Goal: Transaction & Acquisition: Purchase product/service

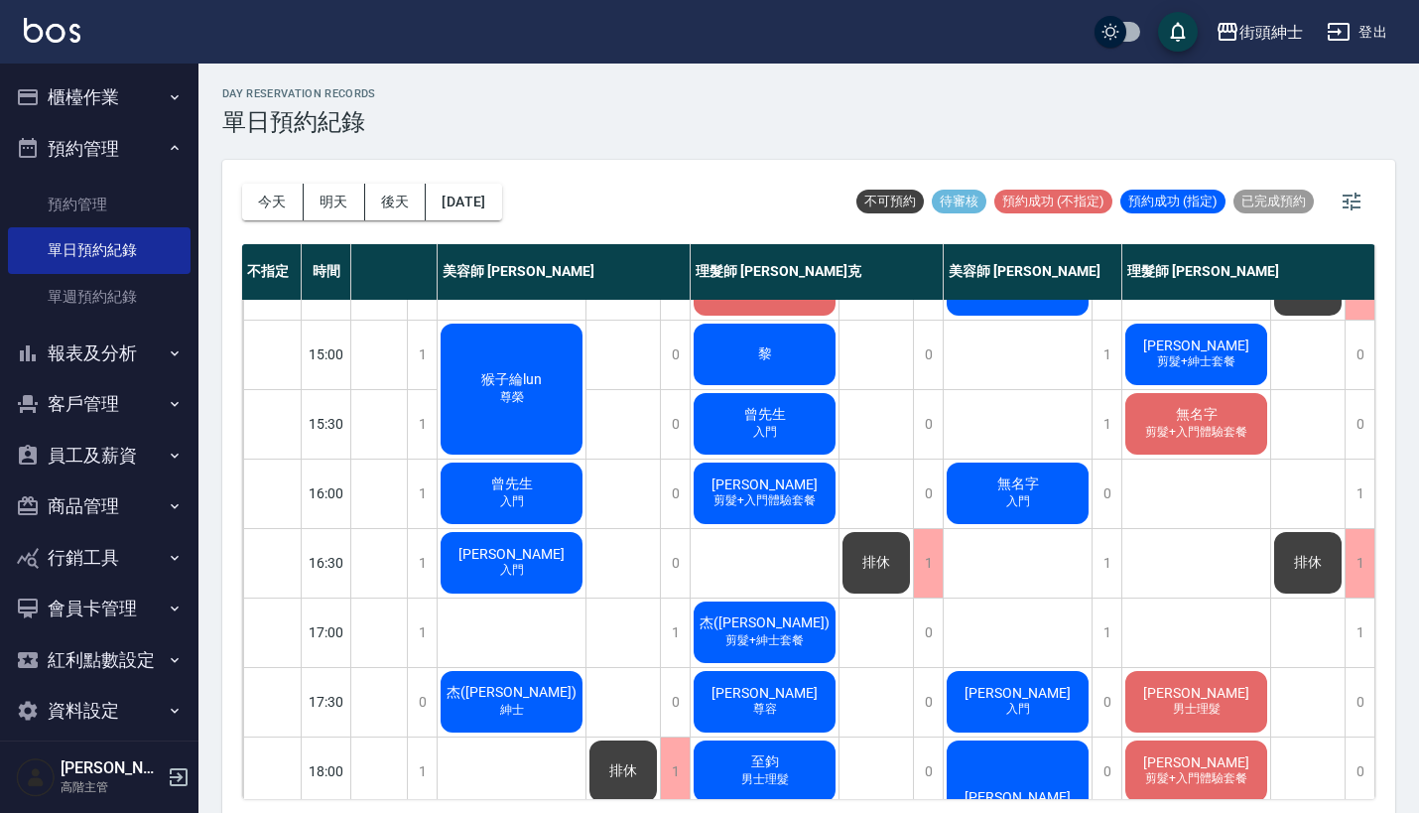
scroll to position [565, 173]
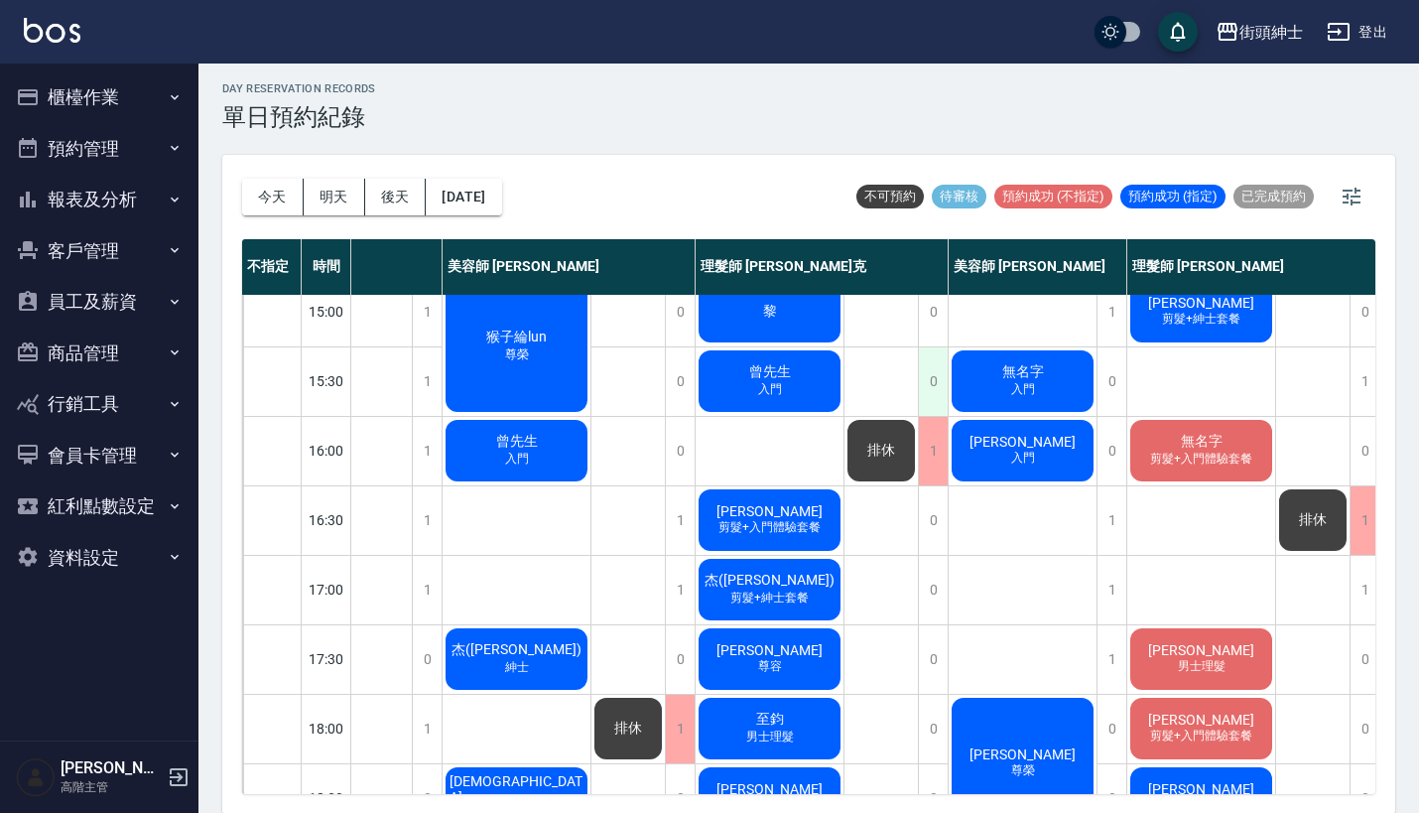
scroll to position [574, 162]
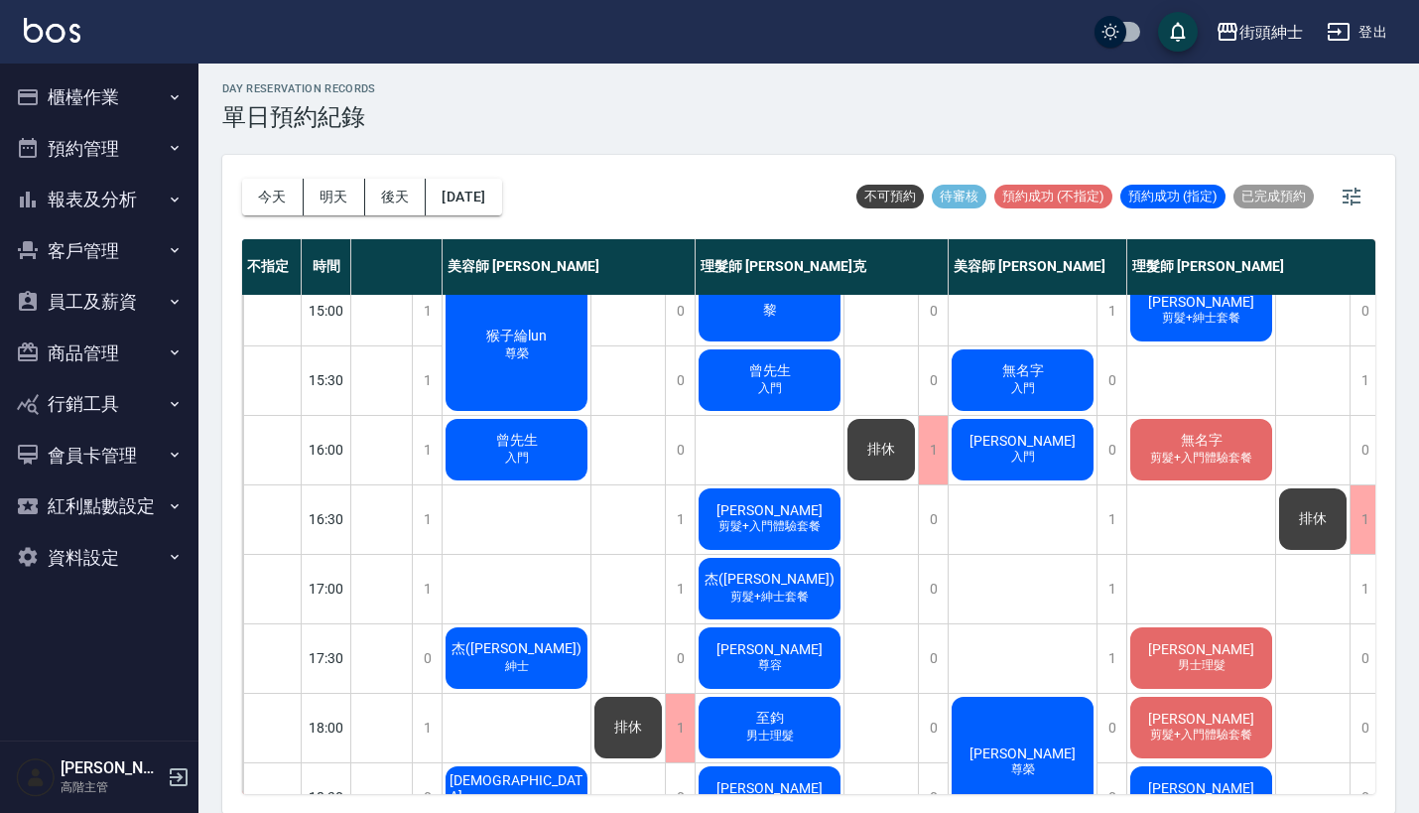
click at [884, 448] on span "排休" at bounding box center [881, 449] width 36 height 18
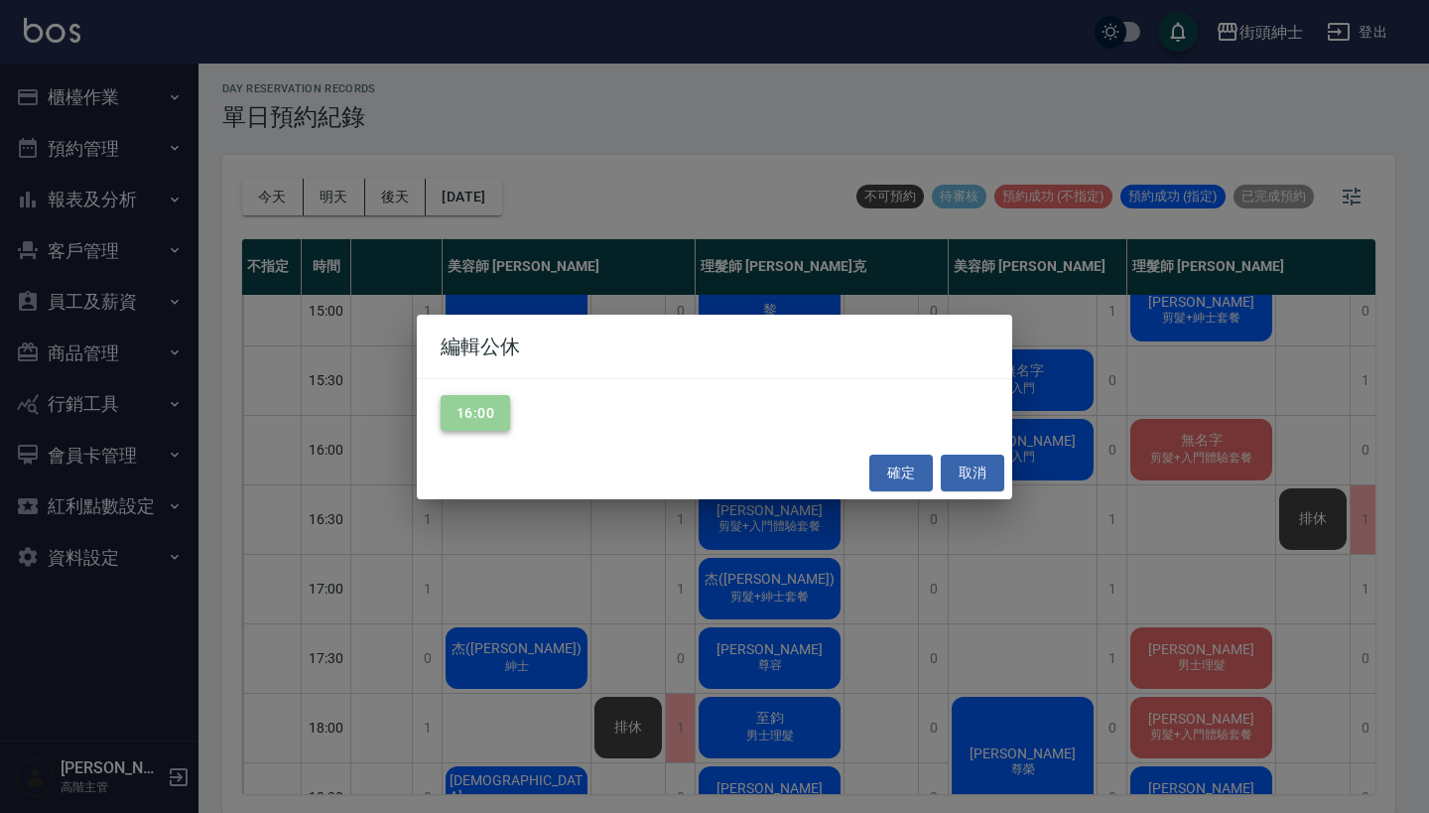
click at [461, 406] on button "16:00" at bounding box center [474, 413] width 69 height 37
click at [890, 480] on button "確定" at bounding box center [900, 472] width 63 height 37
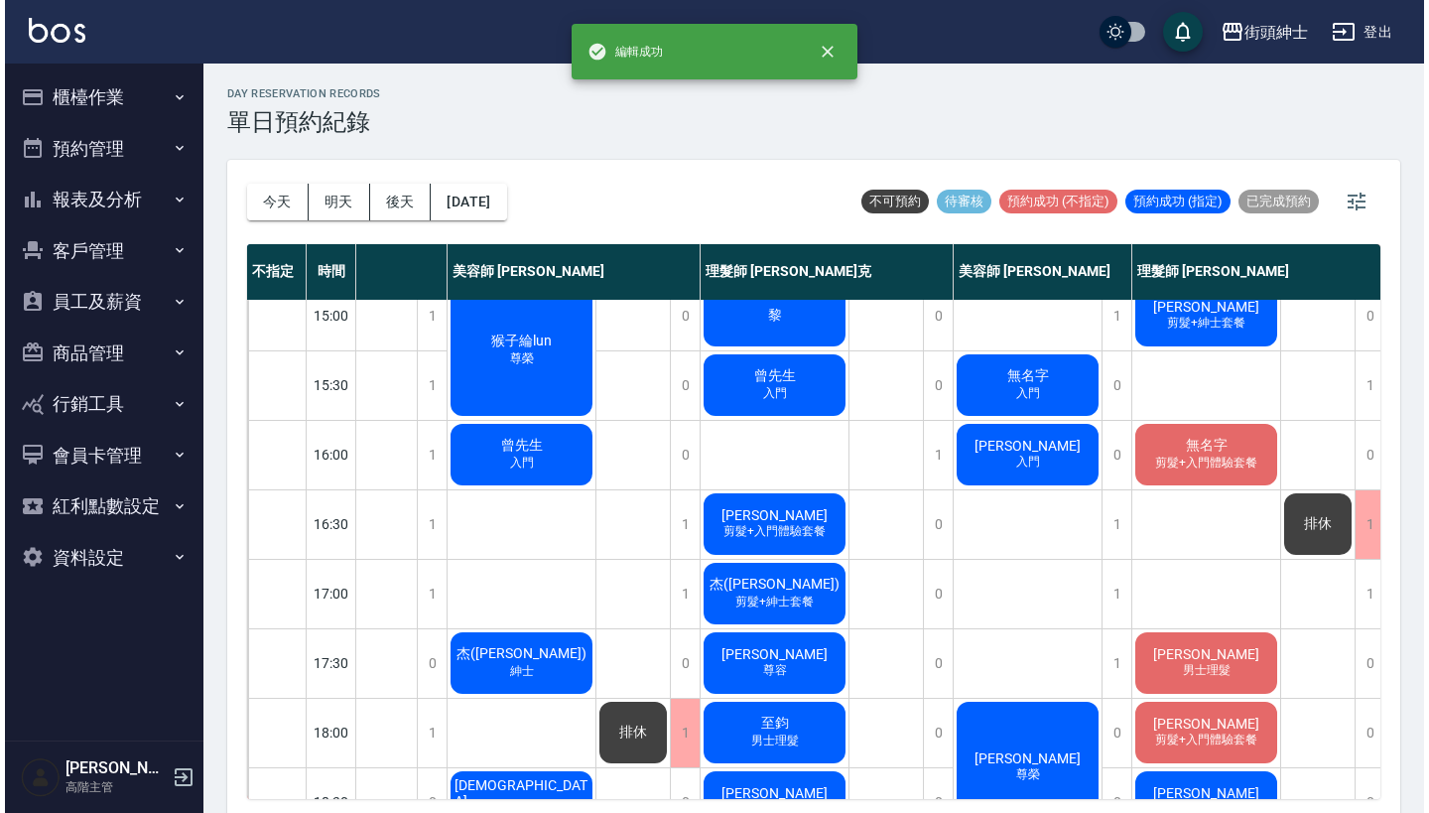
scroll to position [0, 0]
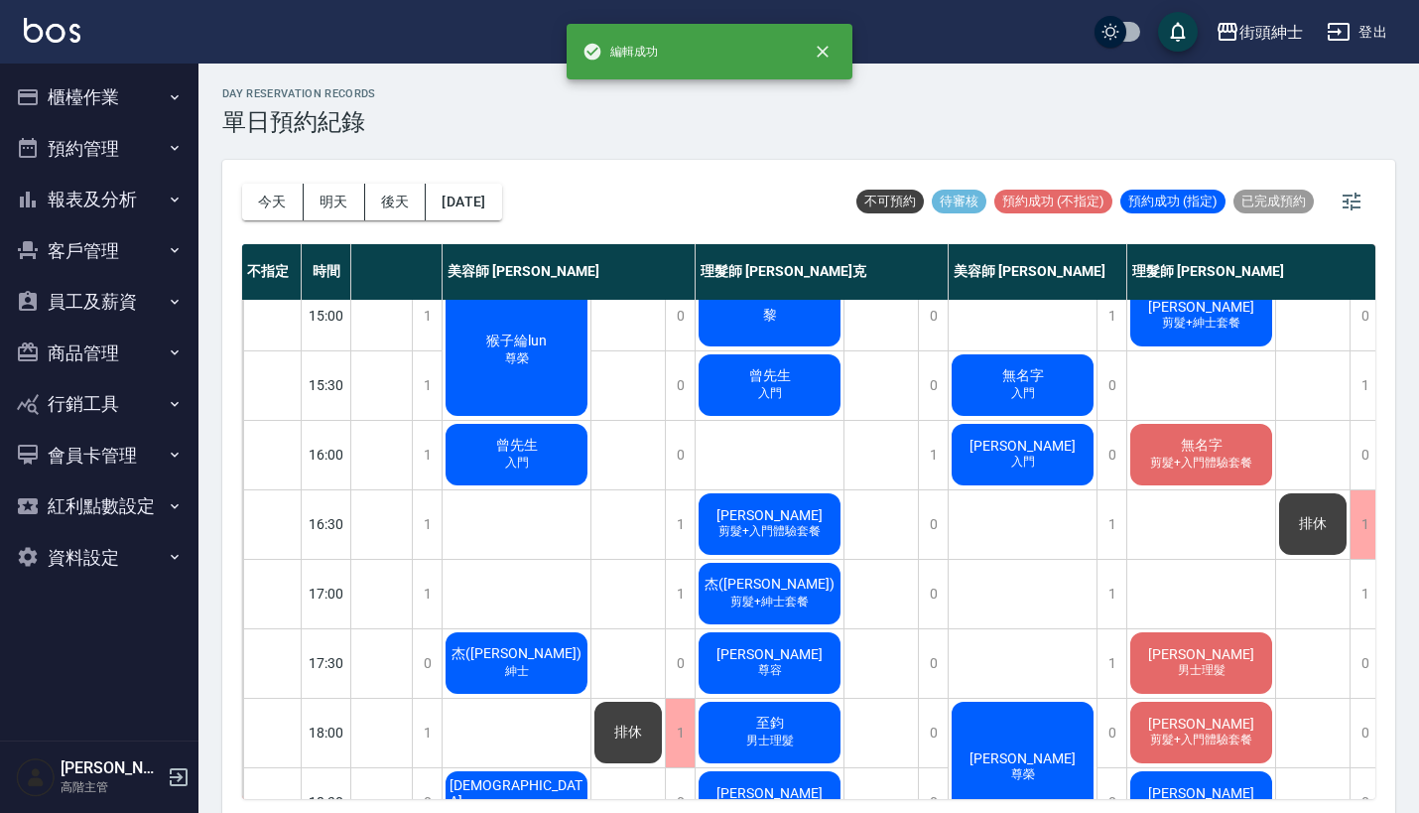
click at [810, 321] on div "黎" at bounding box center [769, 315] width 148 height 67
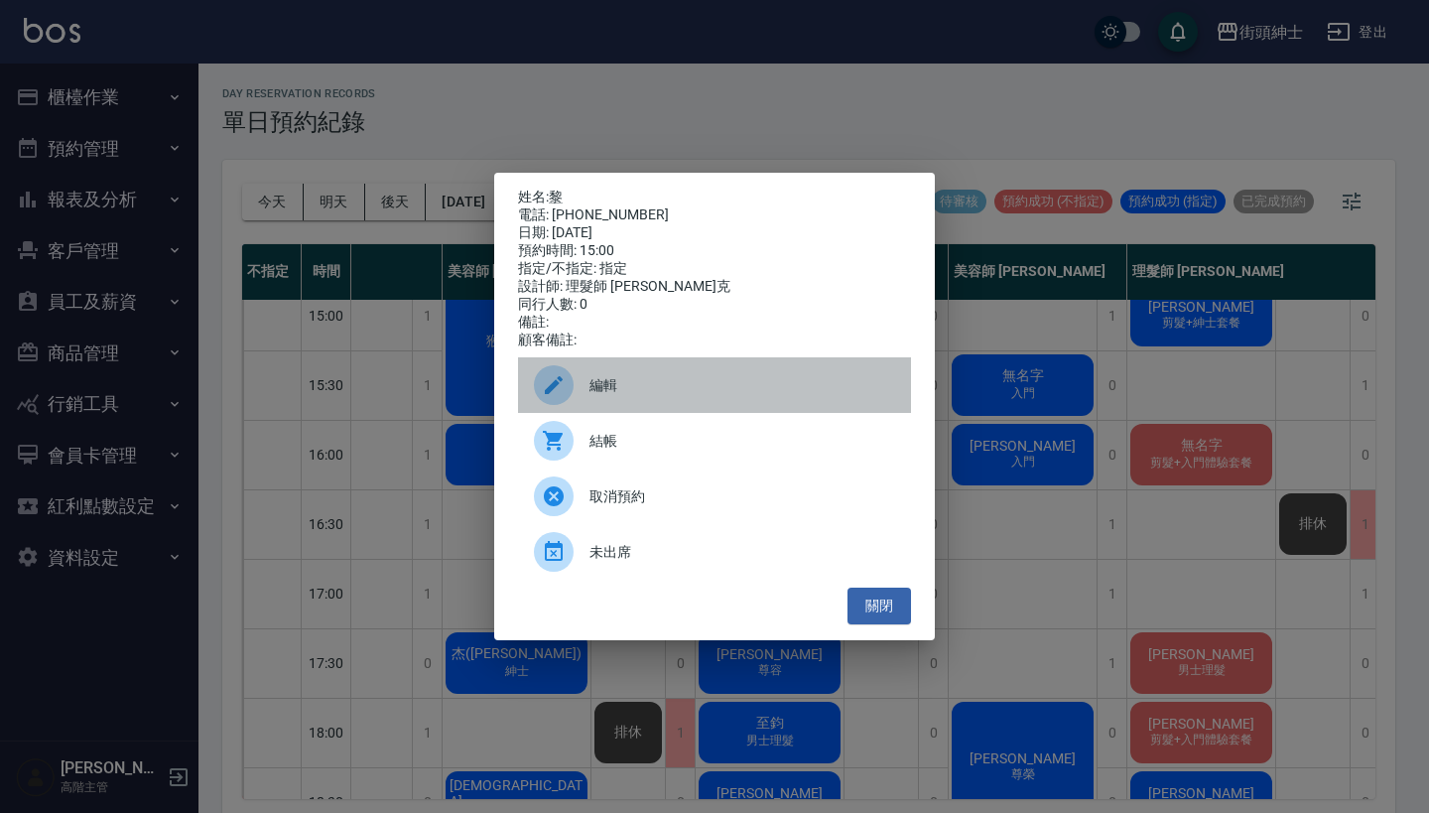
click at [745, 380] on div "編輯" at bounding box center [714, 385] width 393 height 56
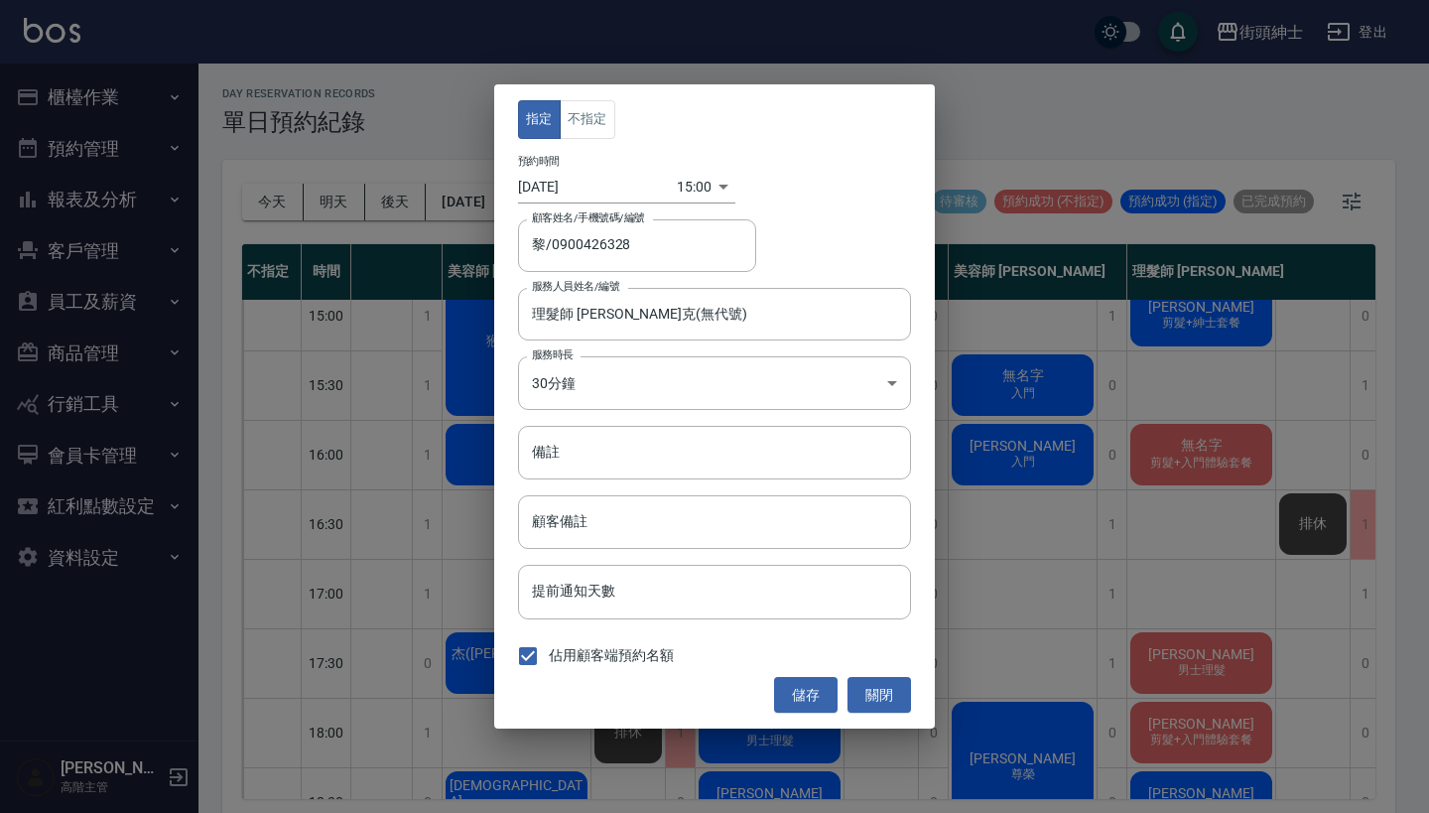
type input "黎/0900426328"
type input "理髮師 Vic 維克(無代號)"
click at [708, 179] on div "15:00 1757660400000" at bounding box center [706, 187] width 59 height 33
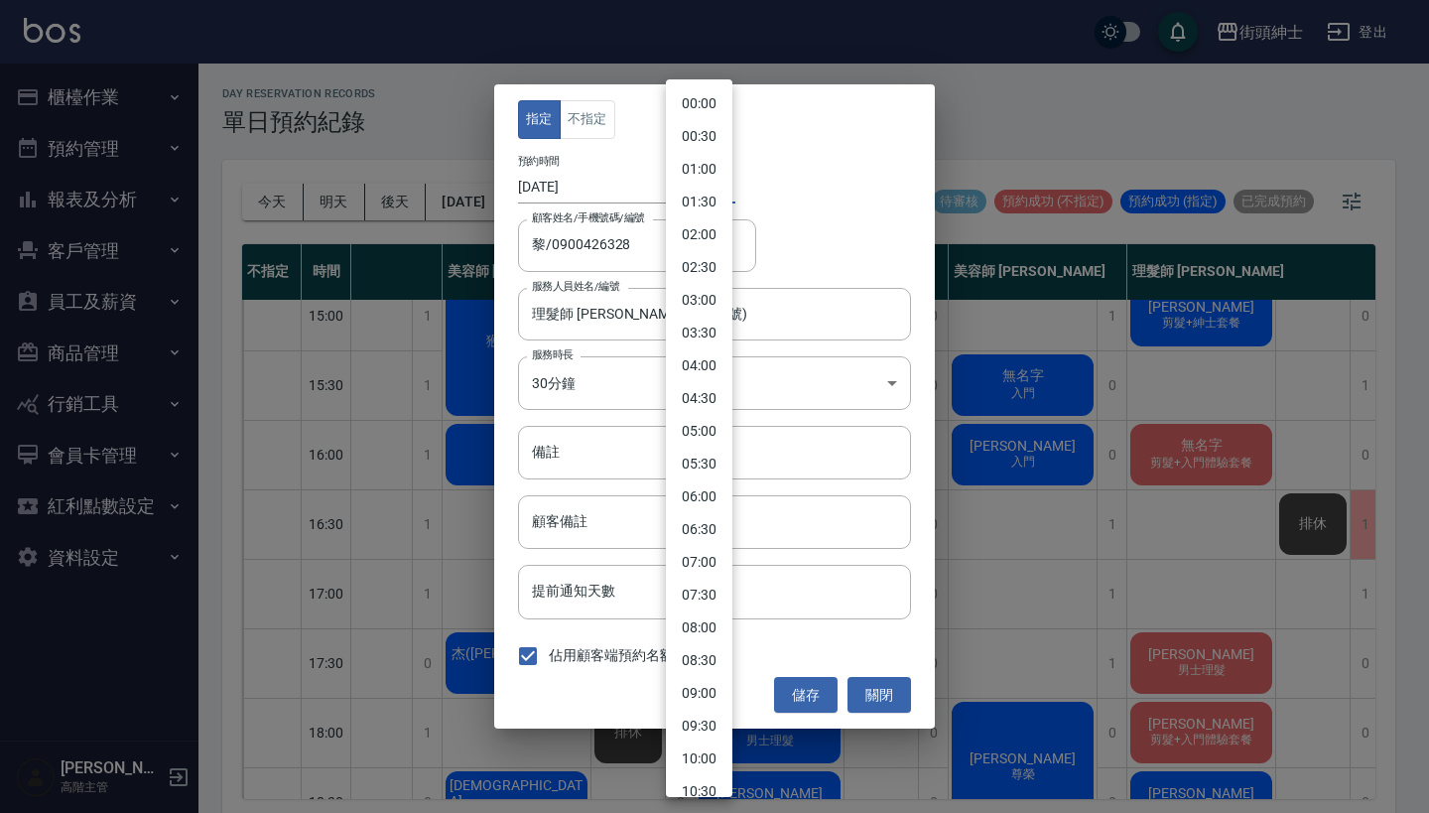
drag, startPoint x: 694, startPoint y: 185, endPoint x: 727, endPoint y: 321, distance: 140.8
click at [694, 185] on body "街頭紳士 登出 櫃檯作業 打帳單 帳單列表 掛單列表 座位開單 營業儀表板 現金收支登錄 高階收支登錄 材料自購登錄 每日結帳 排班表 現場電腦打卡 掃碼打卡…" at bounding box center [714, 409] width 1429 height 818
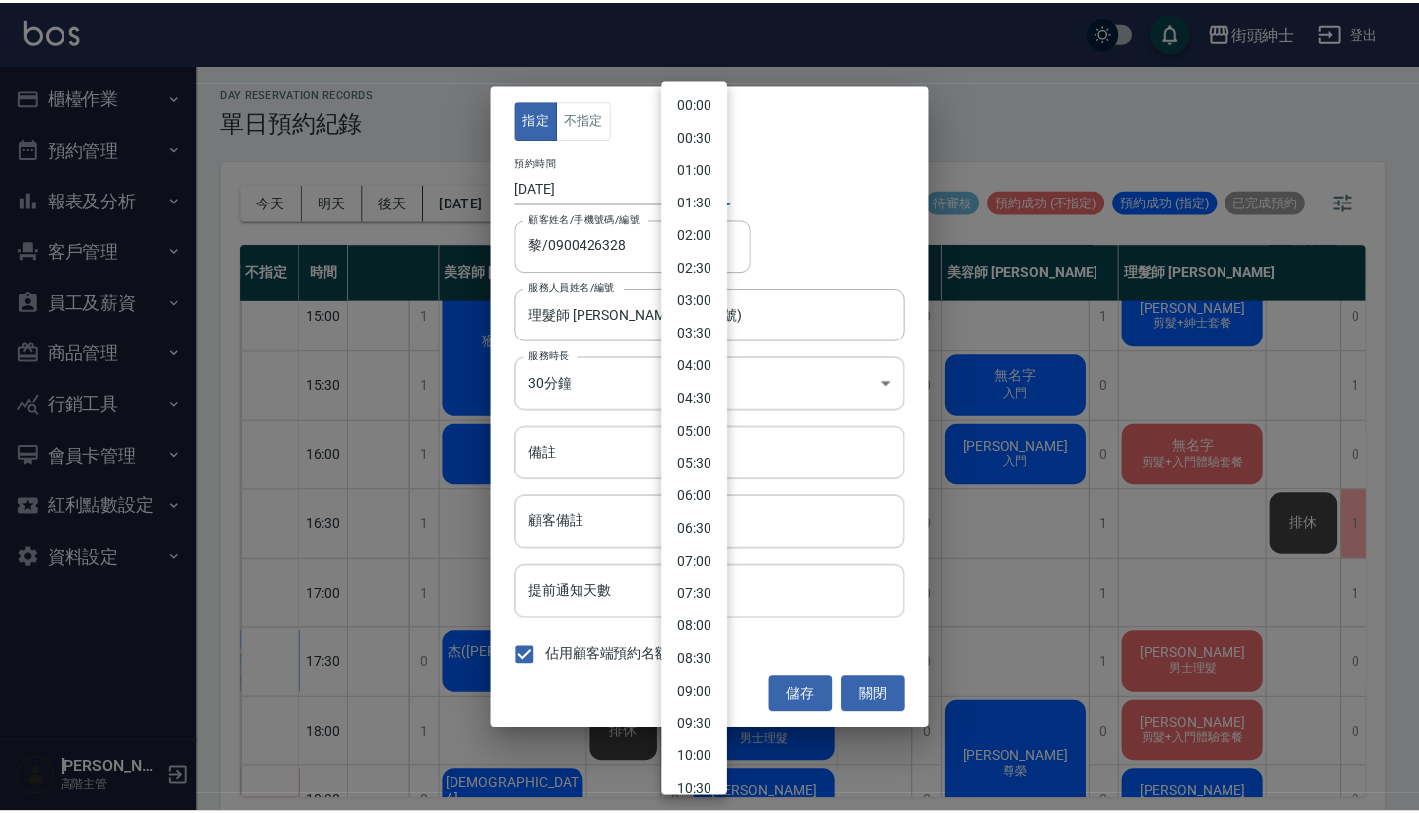
scroll to position [649, 0]
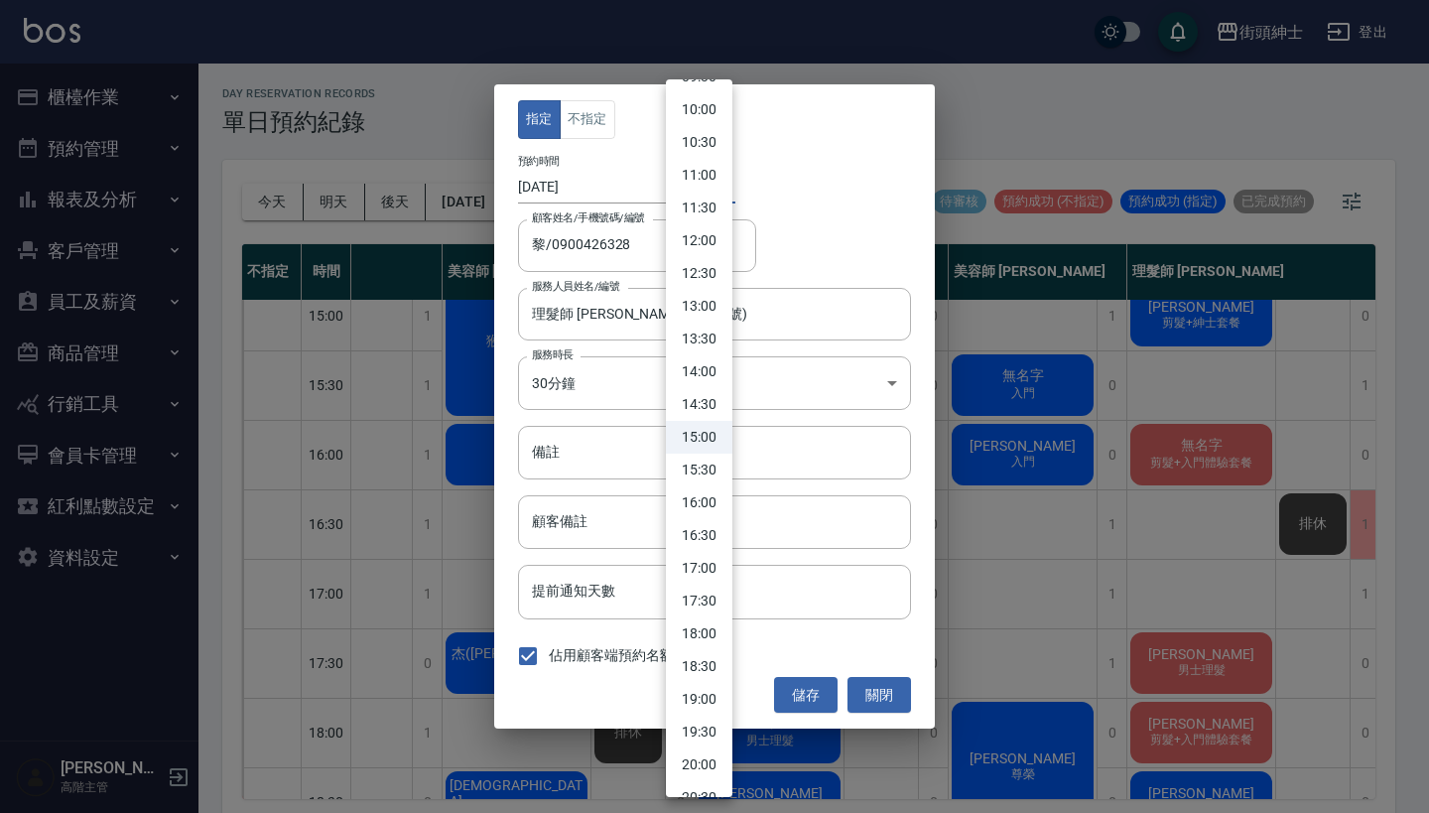
click at [711, 502] on li "16:00" at bounding box center [699, 502] width 66 height 33
type input "1757664000000"
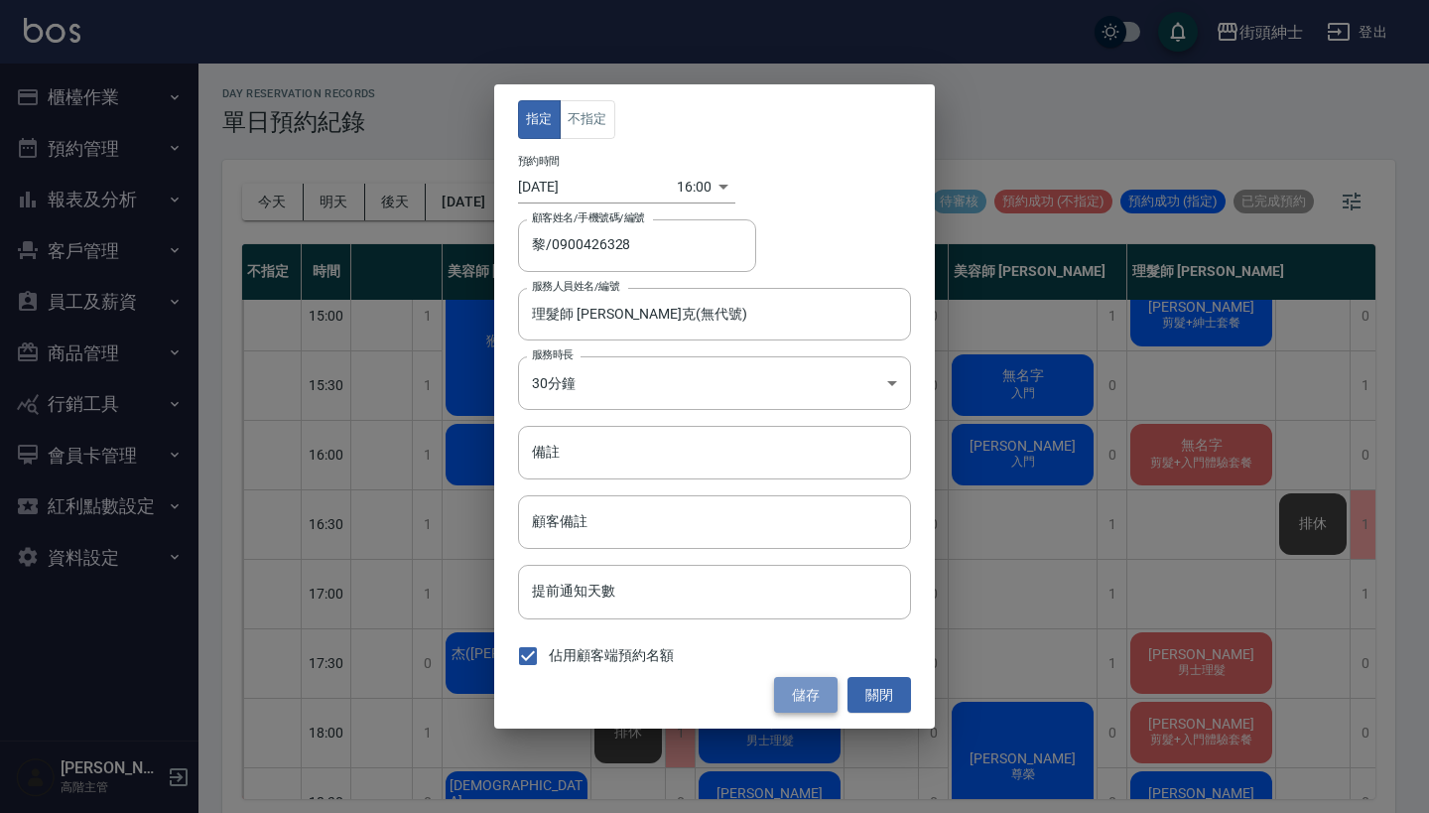
click at [813, 690] on button "儲存" at bounding box center [805, 695] width 63 height 37
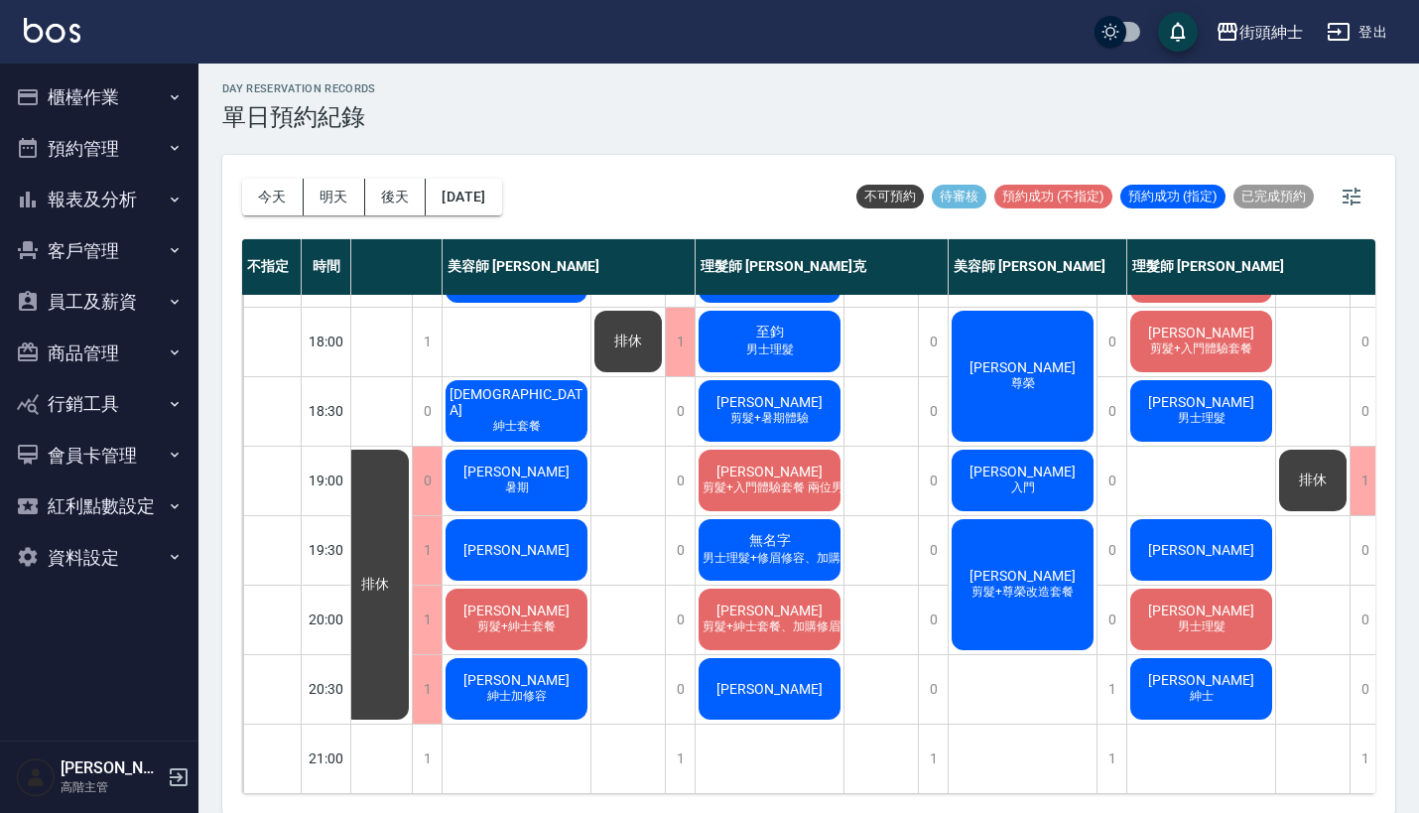
scroll to position [976, 162]
click at [336, 214] on div "今天 明天 後天 2025/09/12" at bounding box center [372, 197] width 260 height 84
click at [339, 199] on button "明天" at bounding box center [335, 197] width 62 height 37
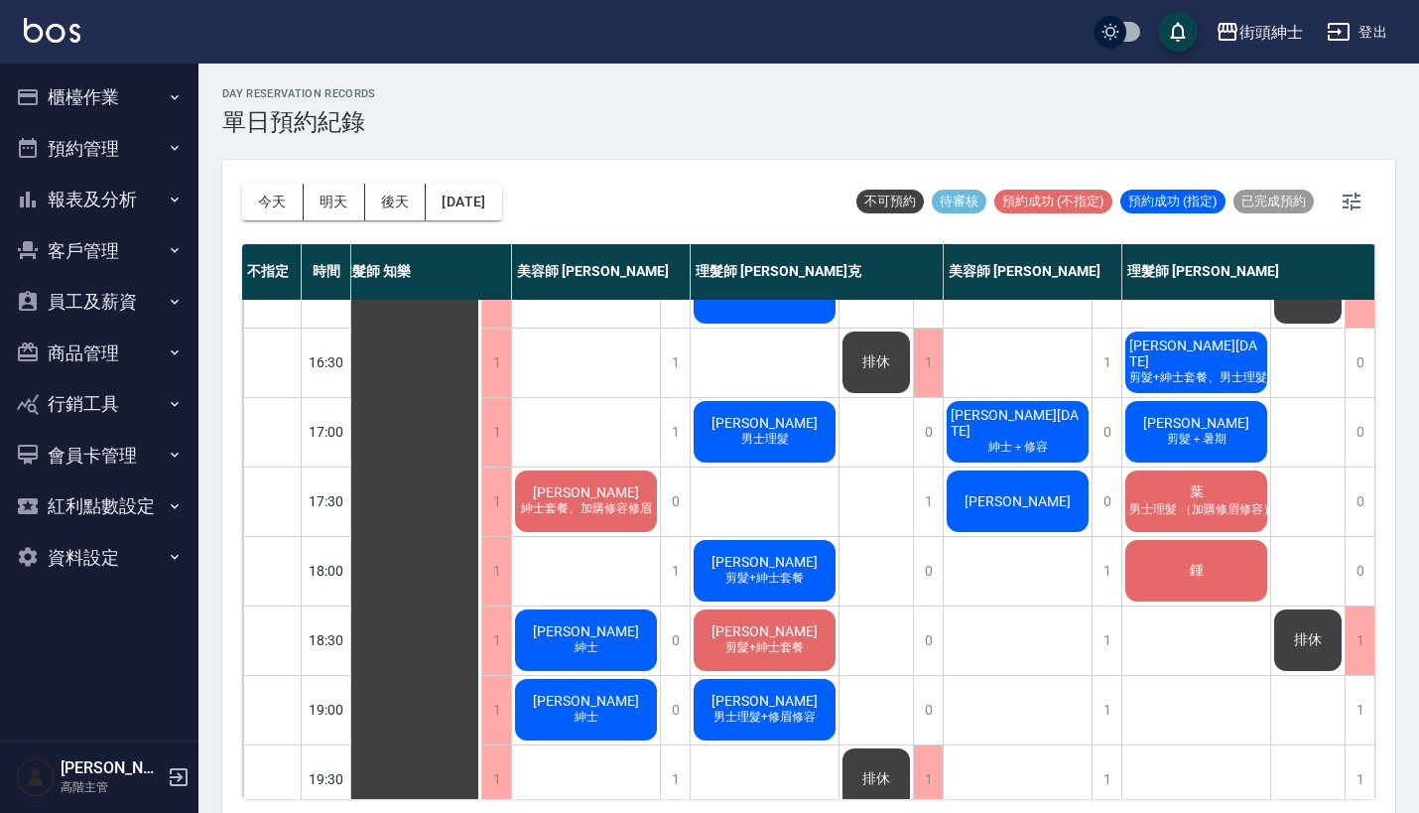
scroll to position [928, 28]
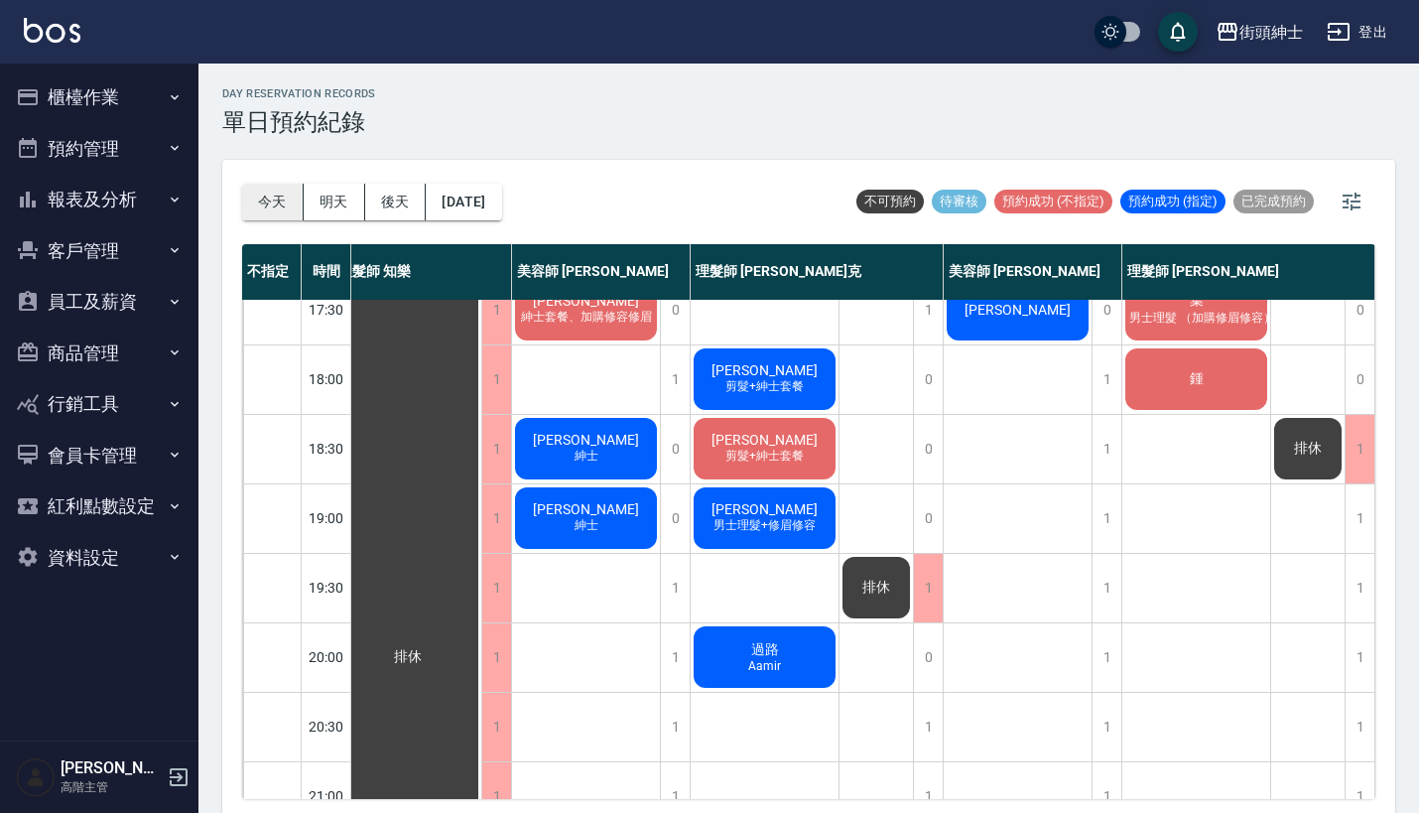
click at [260, 190] on button "今天" at bounding box center [273, 202] width 62 height 37
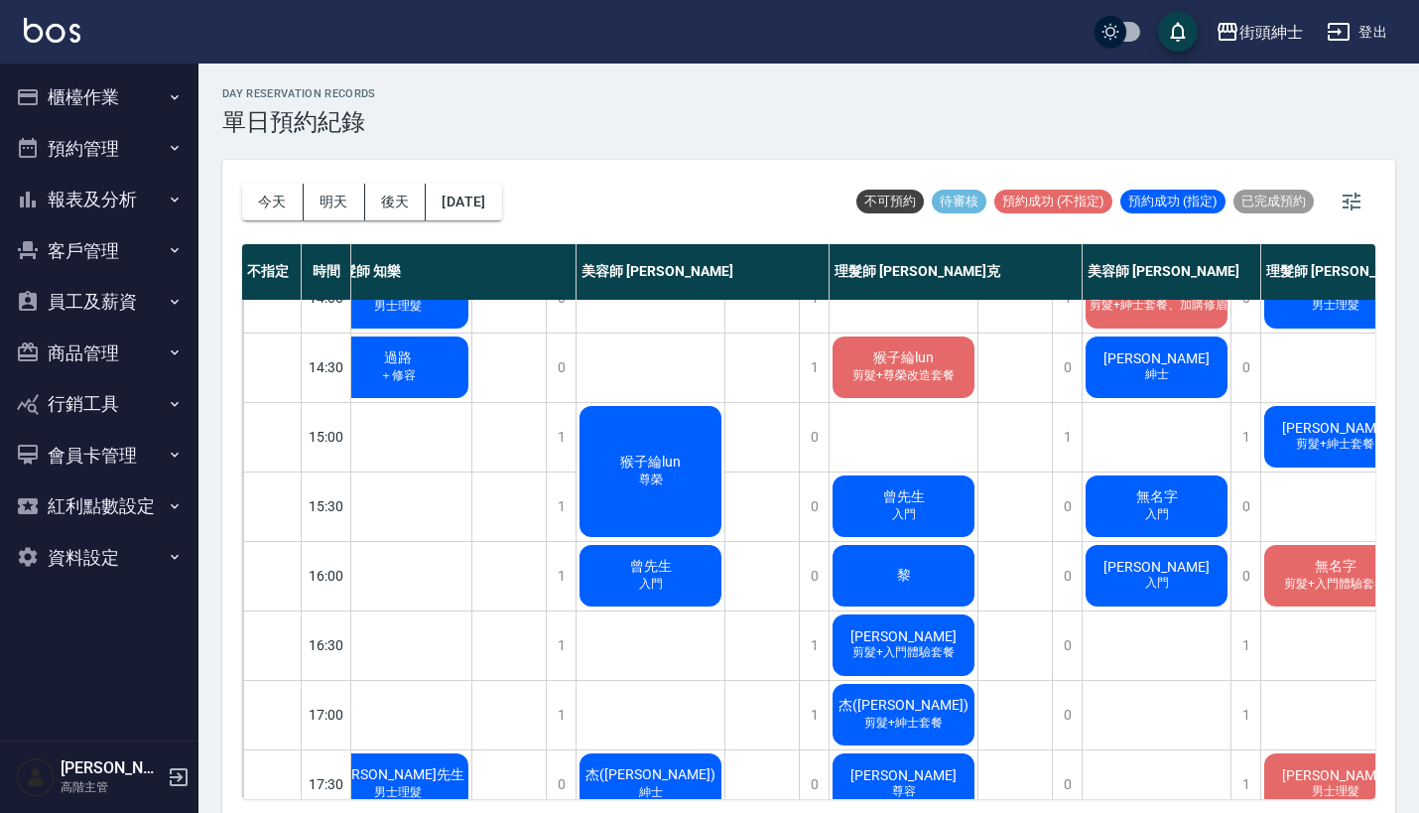
scroll to position [350, 28]
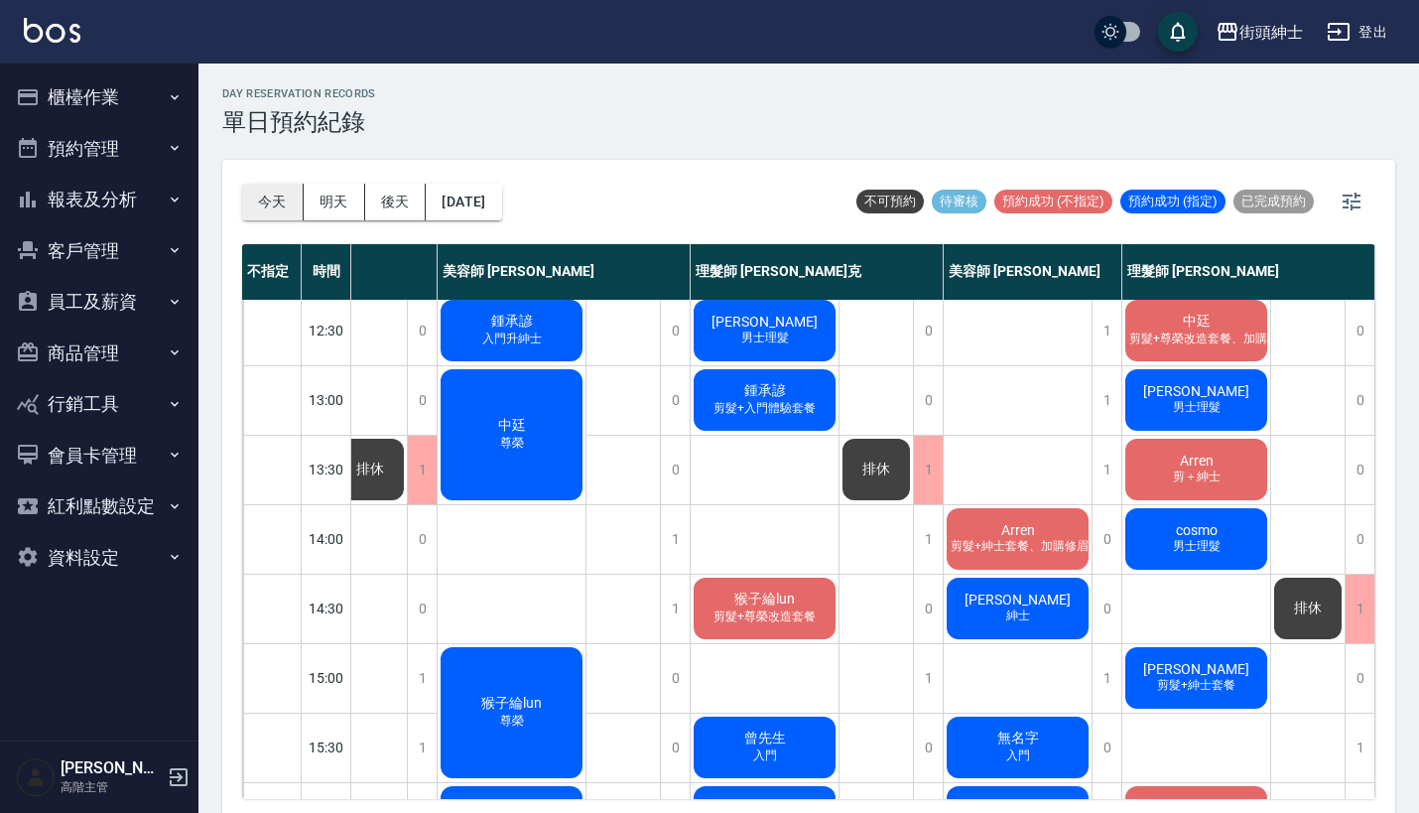
click at [278, 189] on button "今天" at bounding box center [273, 202] width 62 height 37
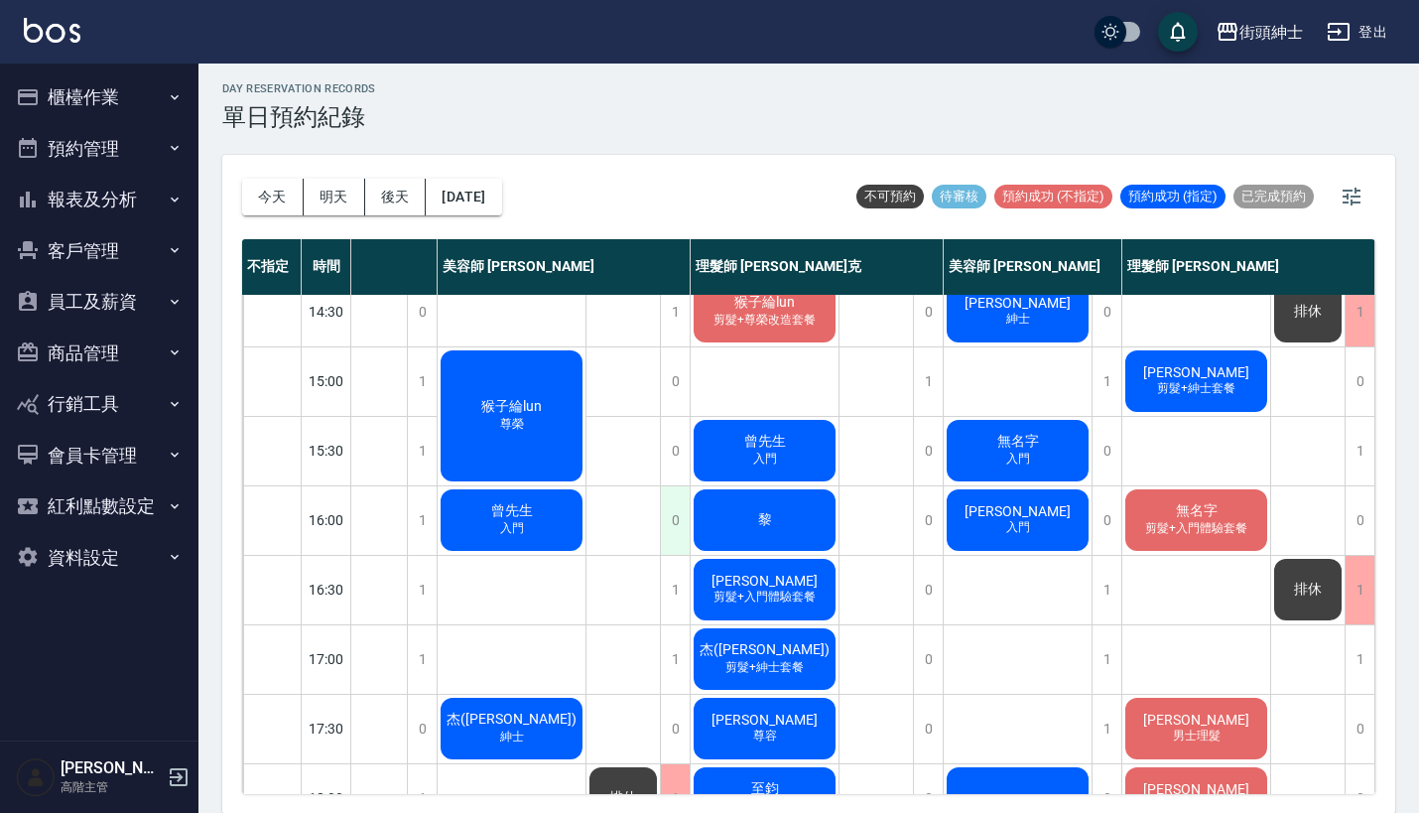
scroll to position [493, 170]
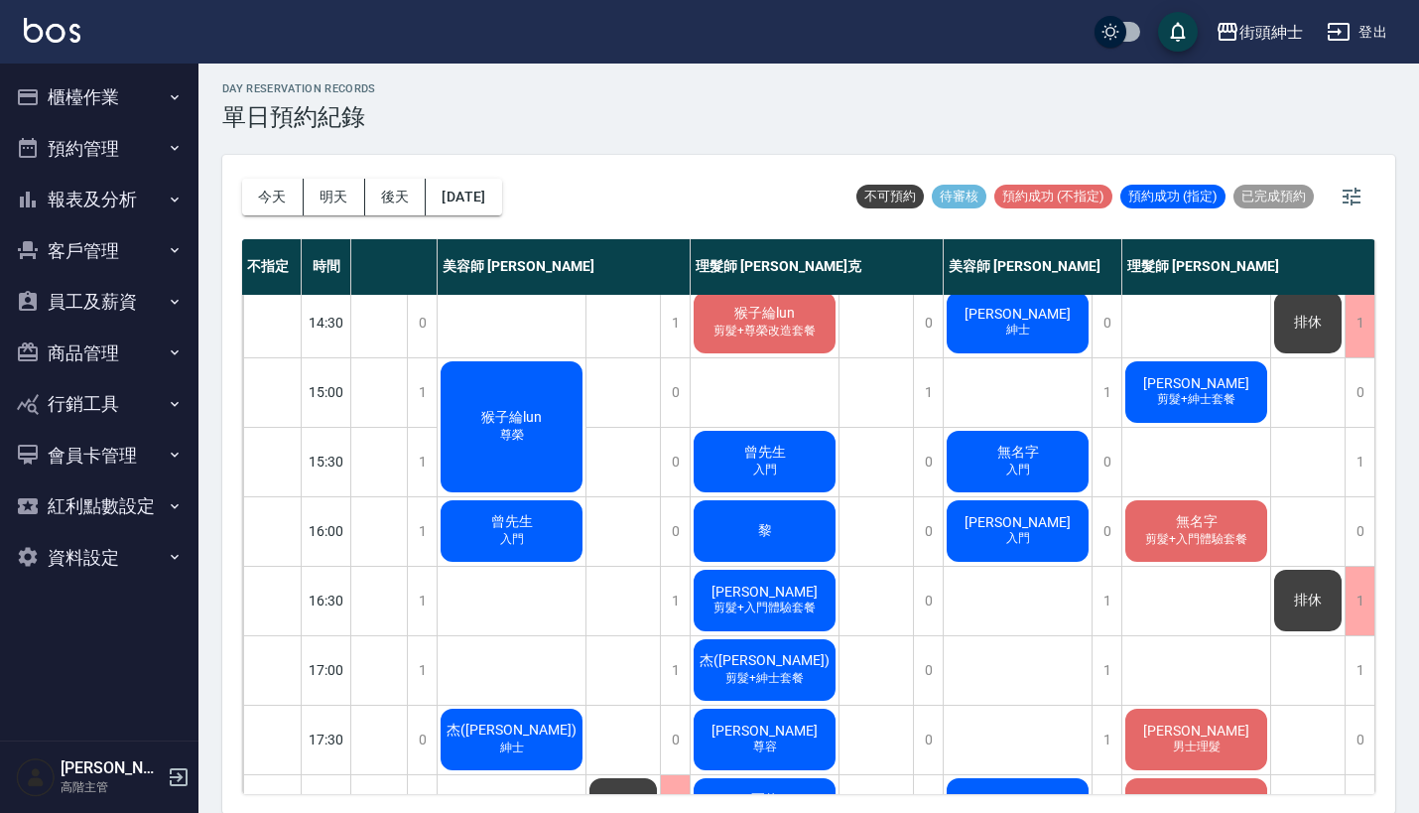
click at [1039, 474] on div "無名字 入門" at bounding box center [1017, 461] width 148 height 67
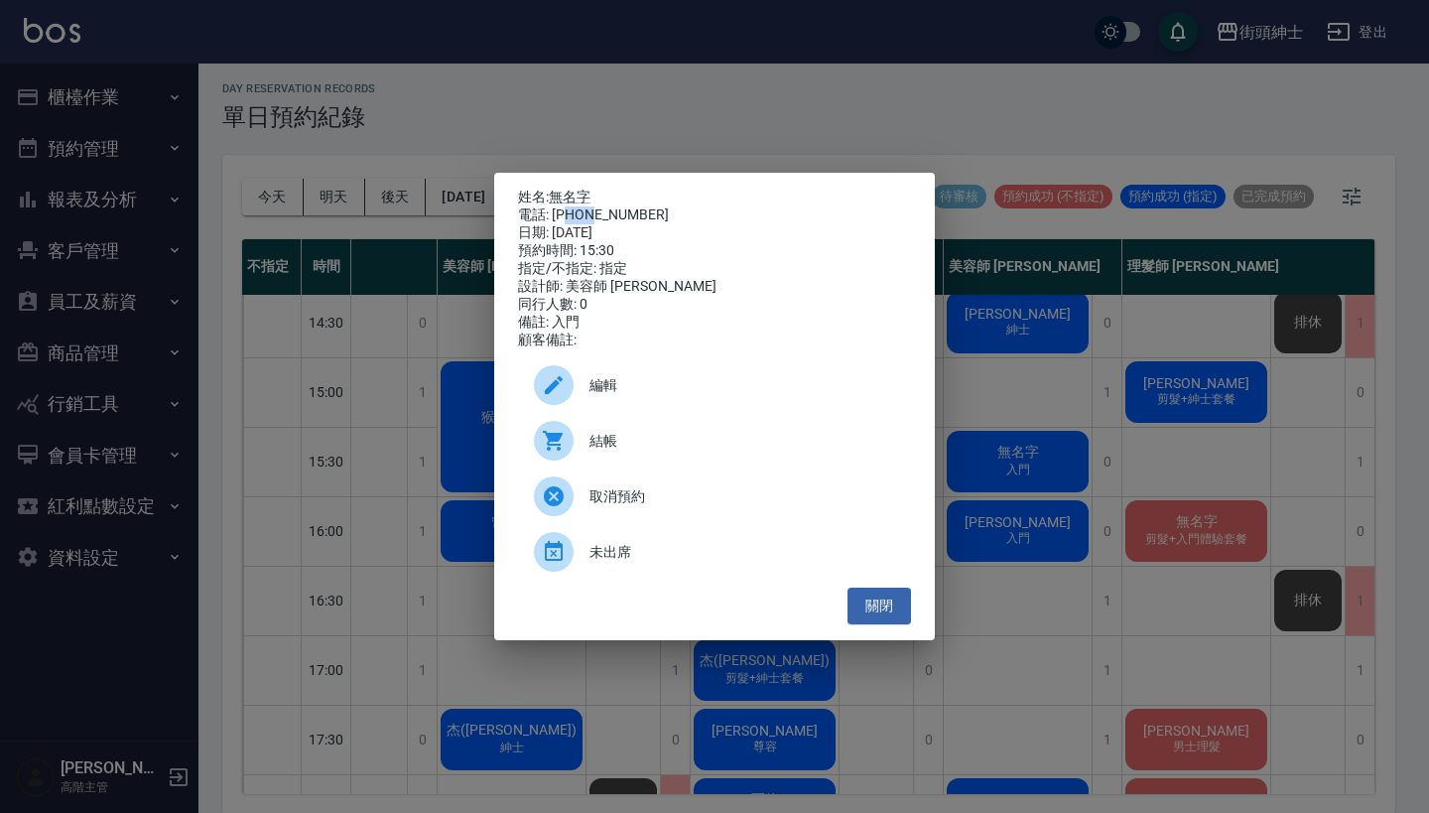
drag, startPoint x: 571, startPoint y: 207, endPoint x: 591, endPoint y: 207, distance: 19.8
click at [591, 207] on div "電話: 0936397168" at bounding box center [714, 215] width 393 height 18
click at [730, 108] on div "姓名: 無名字 電話: 0936397168 日期: 2025/09/12 預約時間: 15:30 指定/不指定: 指定 設計師: 美容師 小戴 同行人數: …" at bounding box center [714, 406] width 1429 height 813
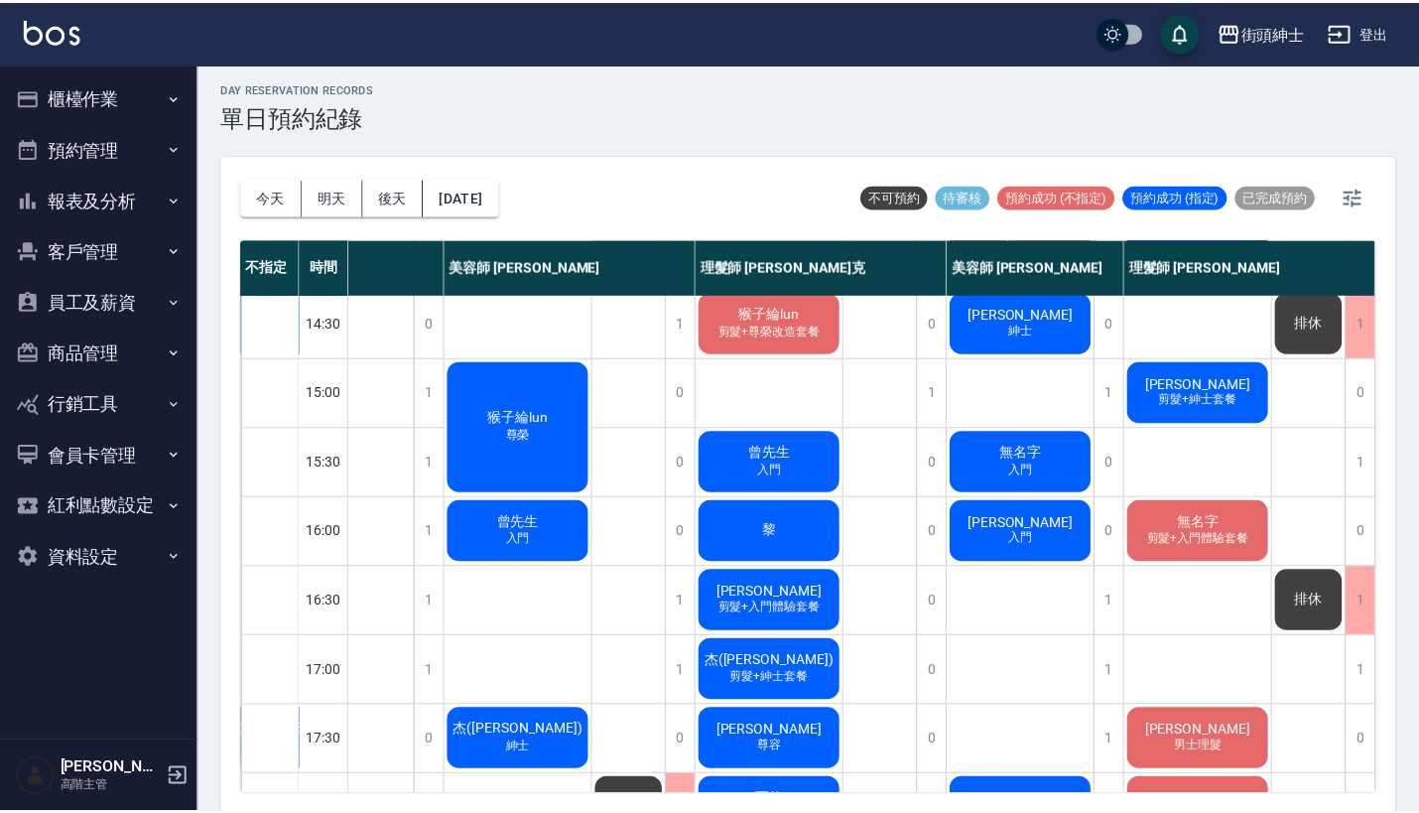
scroll to position [493, 167]
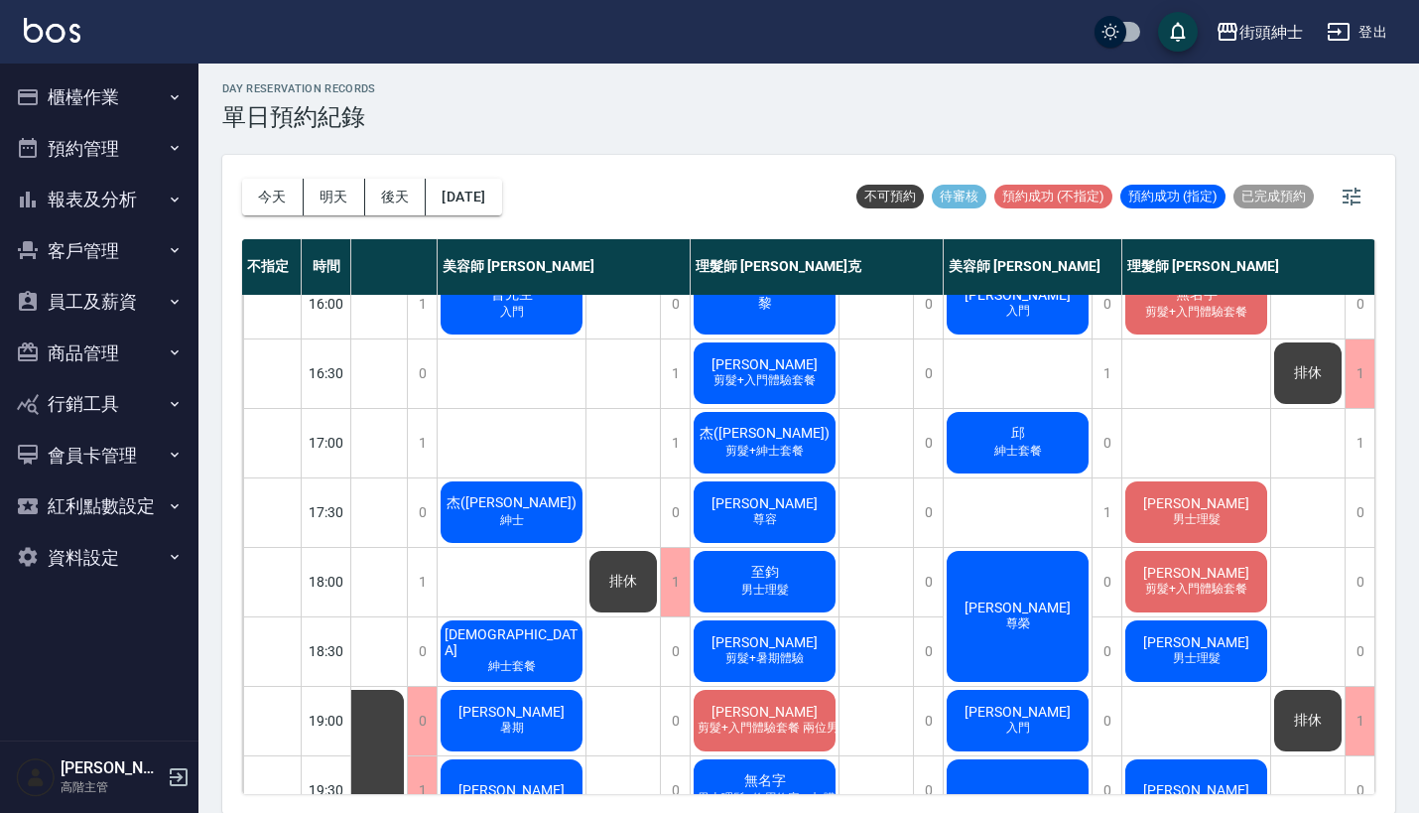
scroll to position [721, 175]
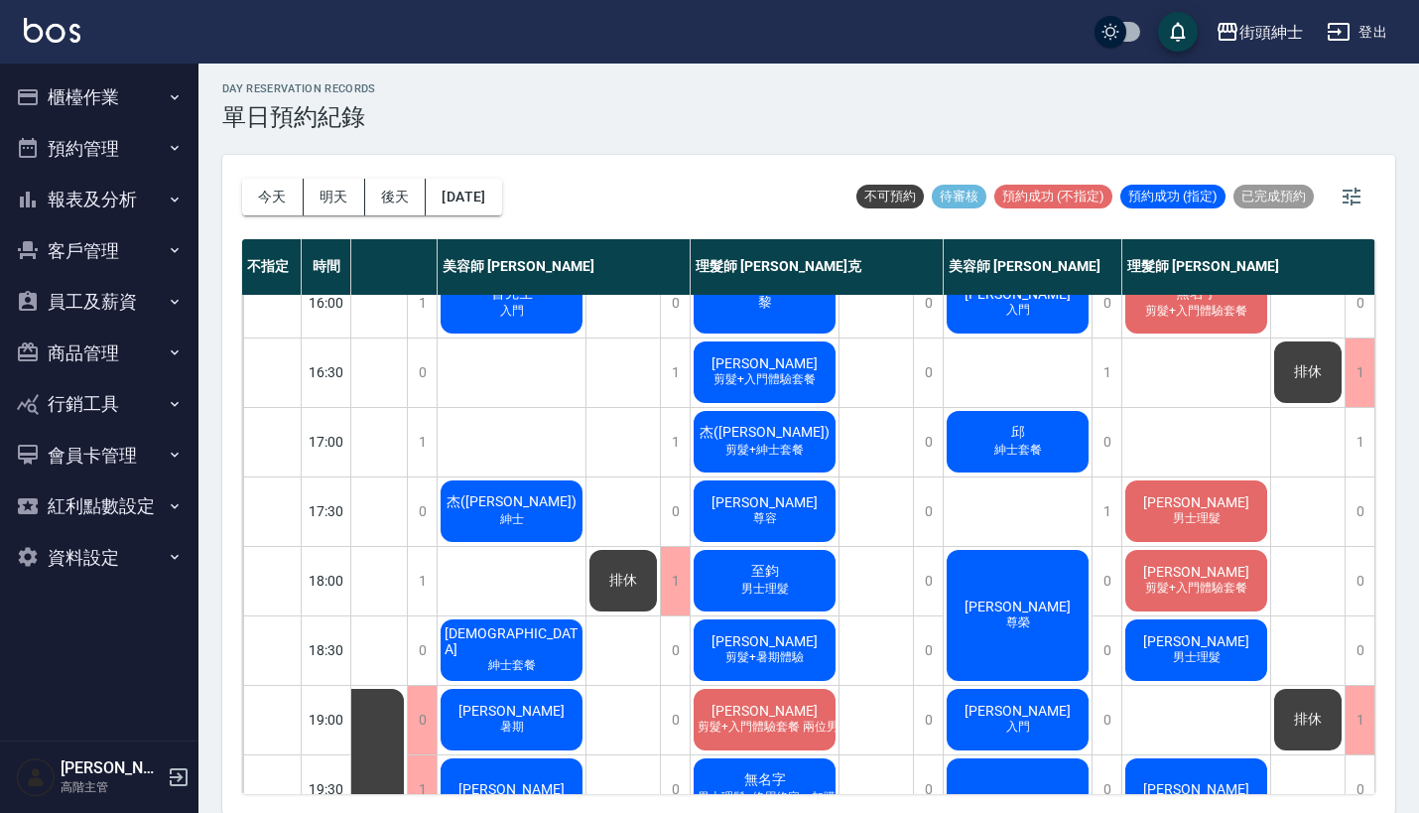
click at [107, 151] on button "預約管理" at bounding box center [99, 149] width 183 height 52
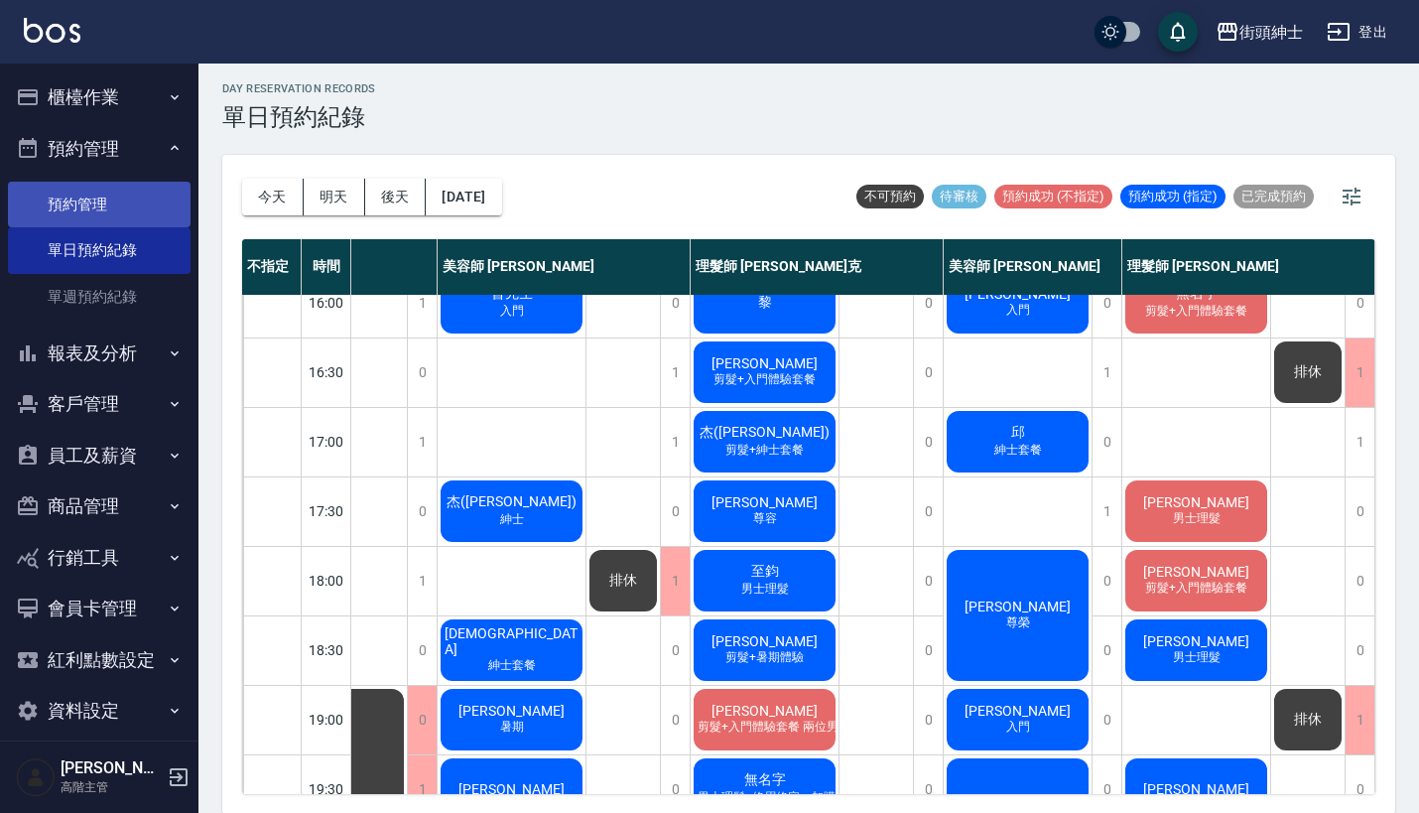
click at [138, 204] on link "預約管理" at bounding box center [99, 205] width 183 height 46
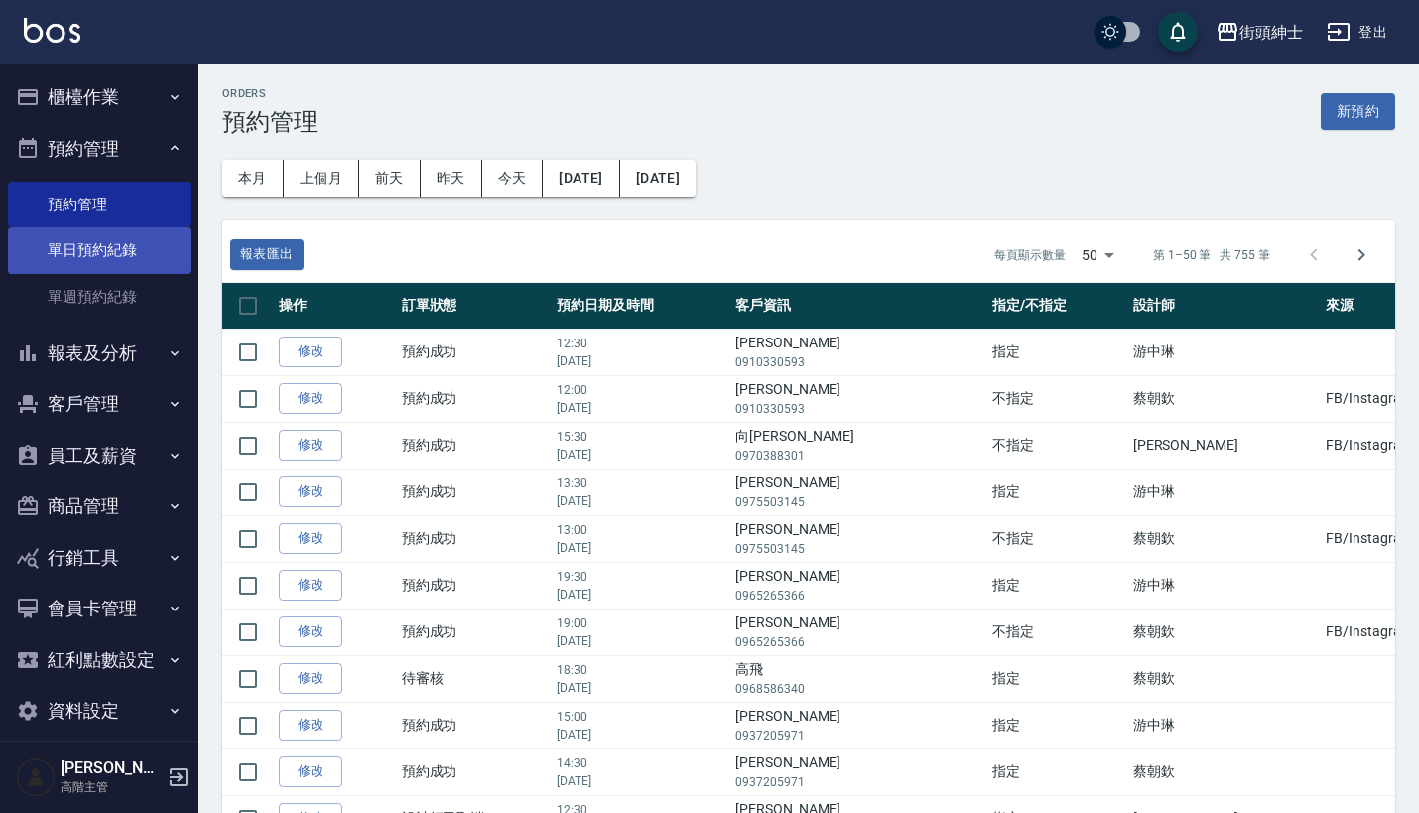
click at [67, 228] on link "單日預約紀錄" at bounding box center [99, 250] width 183 height 46
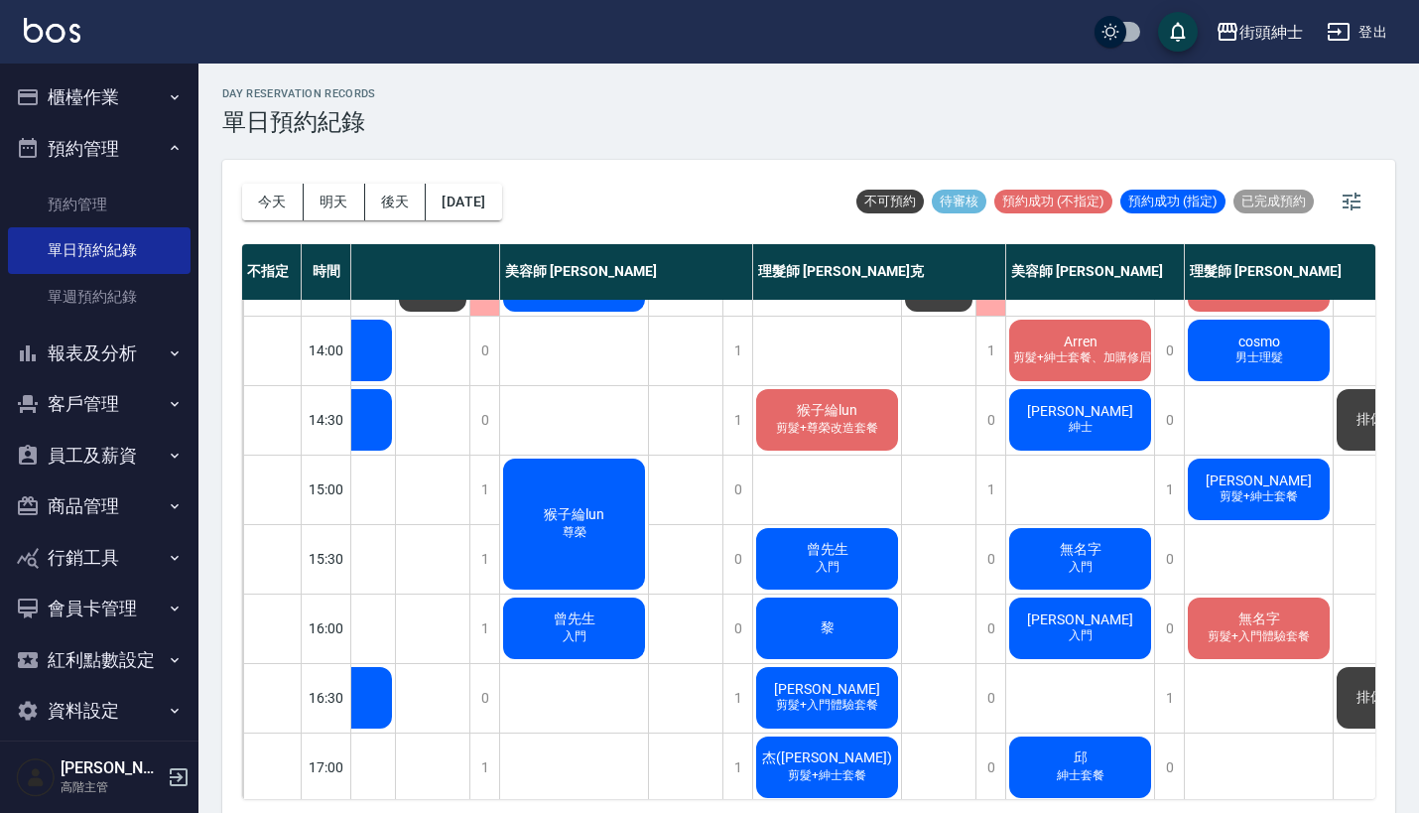
scroll to position [416, 104]
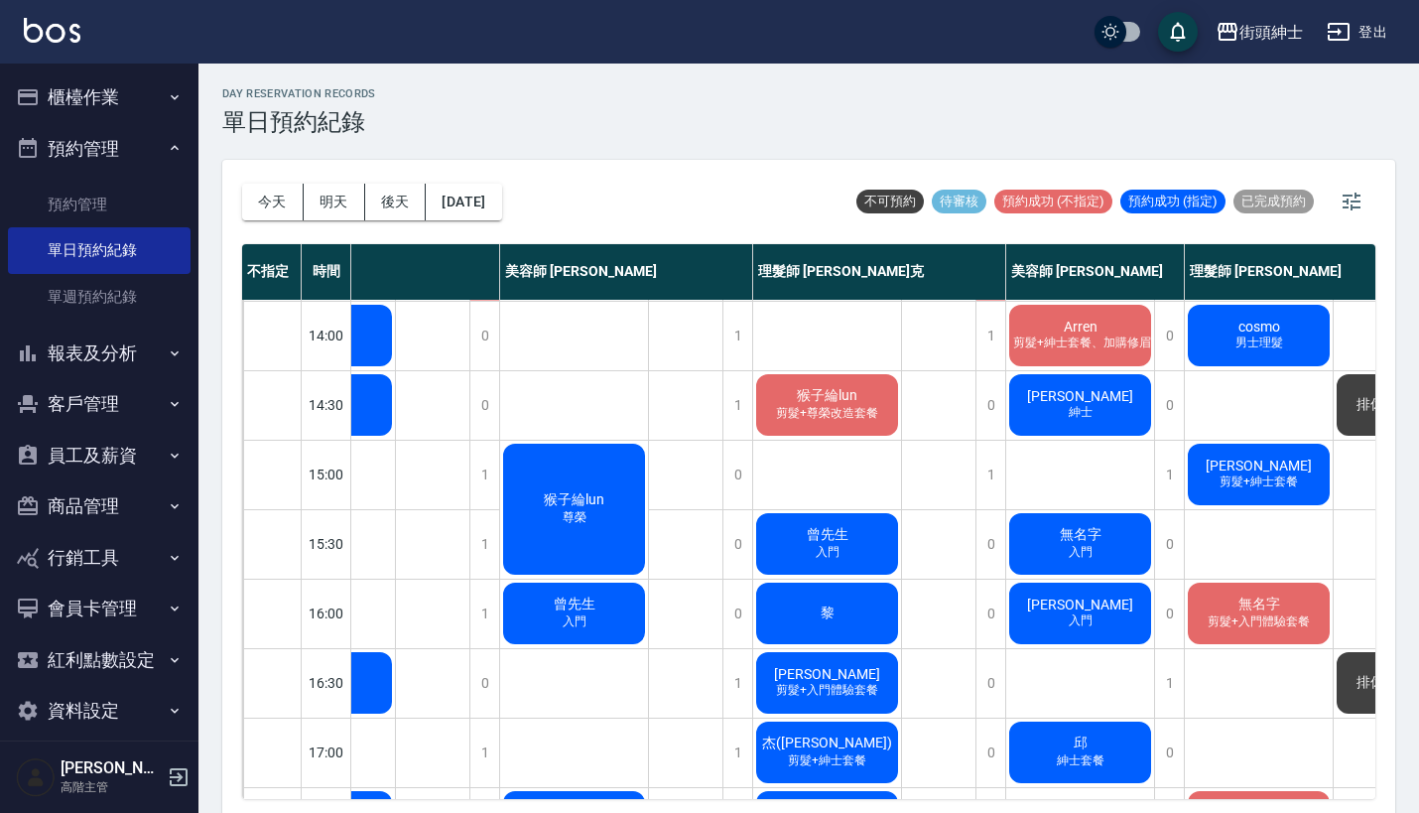
click at [1087, 550] on span "入門" at bounding box center [1081, 552] width 32 height 17
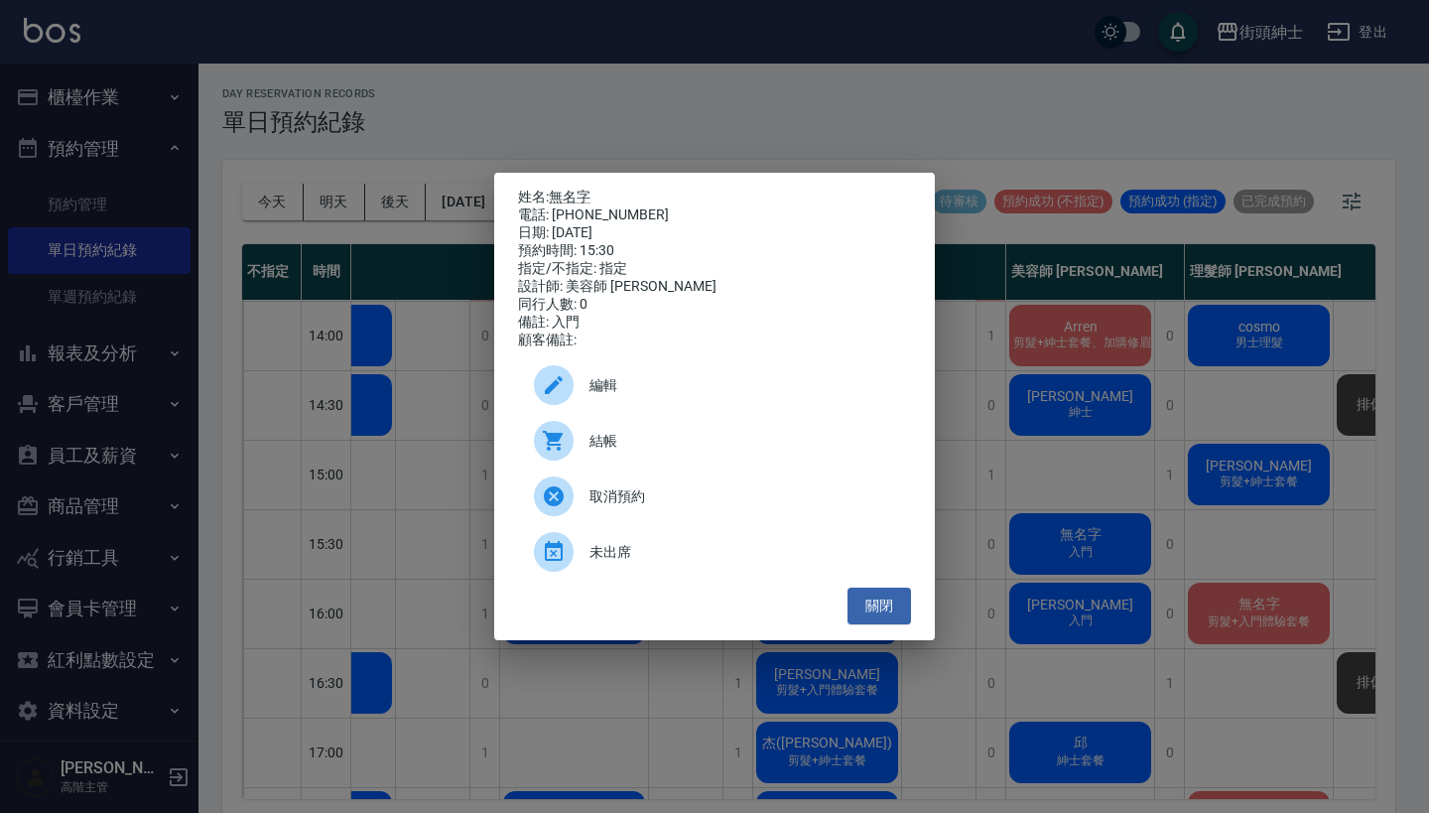
click at [727, 396] on span "編輯" at bounding box center [742, 385] width 306 height 21
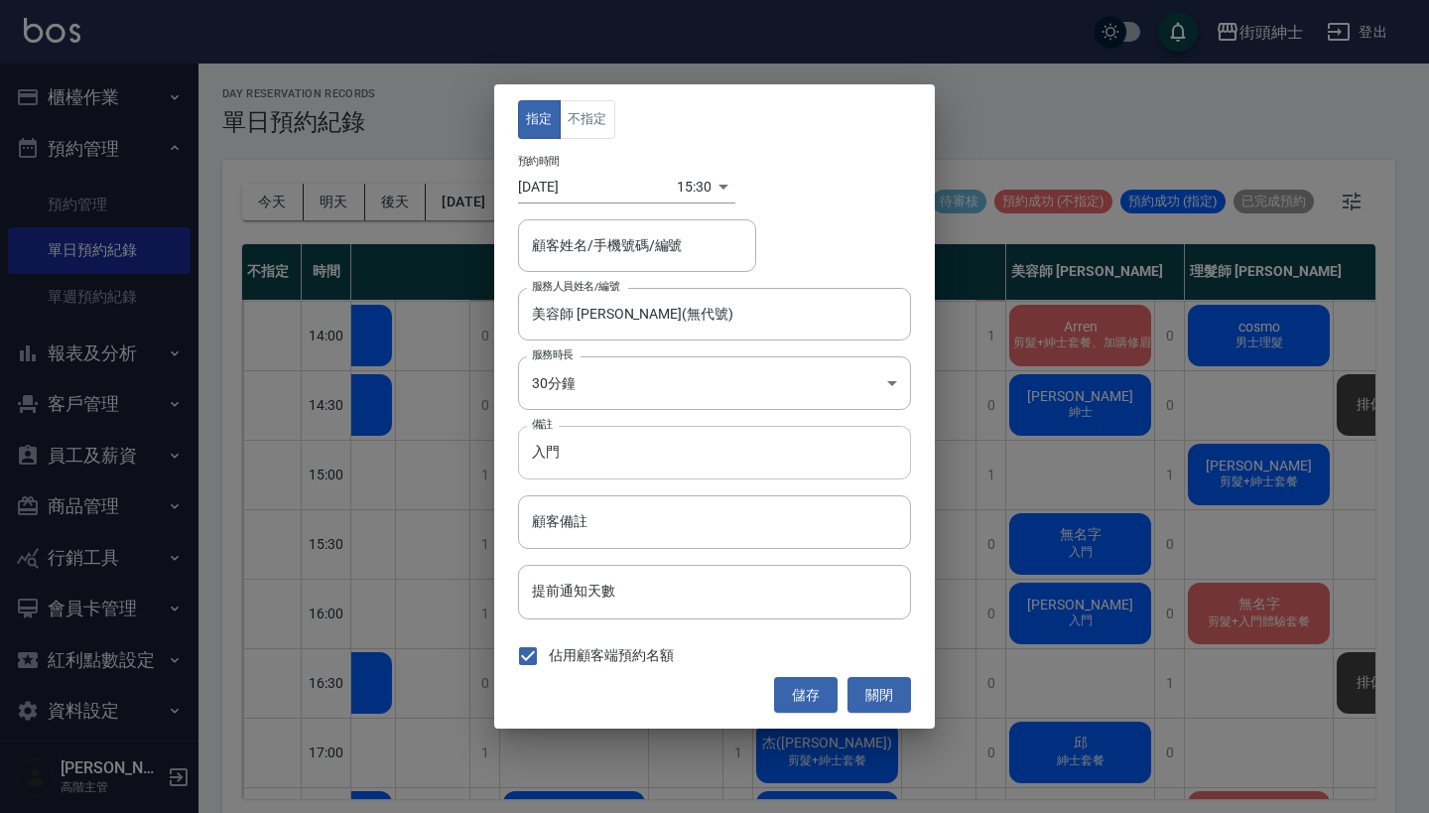
type input "美容師 [PERSON_NAME](無代號)"
type input "無名字/0936397168"
click at [723, 447] on input "入門" at bounding box center [714, 453] width 393 height 54
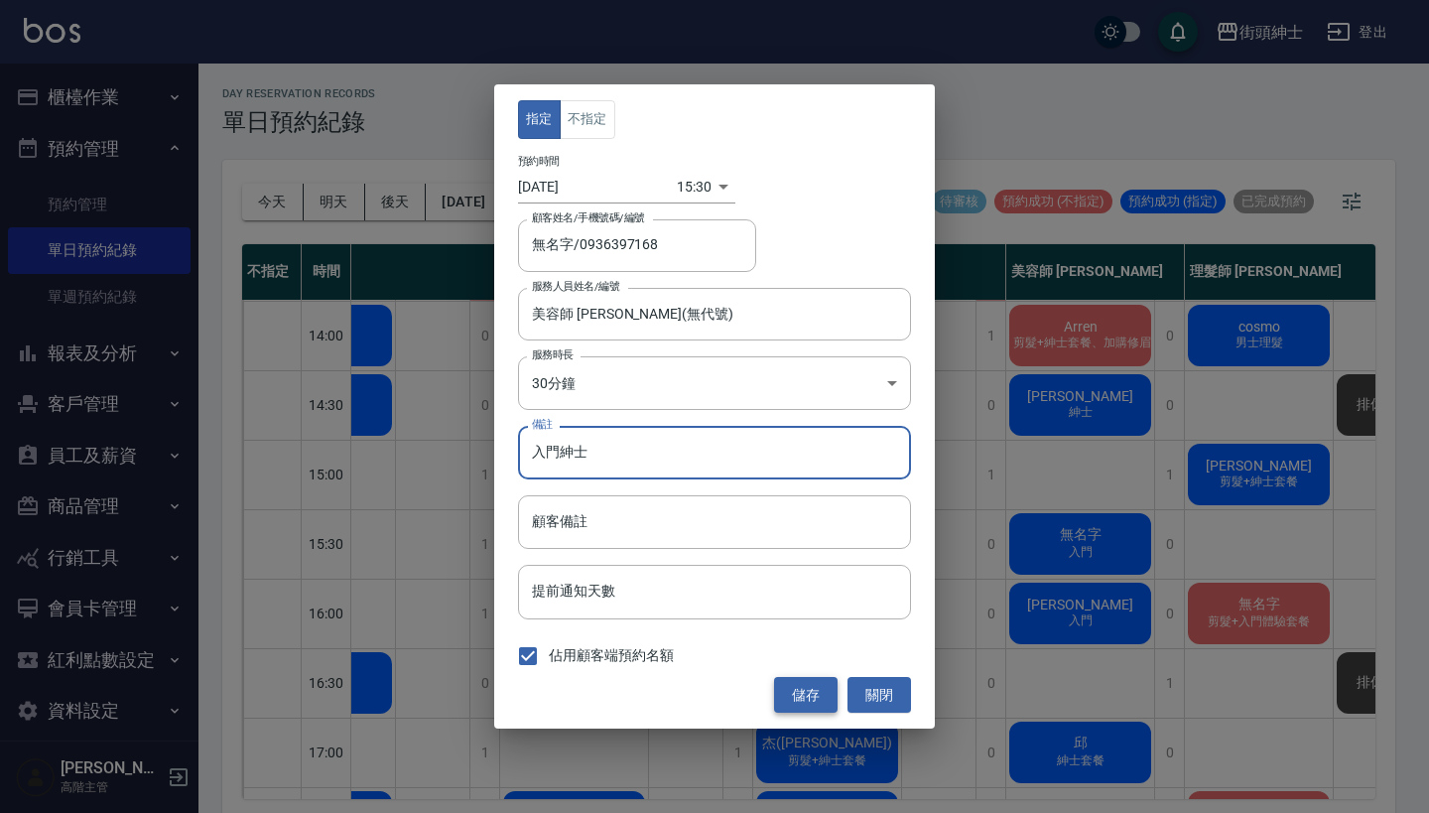
type input "入門紳士"
click at [801, 700] on button "儲存" at bounding box center [805, 695] width 63 height 37
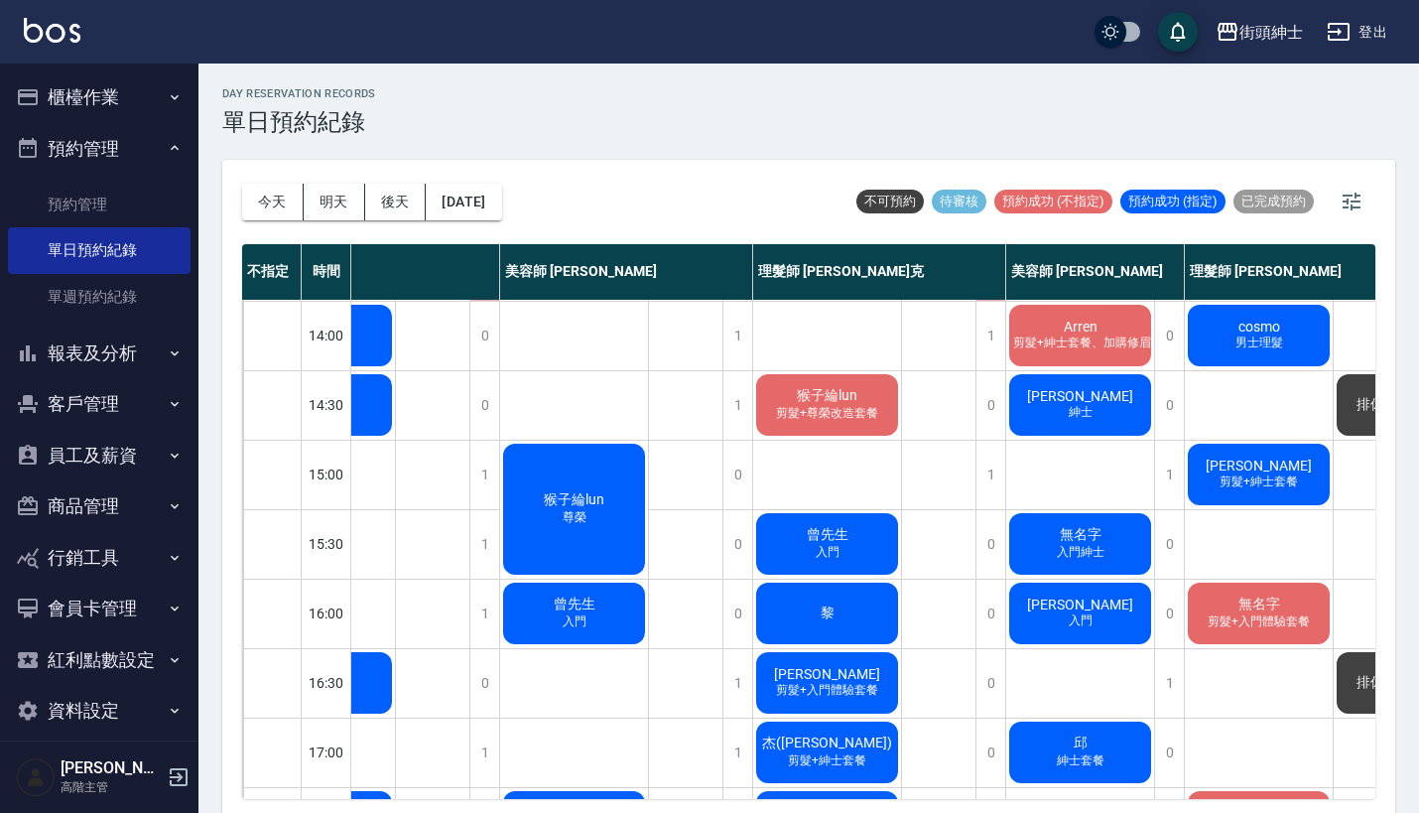
click at [1082, 627] on span "入門" at bounding box center [1081, 620] width 32 height 17
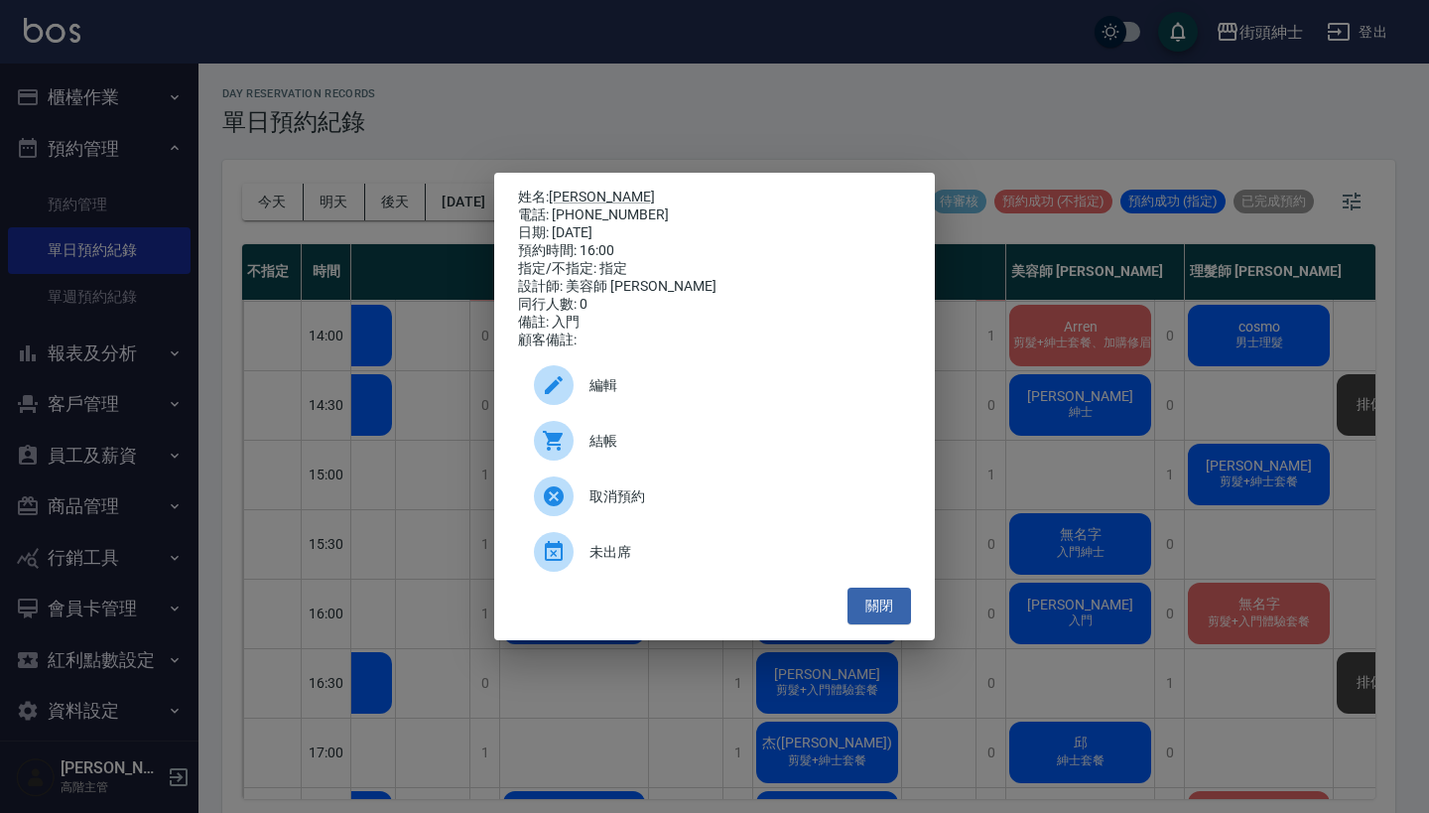
click at [744, 396] on span "編輯" at bounding box center [742, 385] width 306 height 21
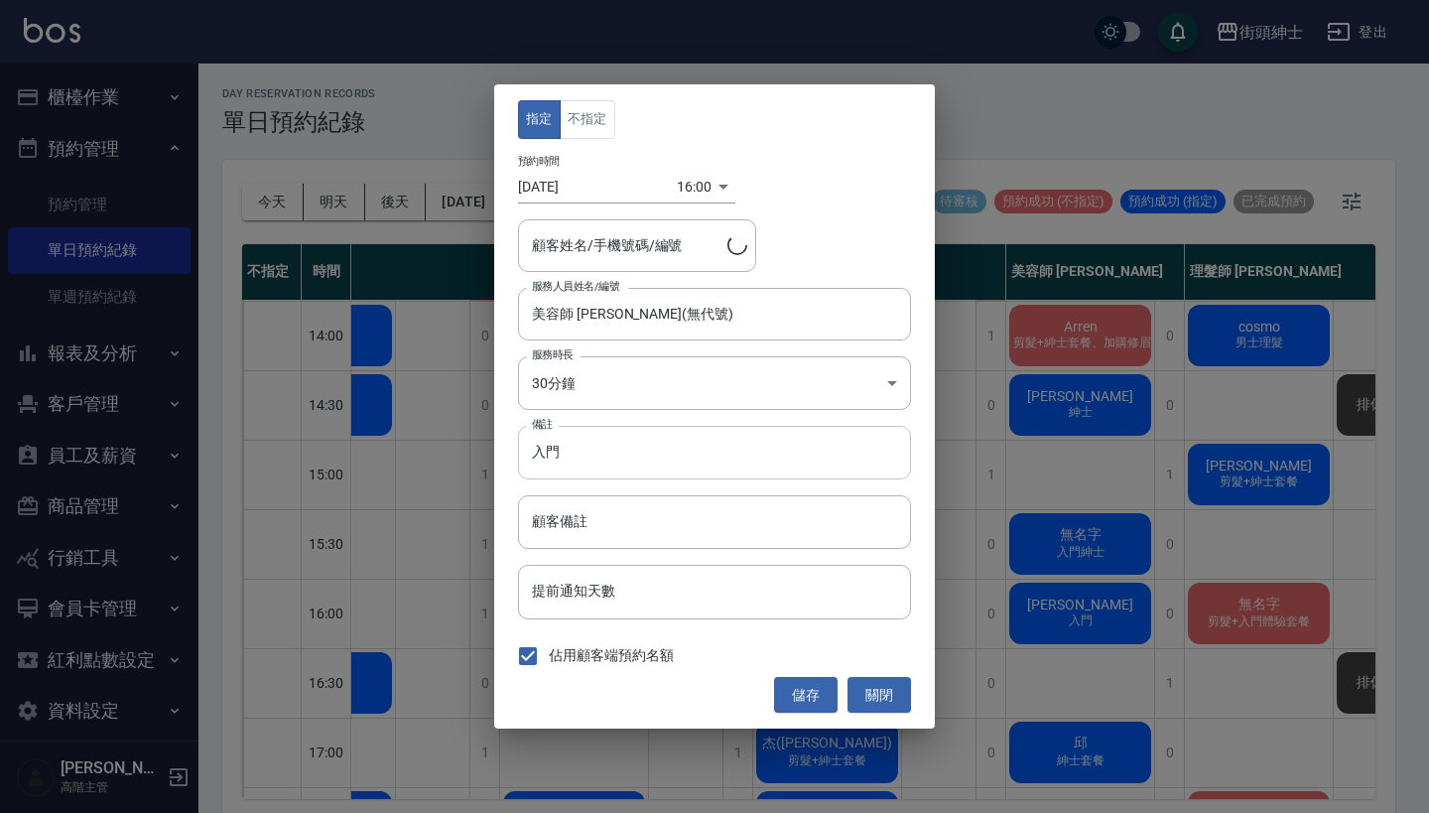
type input "Darren小巫/0931914509"
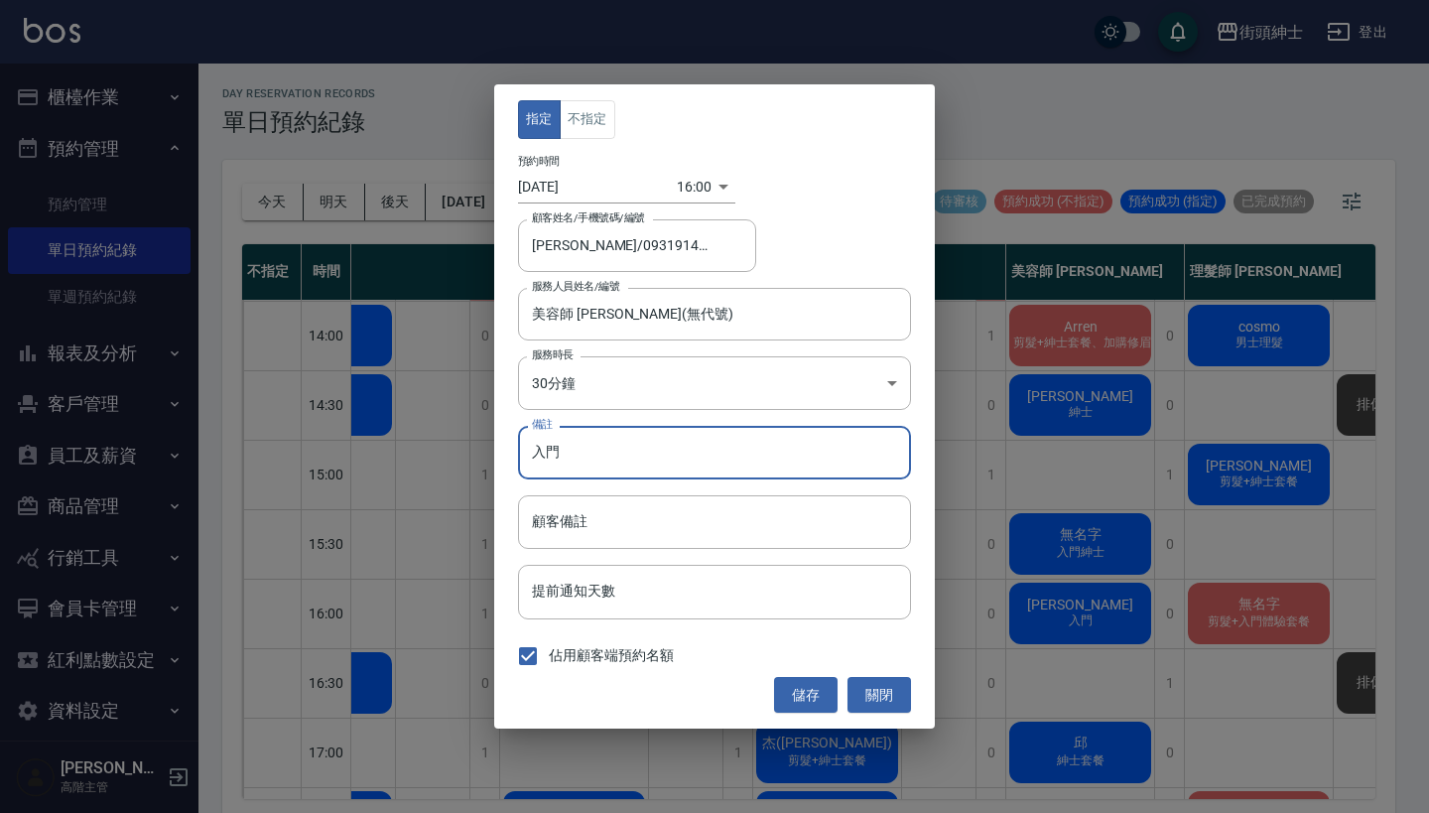
click at [686, 467] on input "入門" at bounding box center [714, 453] width 393 height 54
type input "入"
type input "紳士加修容"
click at [785, 697] on button "儲存" at bounding box center [805, 695] width 63 height 37
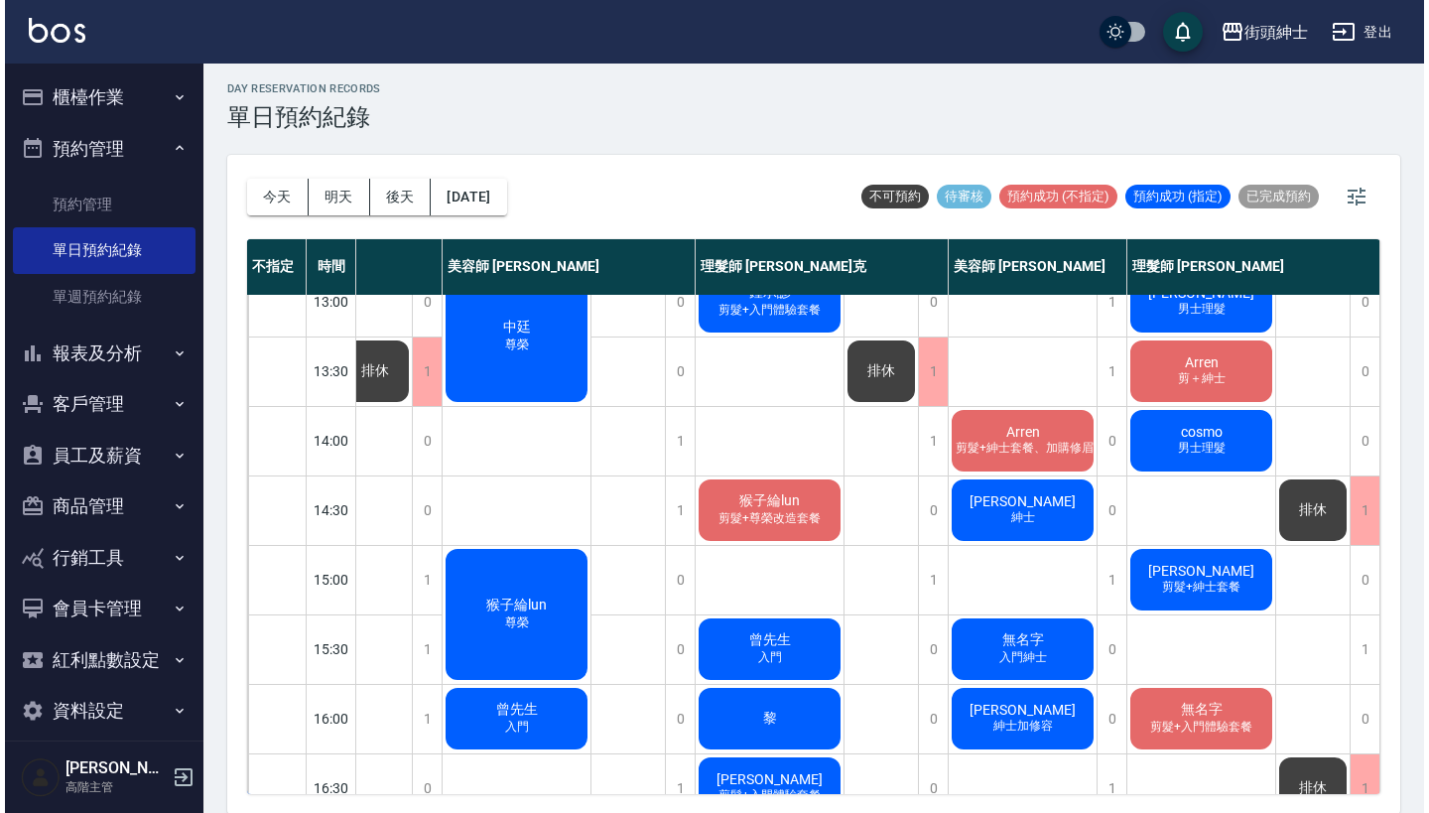
scroll to position [334, 171]
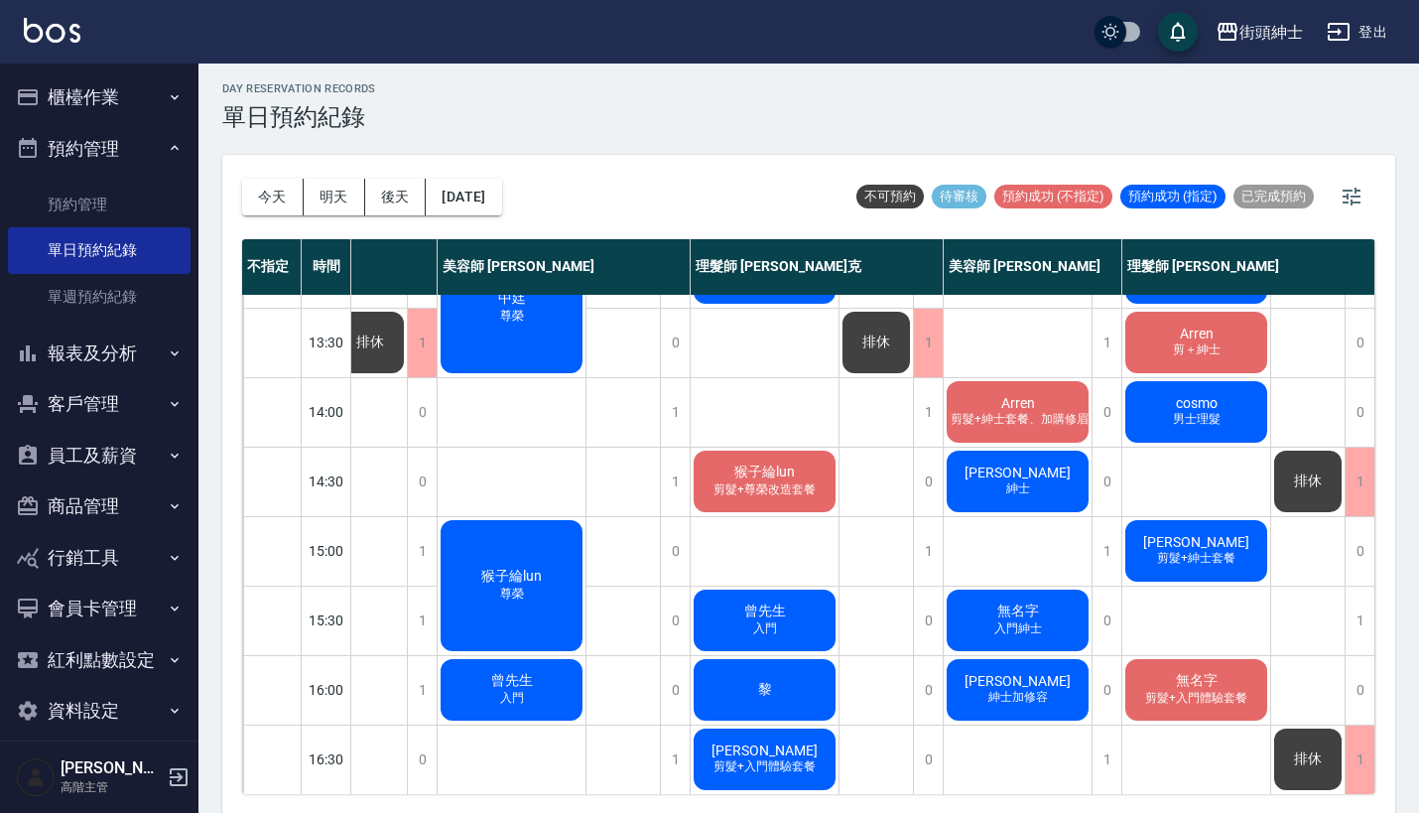
click at [1033, 401] on span "Arren" at bounding box center [1018, 403] width 42 height 16
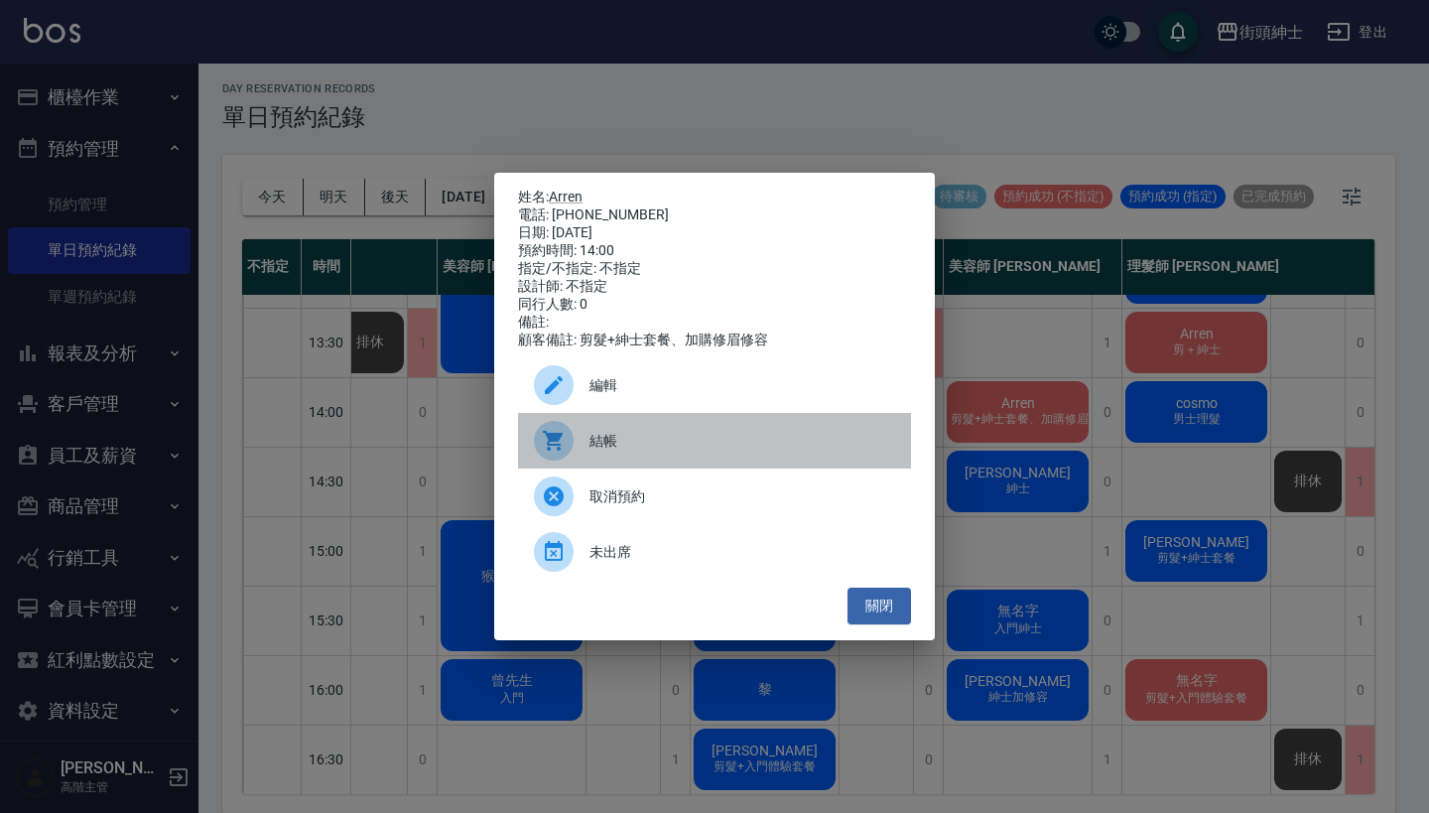
click at [640, 435] on div "結帳" at bounding box center [714, 441] width 393 height 56
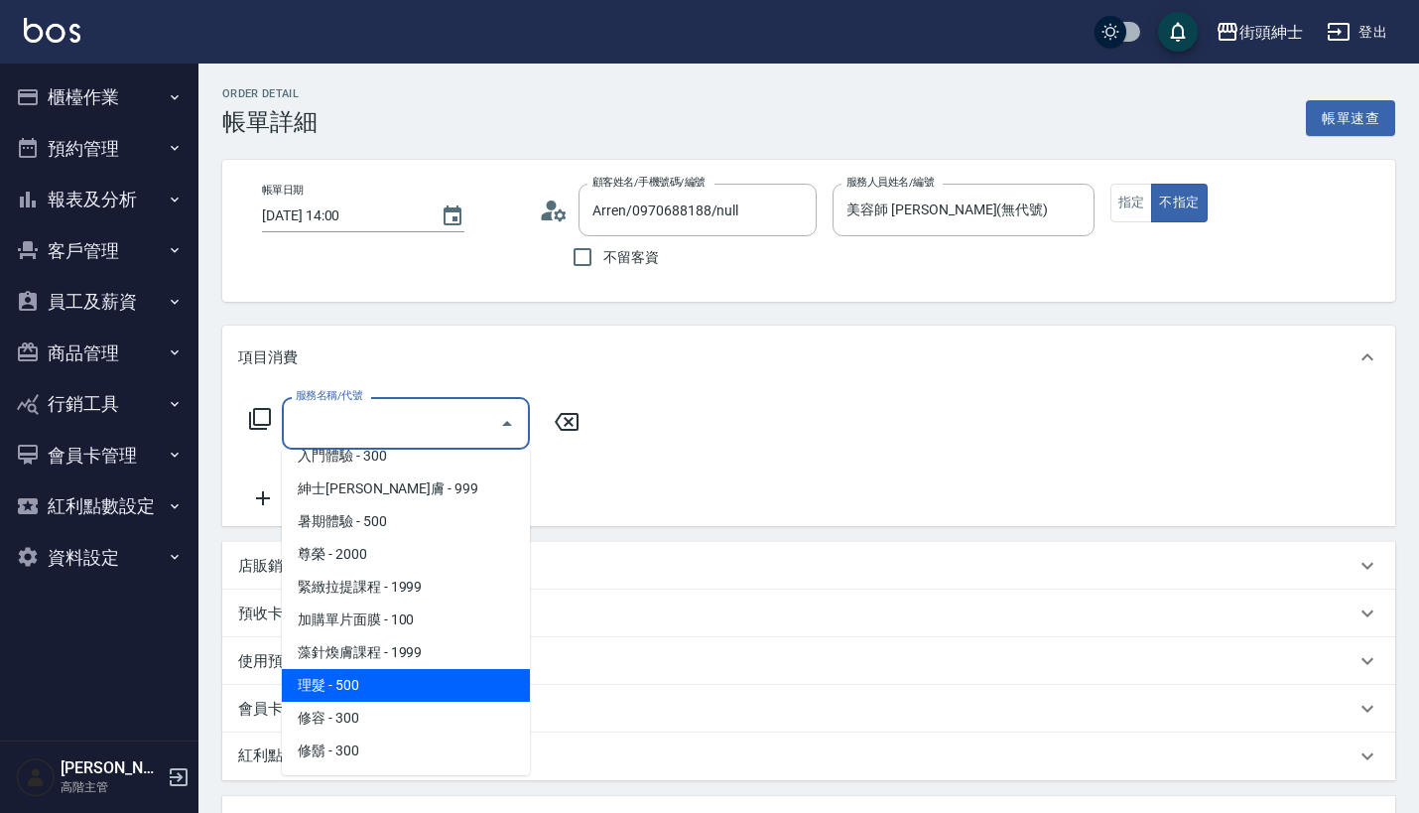
scroll to position [182, 0]
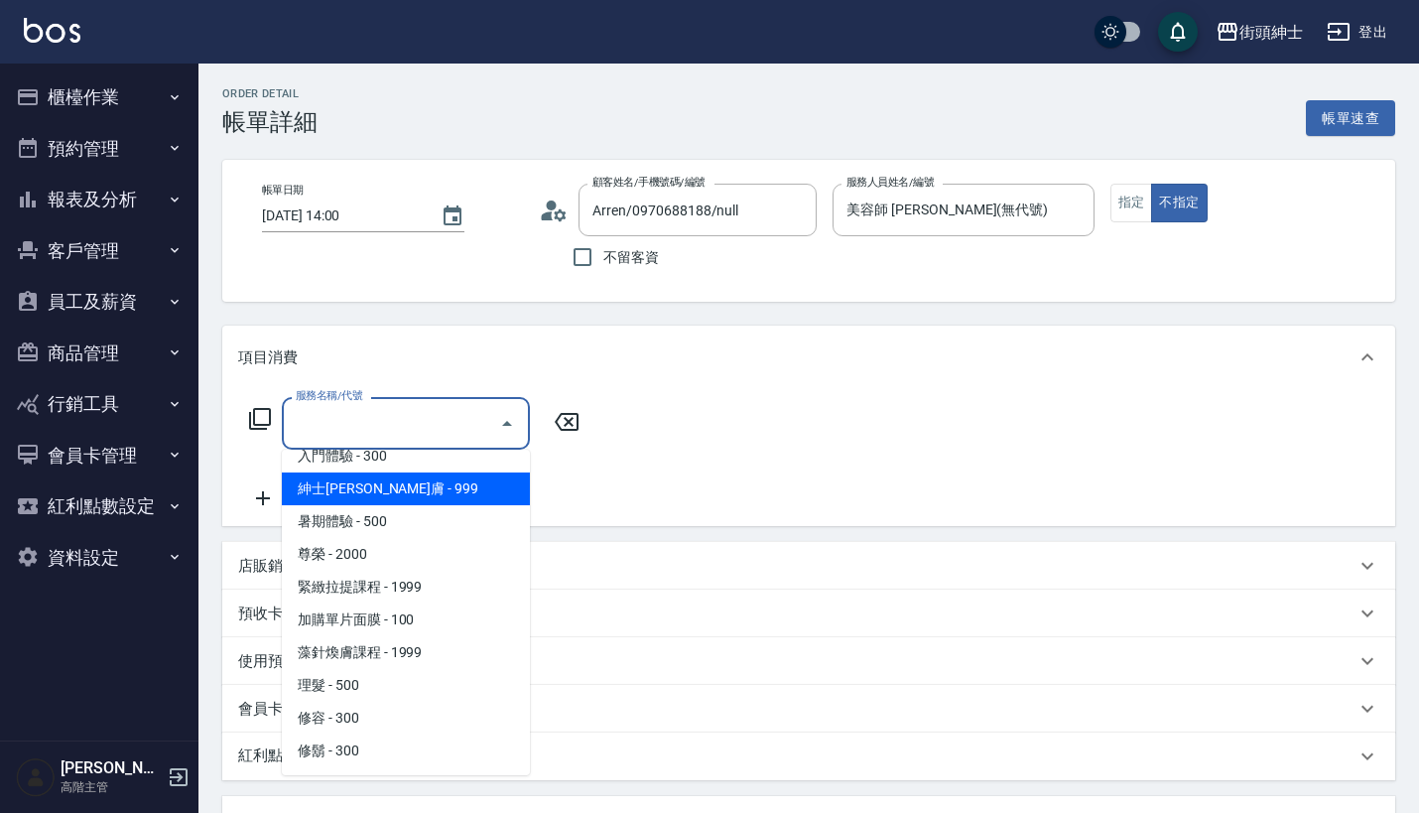
click at [456, 502] on span "紳士全效煥膚 - 999" at bounding box center [406, 488] width 248 height 33
type input "紳士全效煥膚"
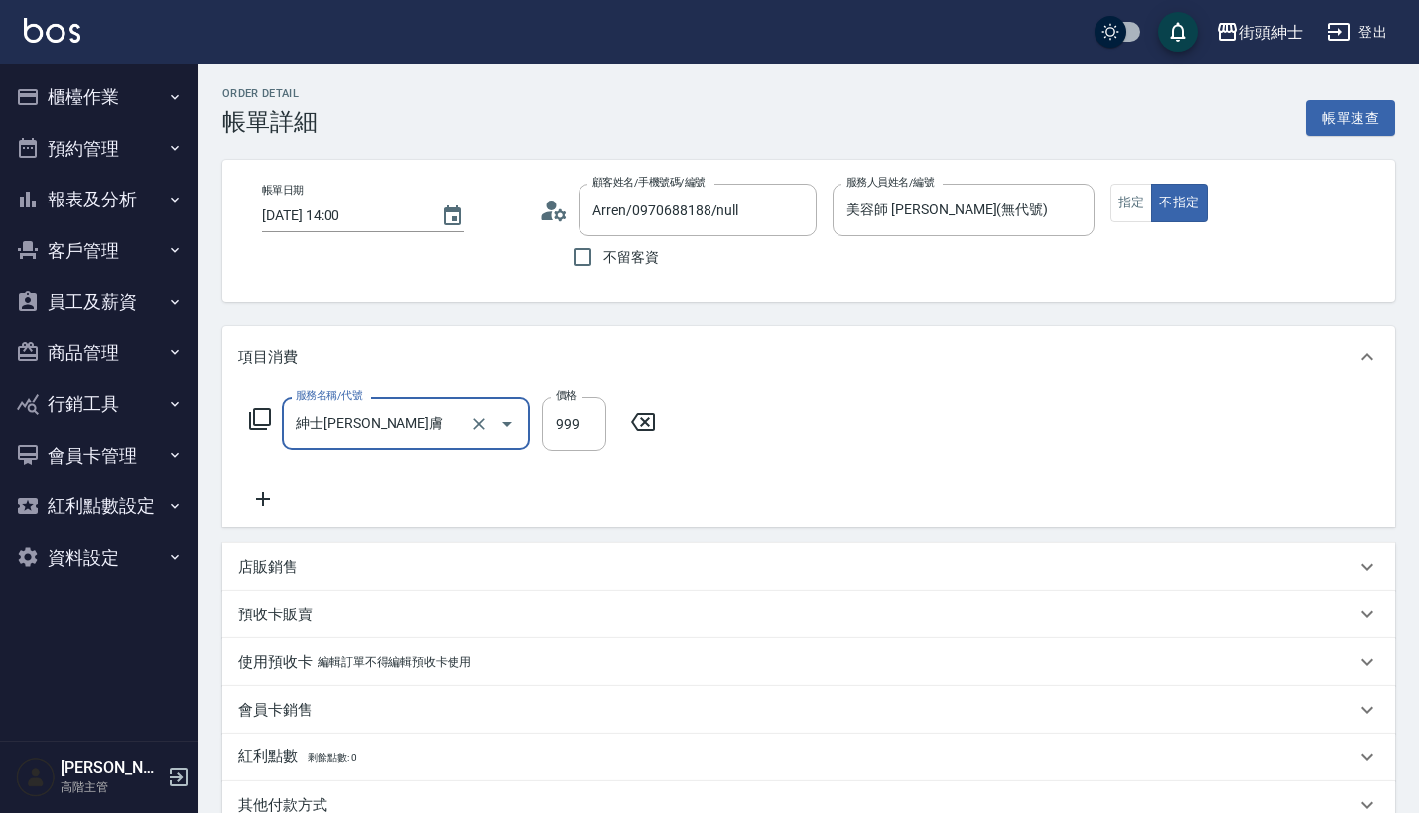
click at [266, 506] on icon at bounding box center [263, 499] width 50 height 24
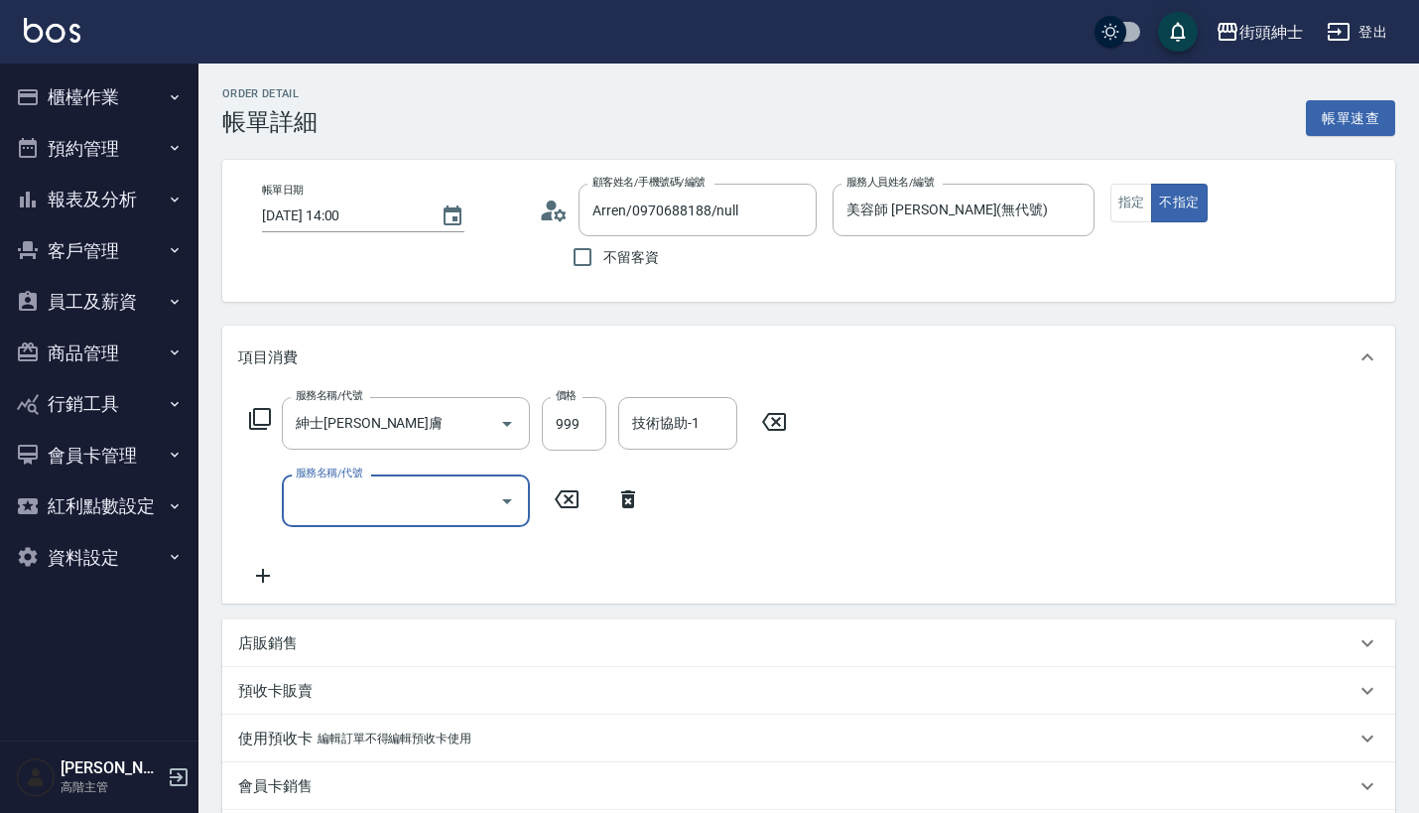
click at [395, 514] on input "服務名稱/代號" at bounding box center [391, 500] width 200 height 35
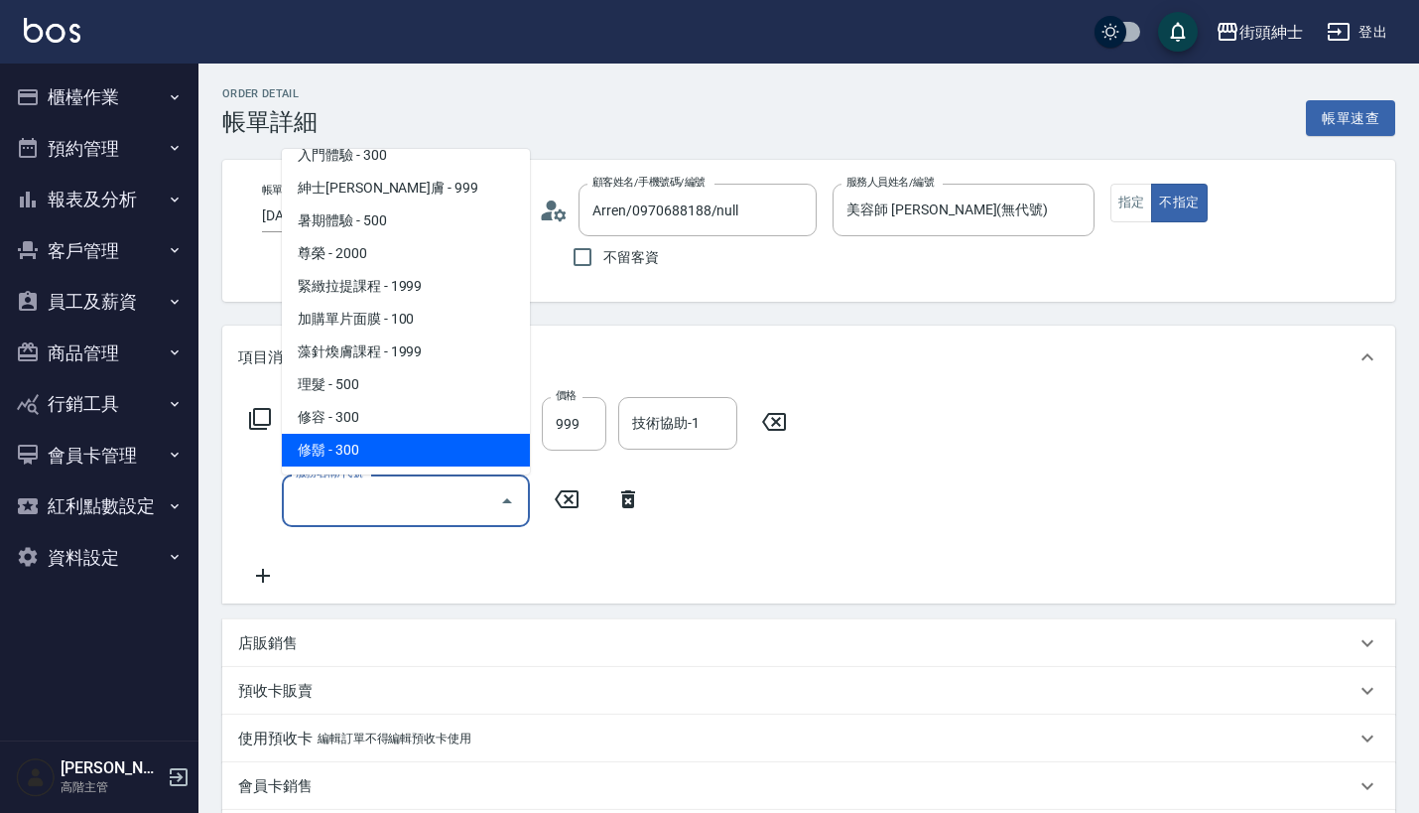
click at [445, 434] on span "修容 - 300" at bounding box center [406, 417] width 248 height 33
type input "修容(A03)"
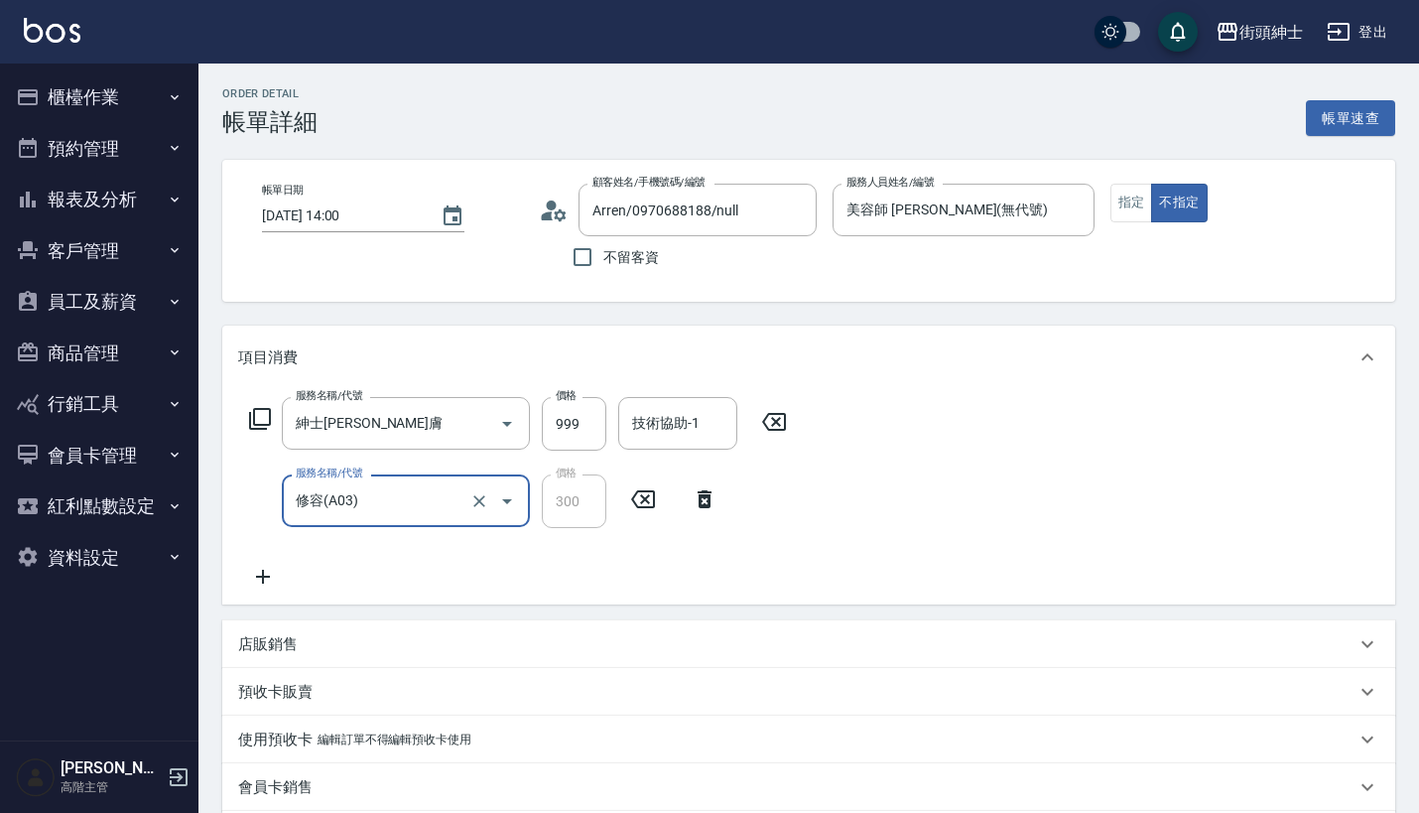
click at [412, 500] on input "修容(A03)" at bounding box center [378, 500] width 175 height 35
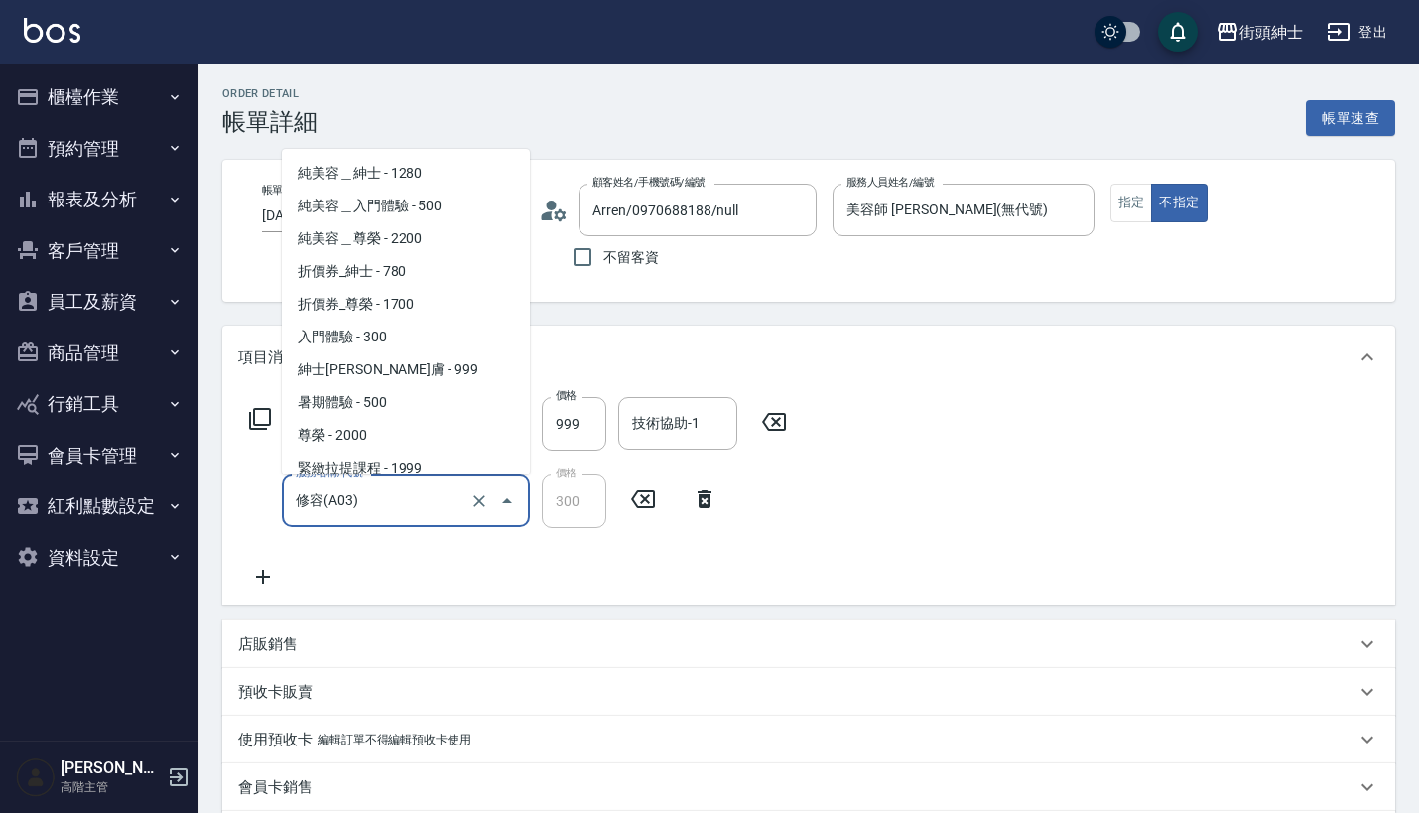
scroll to position [141, 0]
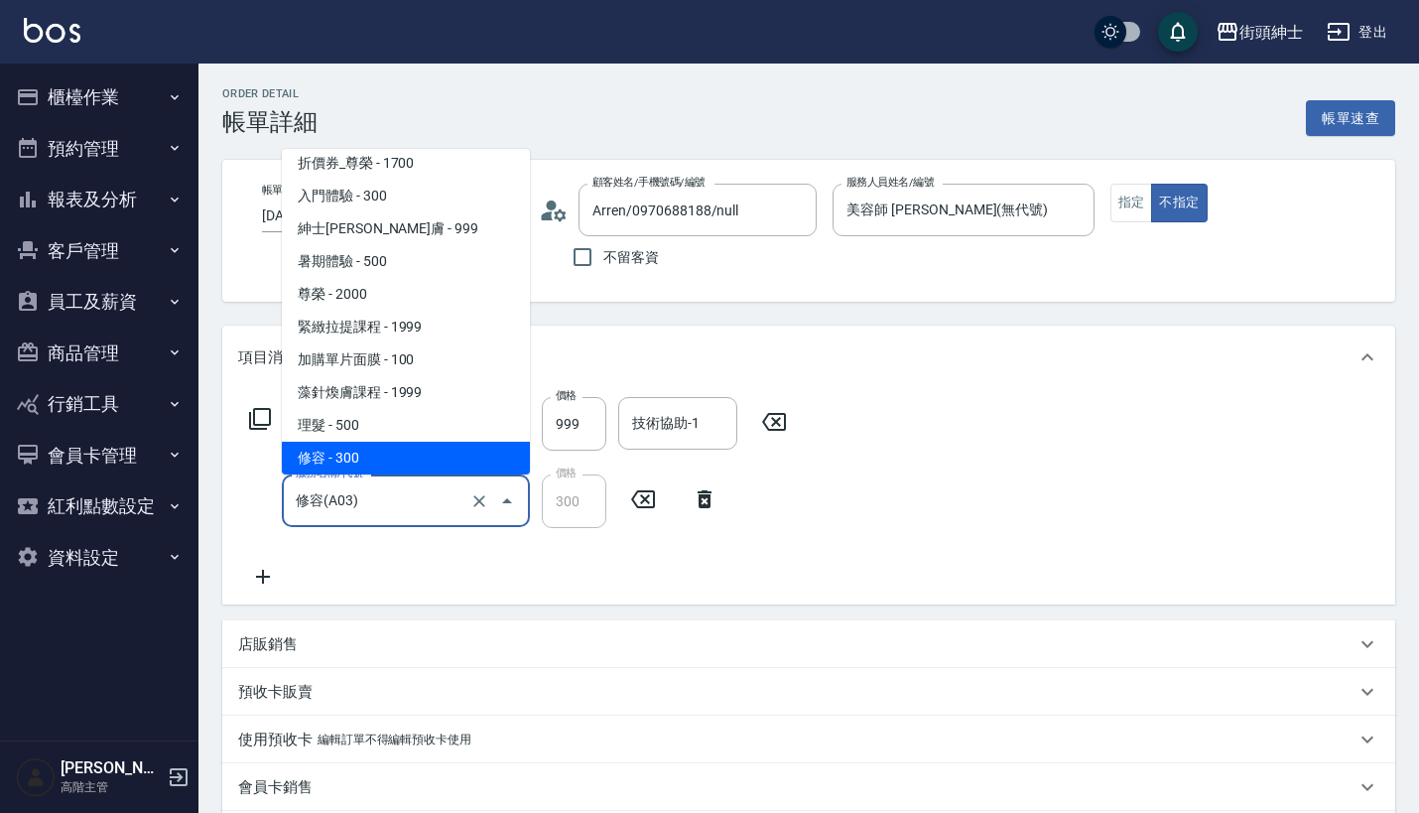
click at [440, 456] on span "修容 - 300" at bounding box center [406, 457] width 248 height 33
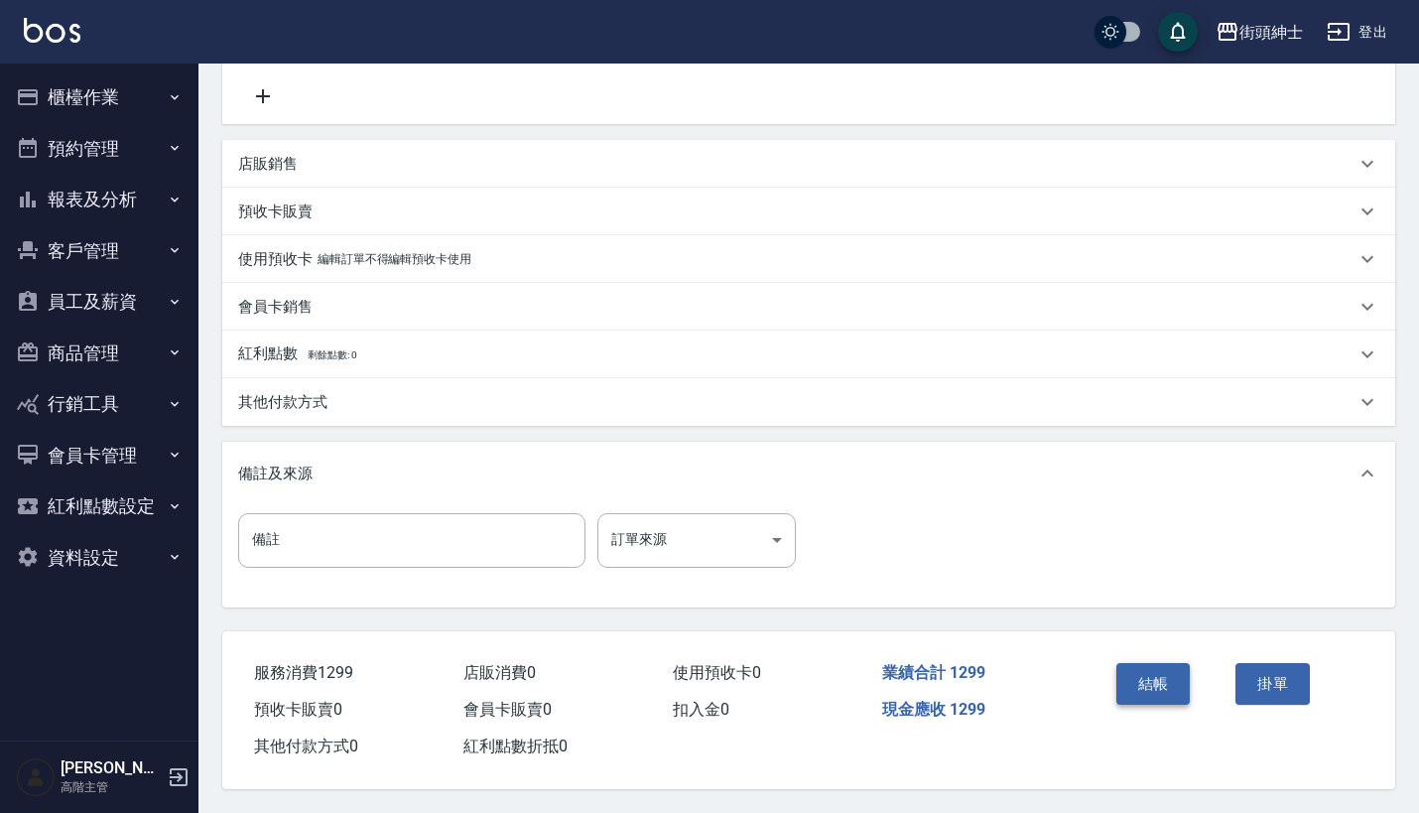
click at [1168, 667] on button "結帳" at bounding box center [1153, 684] width 74 height 42
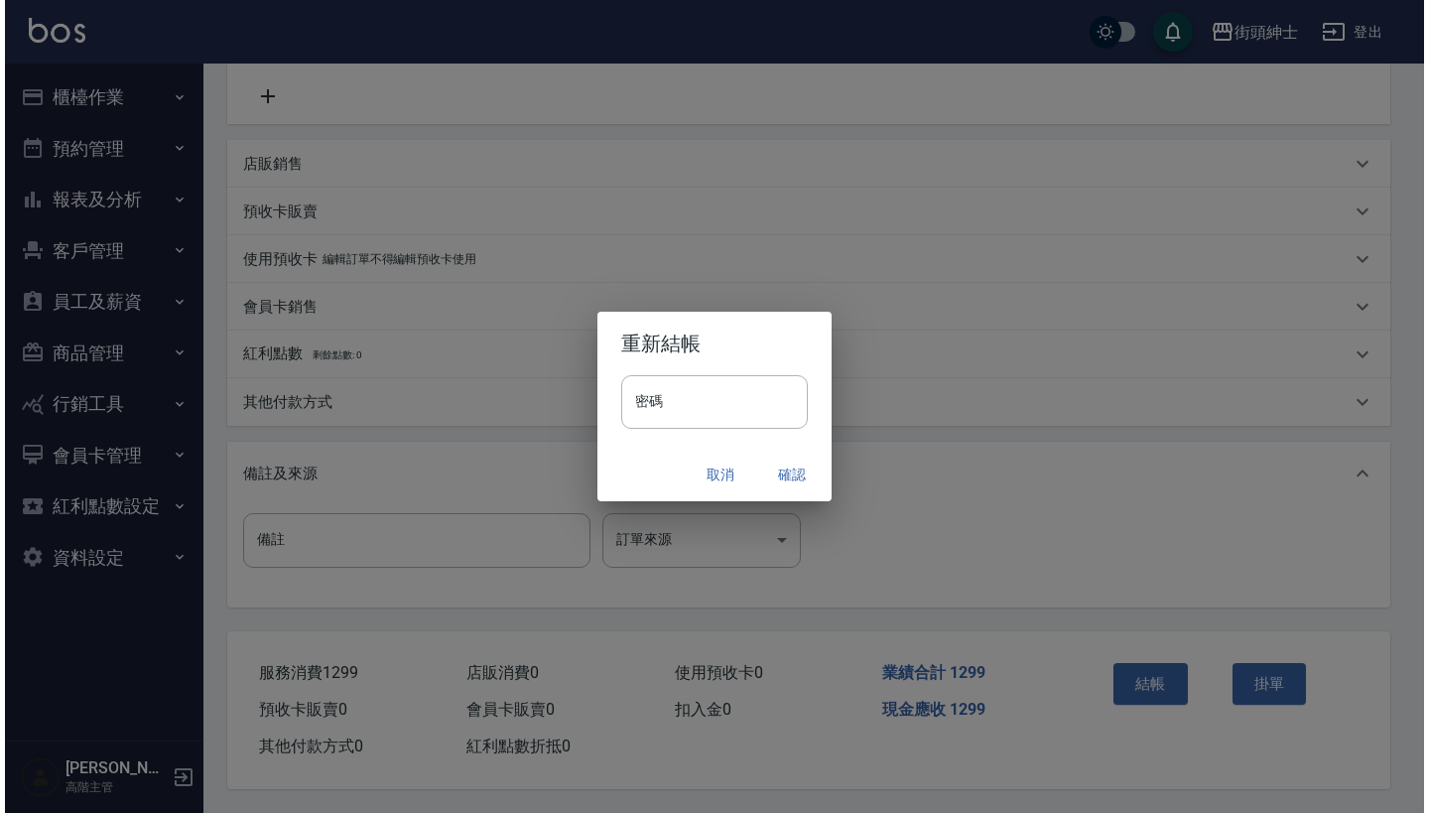
scroll to position [488, 0]
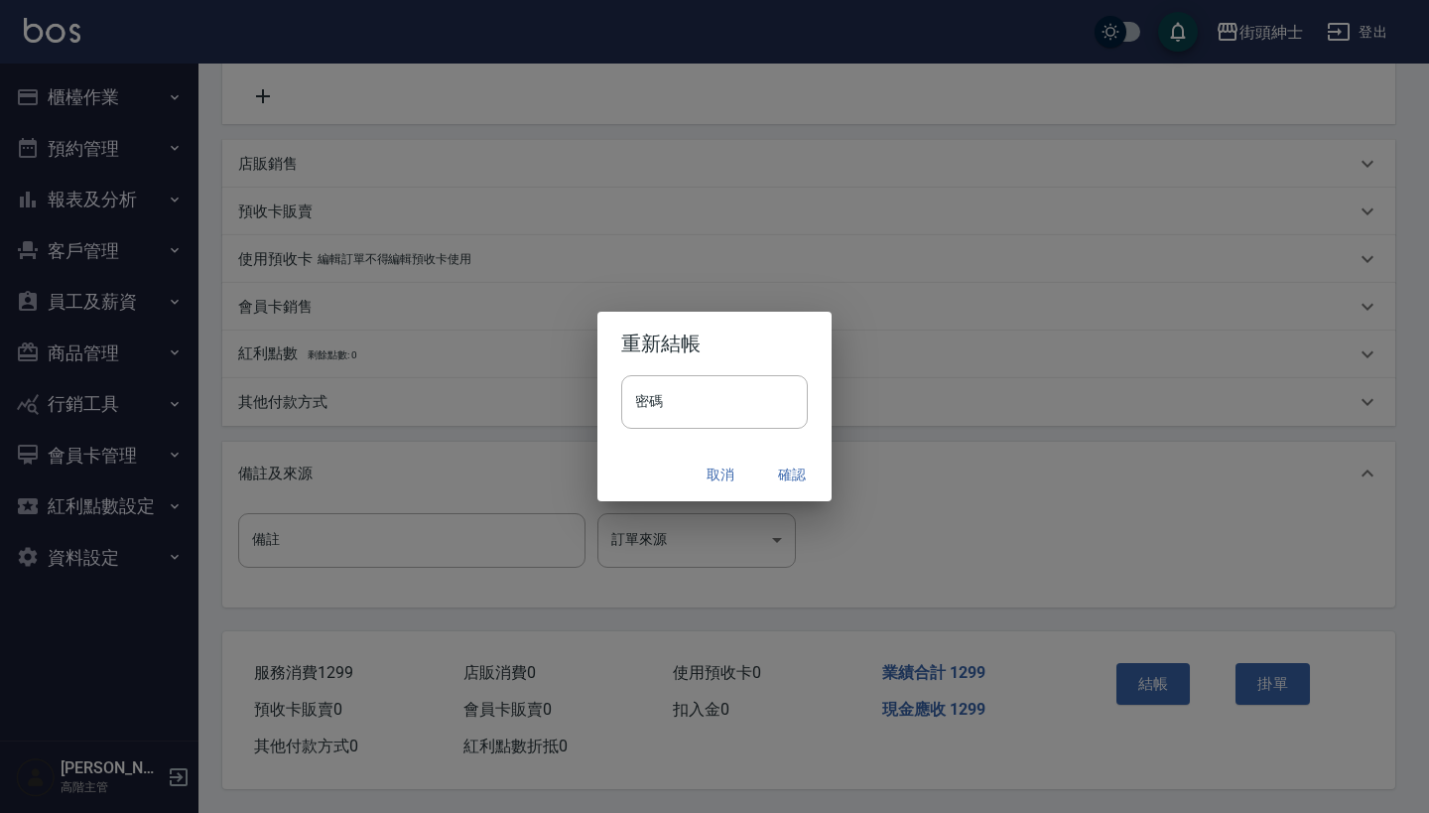
click at [790, 477] on button "確認" at bounding box center [791, 474] width 63 height 37
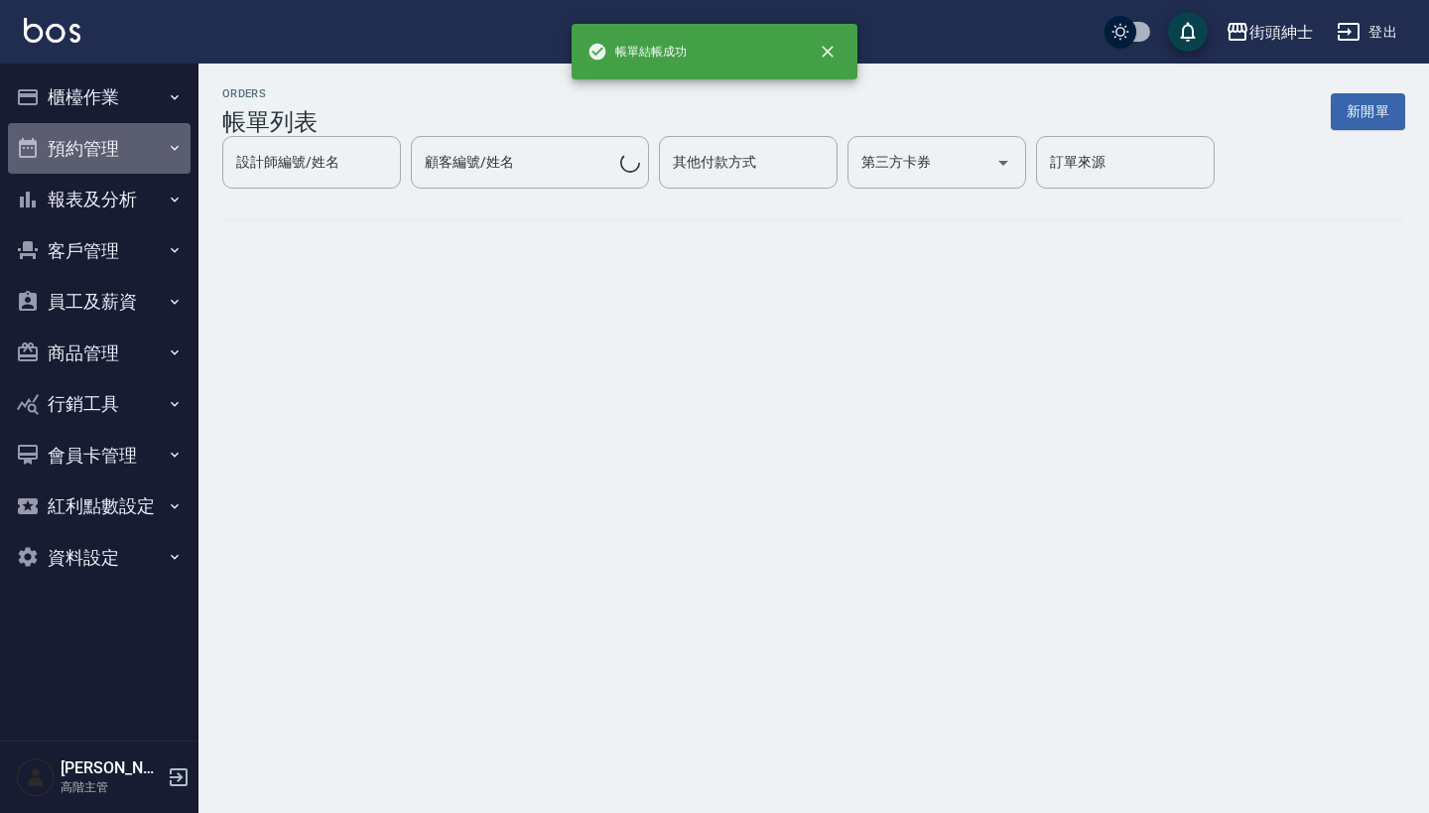
click at [144, 154] on button "預約管理" at bounding box center [99, 149] width 183 height 52
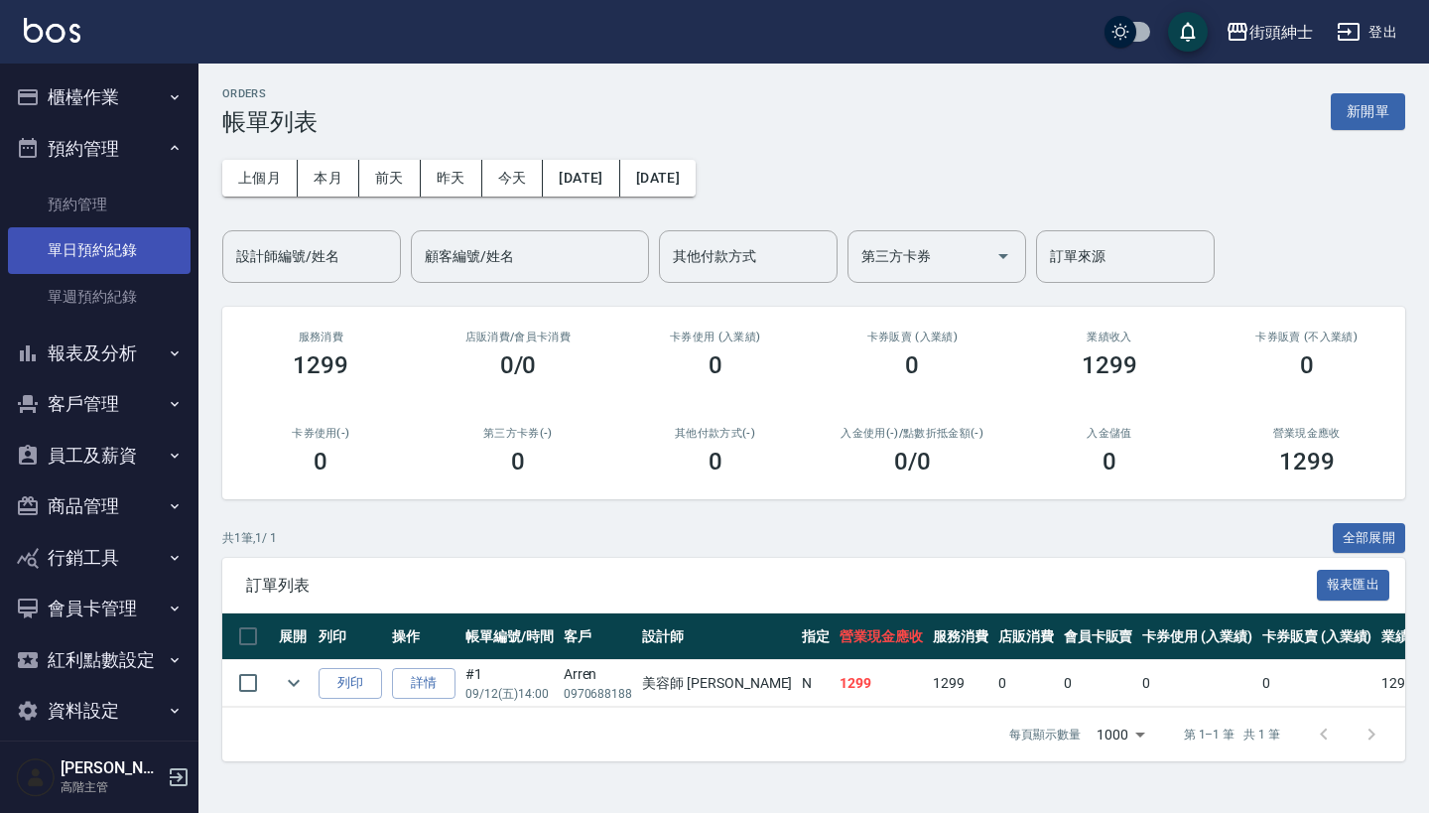
click at [140, 253] on link "單日預約紀錄" at bounding box center [99, 250] width 183 height 46
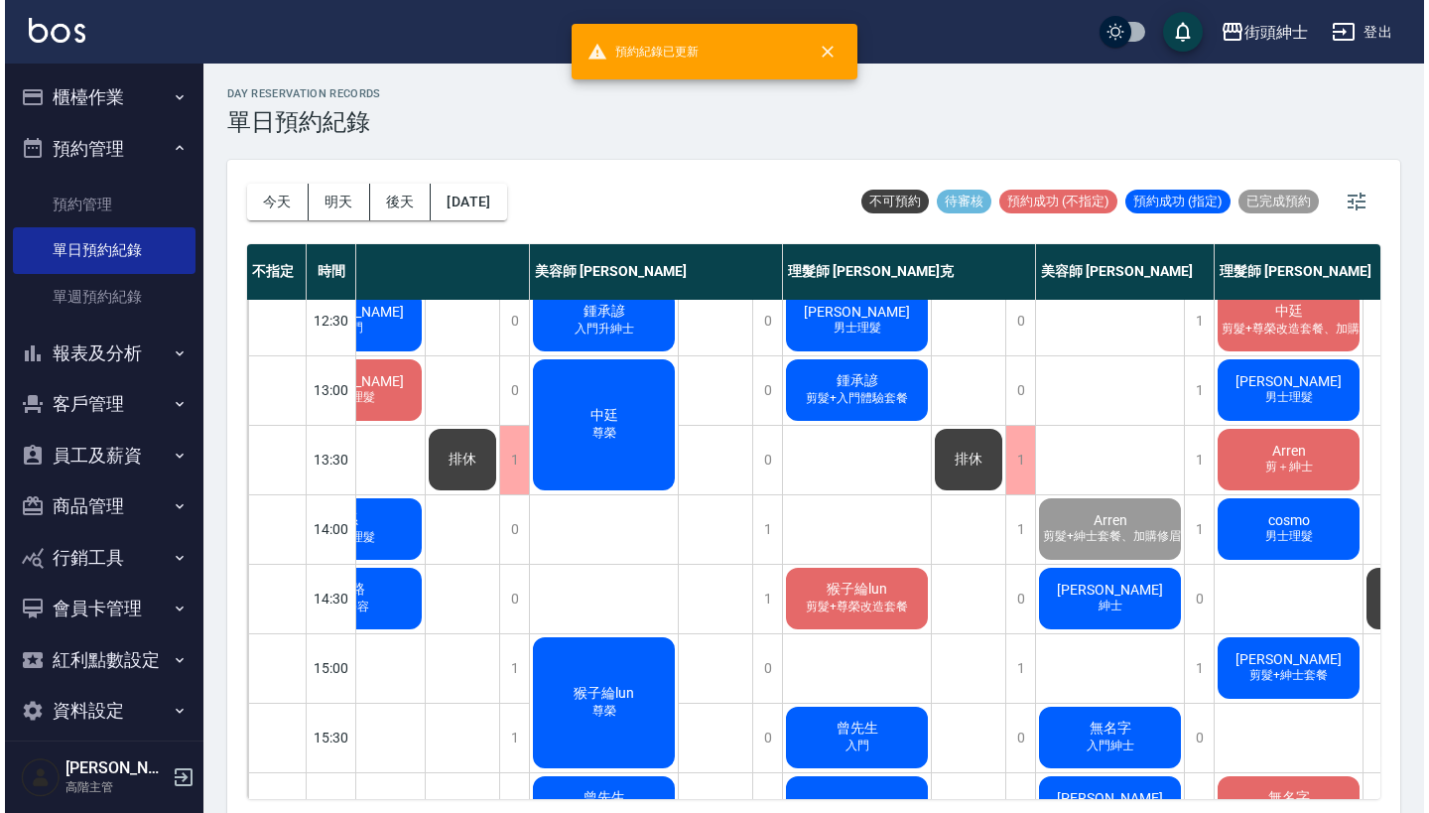
scroll to position [221, 99]
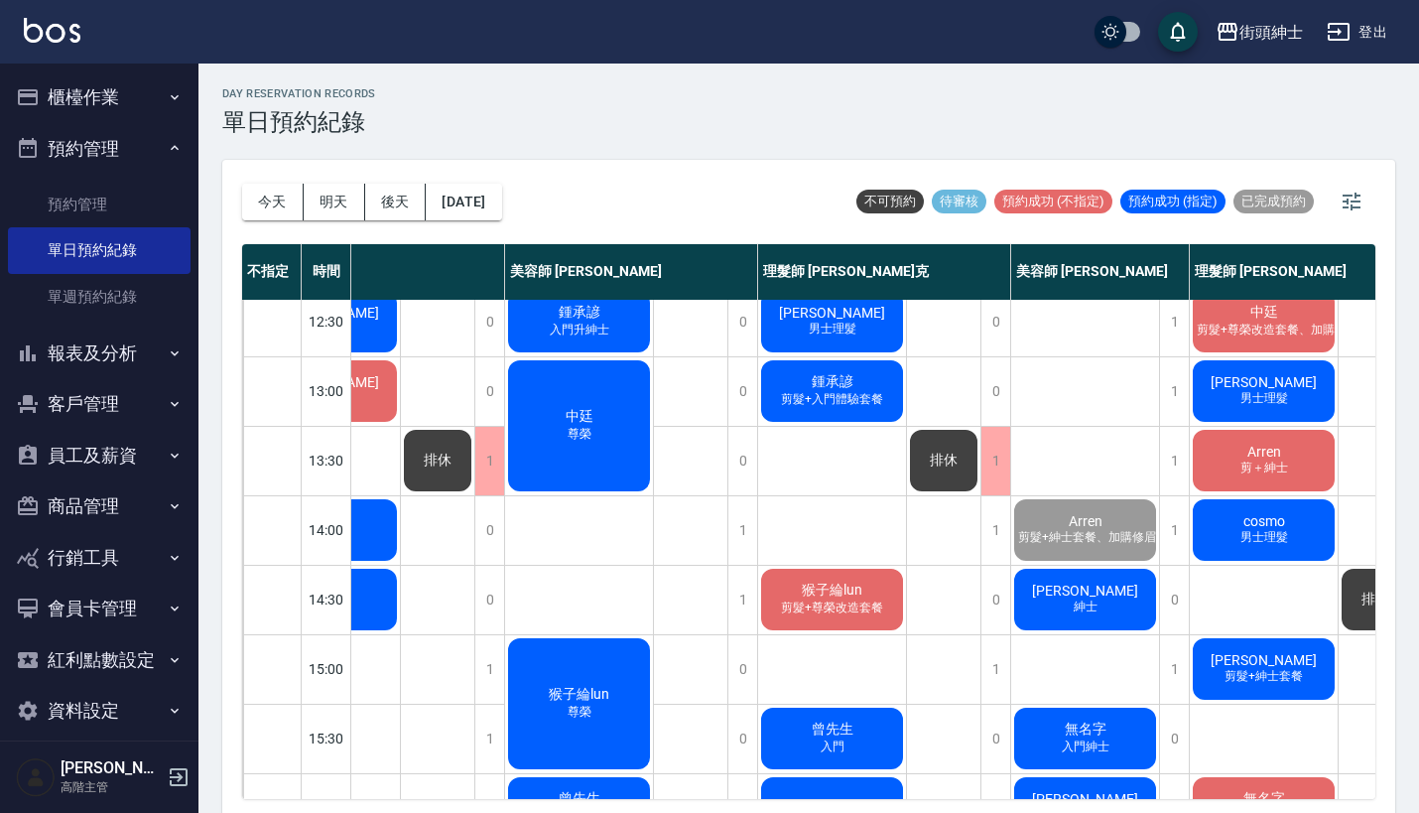
click at [1117, 598] on div "詹良凱 紳士" at bounding box center [1085, 598] width 148 height 67
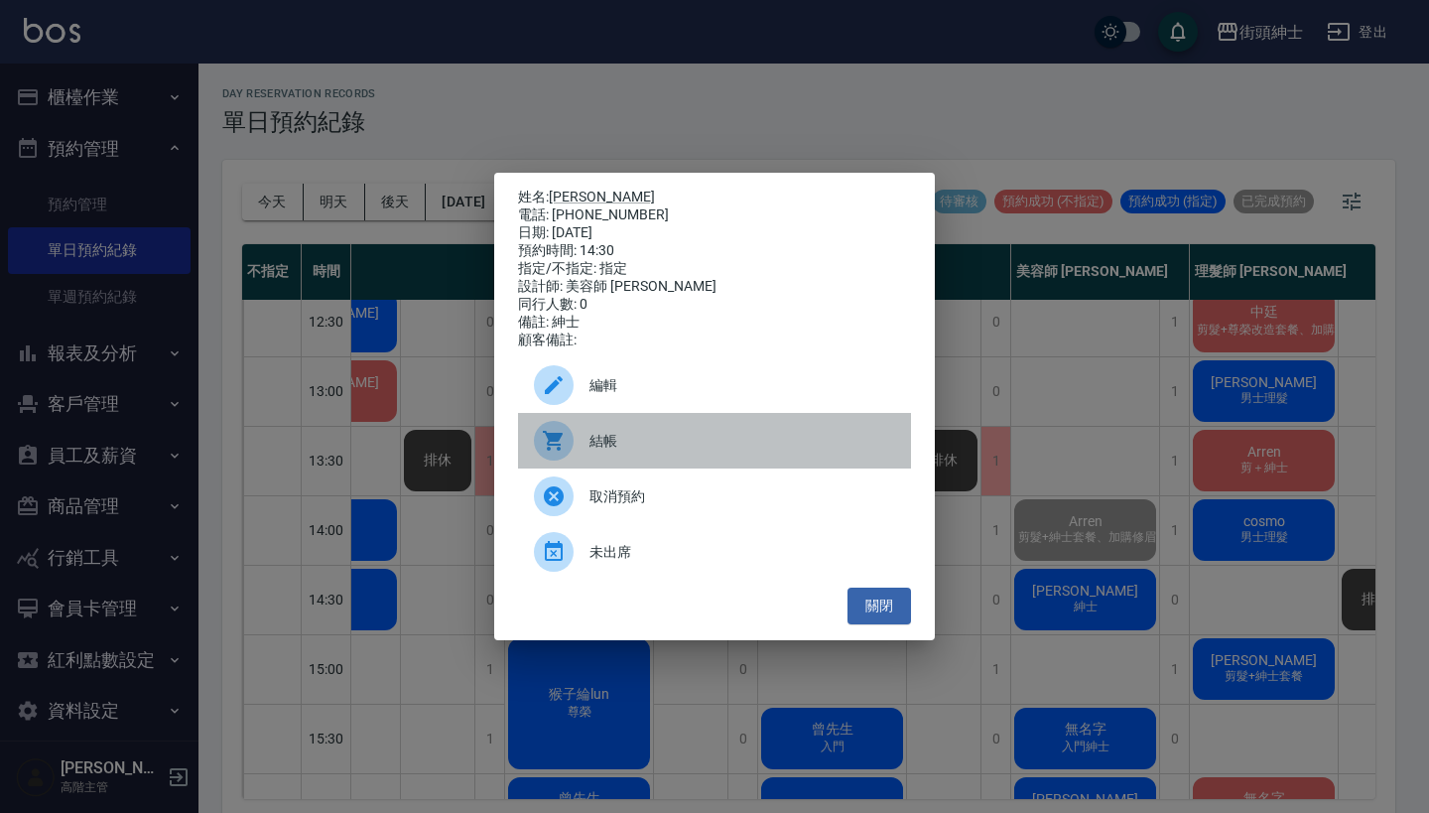
click at [792, 451] on span "結帳" at bounding box center [742, 441] width 306 height 21
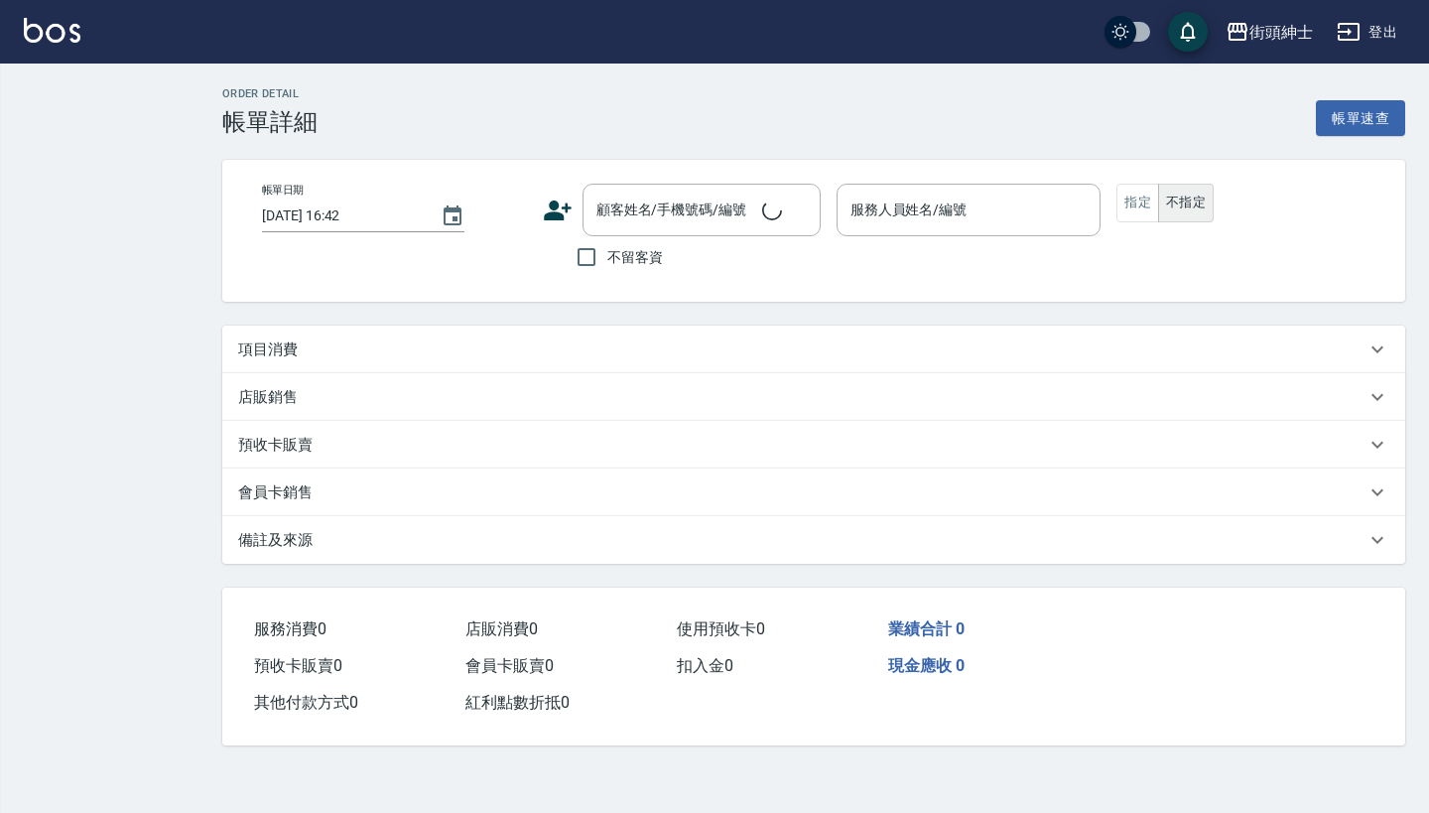
click at [673, 340] on div "項目消費" at bounding box center [801, 349] width 1127 height 21
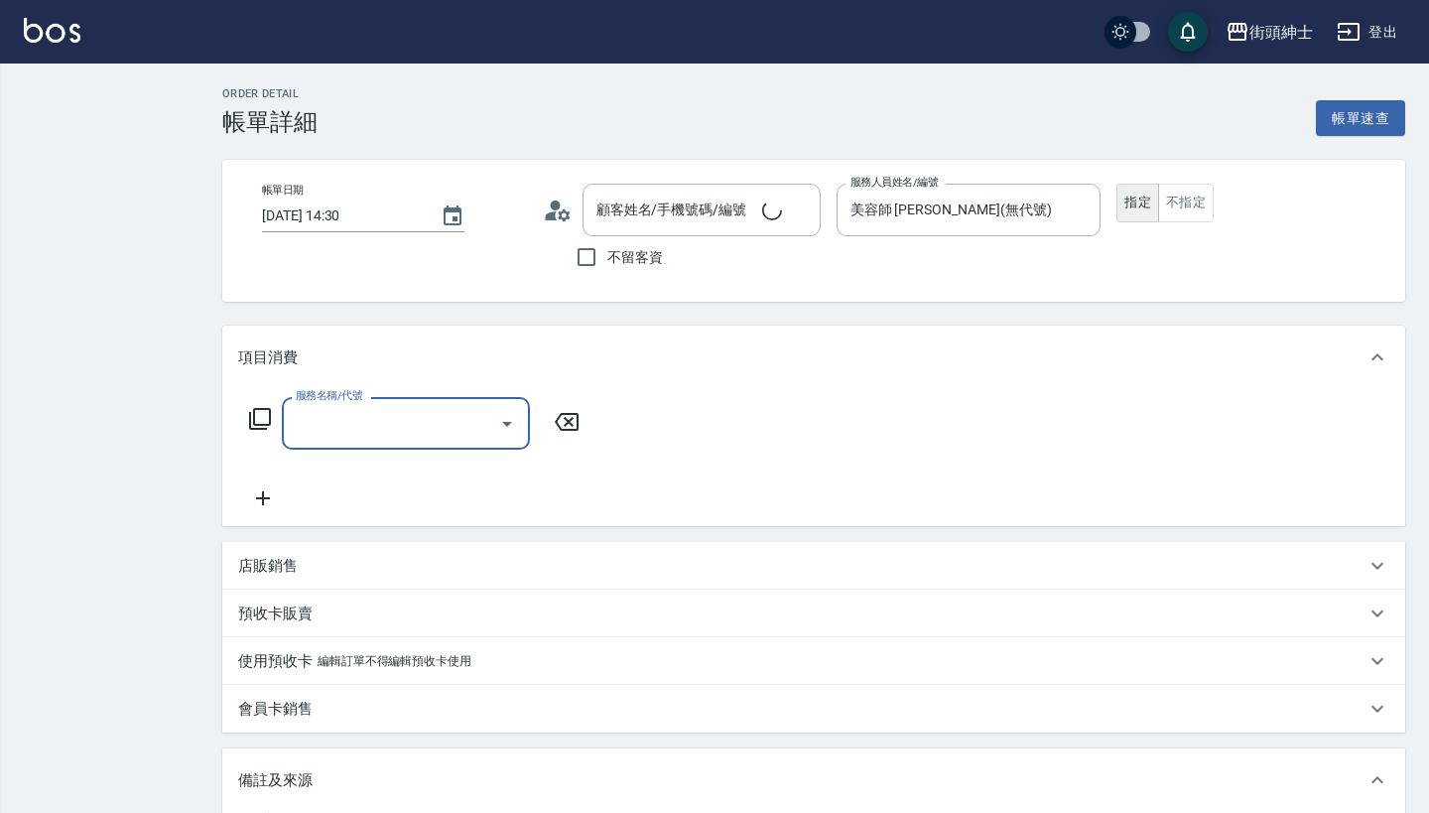
type input "[DATE] 14:30"
type input "美容師 [PERSON_NAME](無代號)"
type input "紳士"
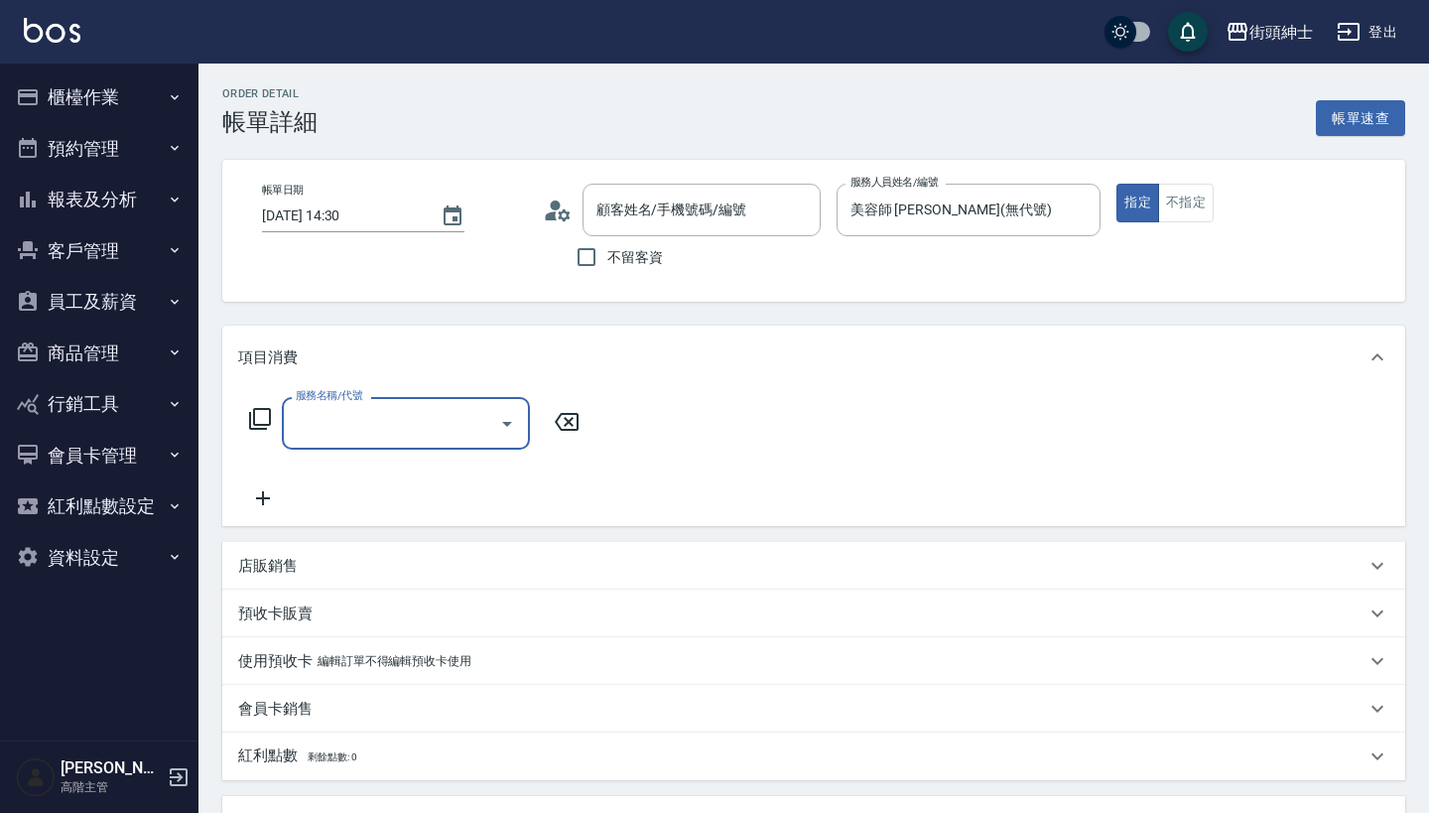
type input "[PERSON_NAME]/0955001523/null"
click at [473, 416] on input "服務名稱/代號" at bounding box center [391, 423] width 200 height 35
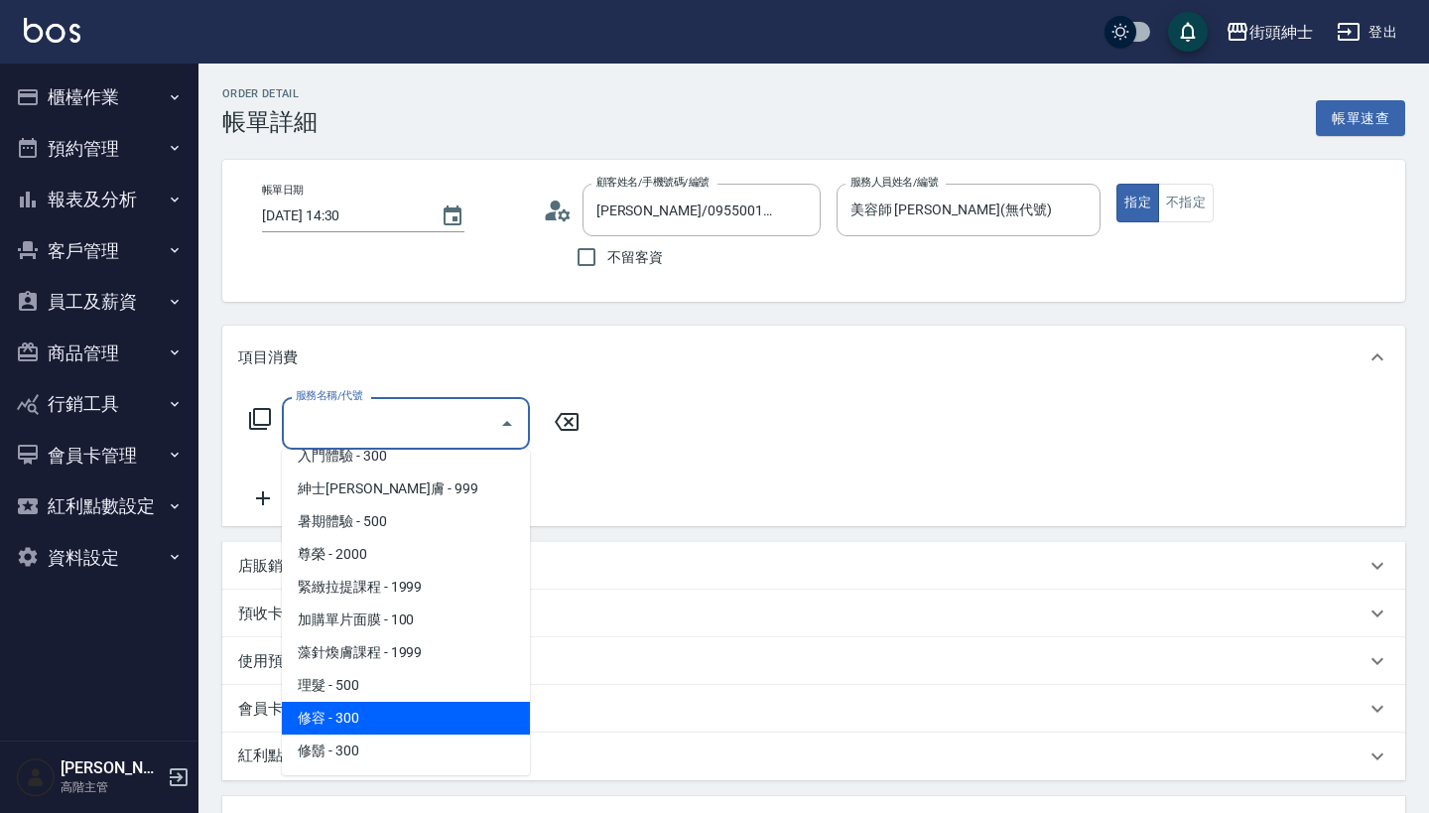
scroll to position [182, 0]
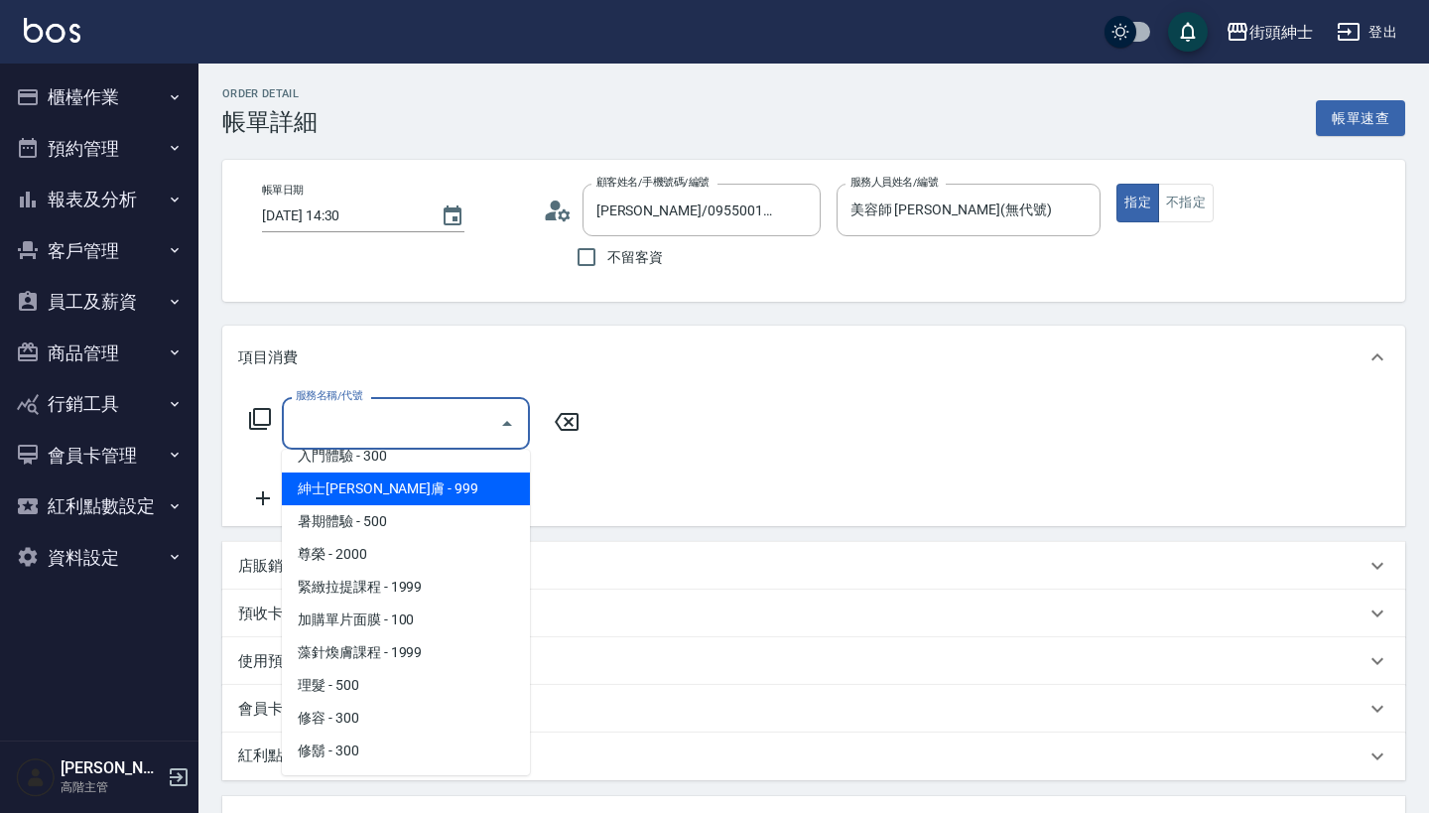
click at [470, 488] on span "紳士[PERSON_NAME]膚 - 999" at bounding box center [406, 488] width 248 height 33
type input "紳士[PERSON_NAME]膚"
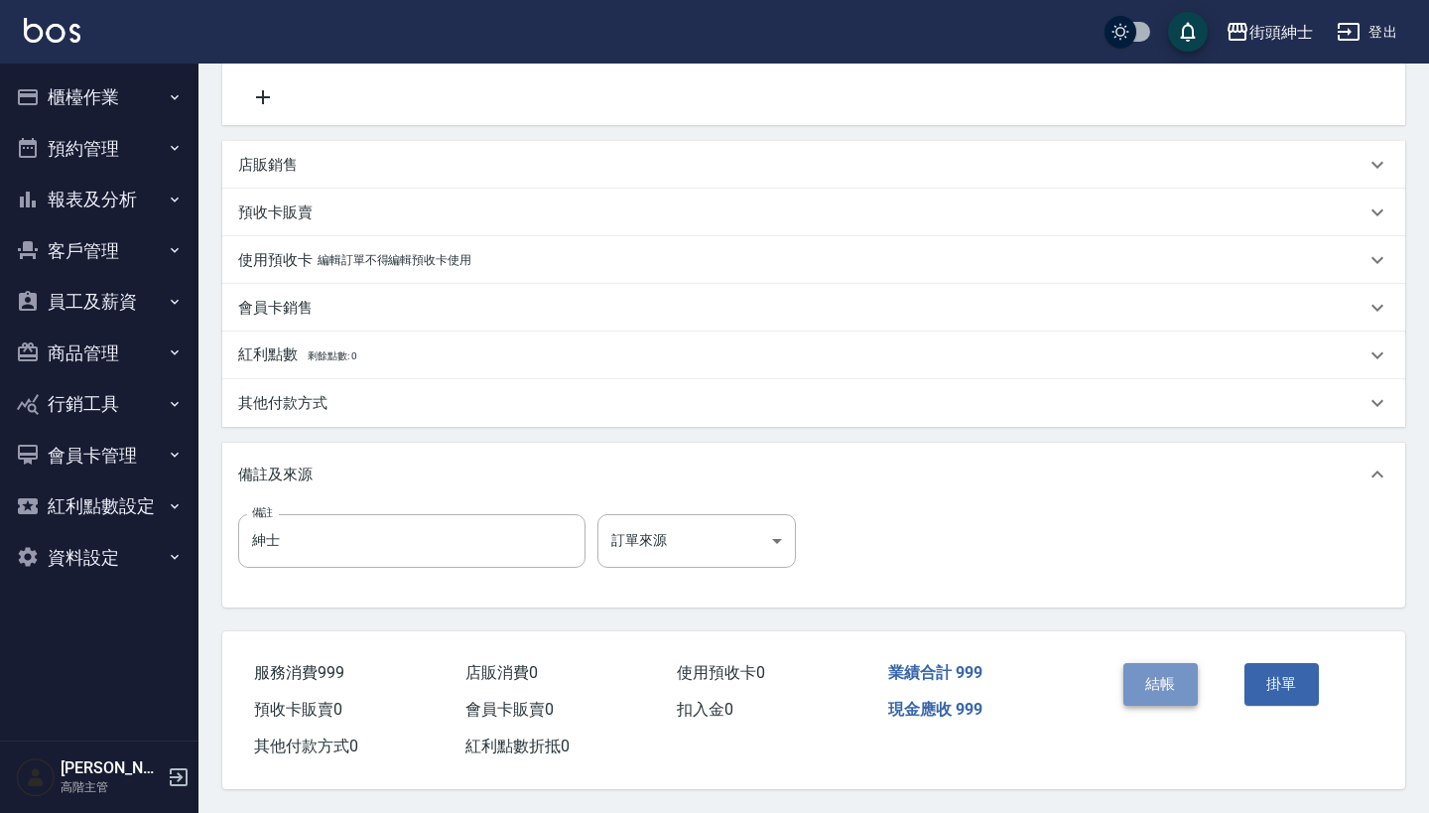
click at [1158, 684] on button "結帳" at bounding box center [1160, 684] width 74 height 42
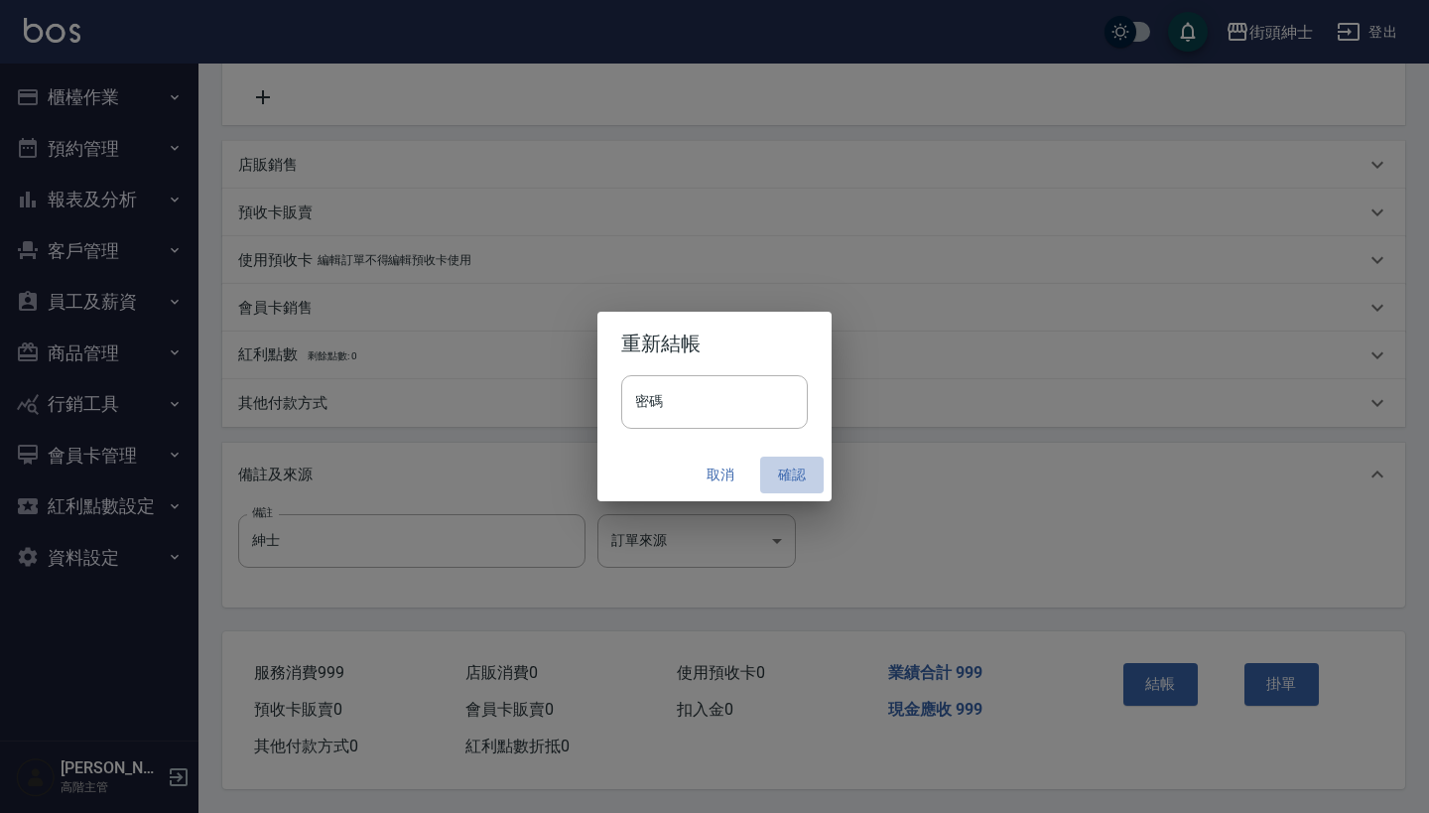
click at [797, 467] on button "確認" at bounding box center [791, 474] width 63 height 37
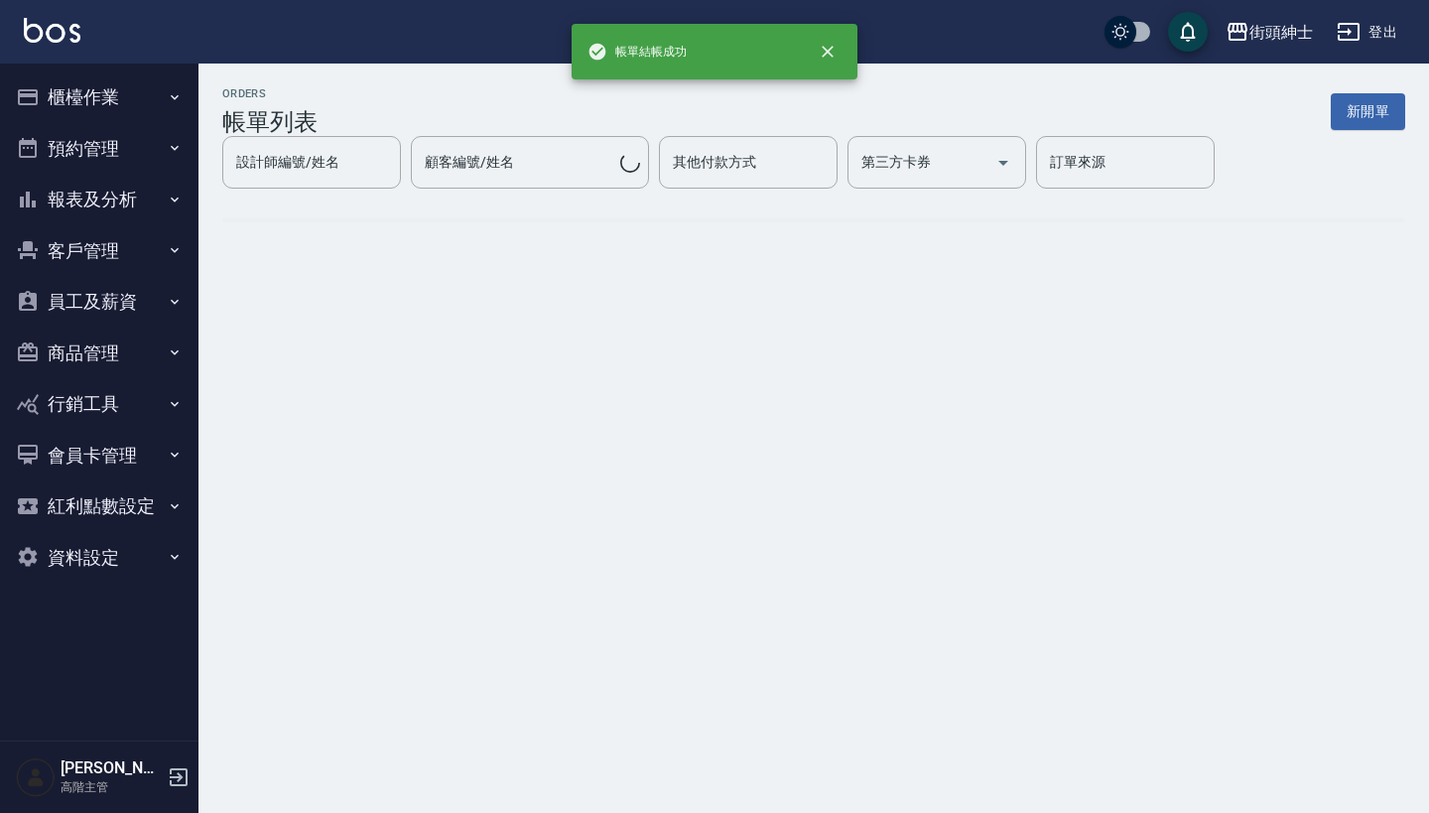
click at [154, 144] on button "預約管理" at bounding box center [99, 149] width 183 height 52
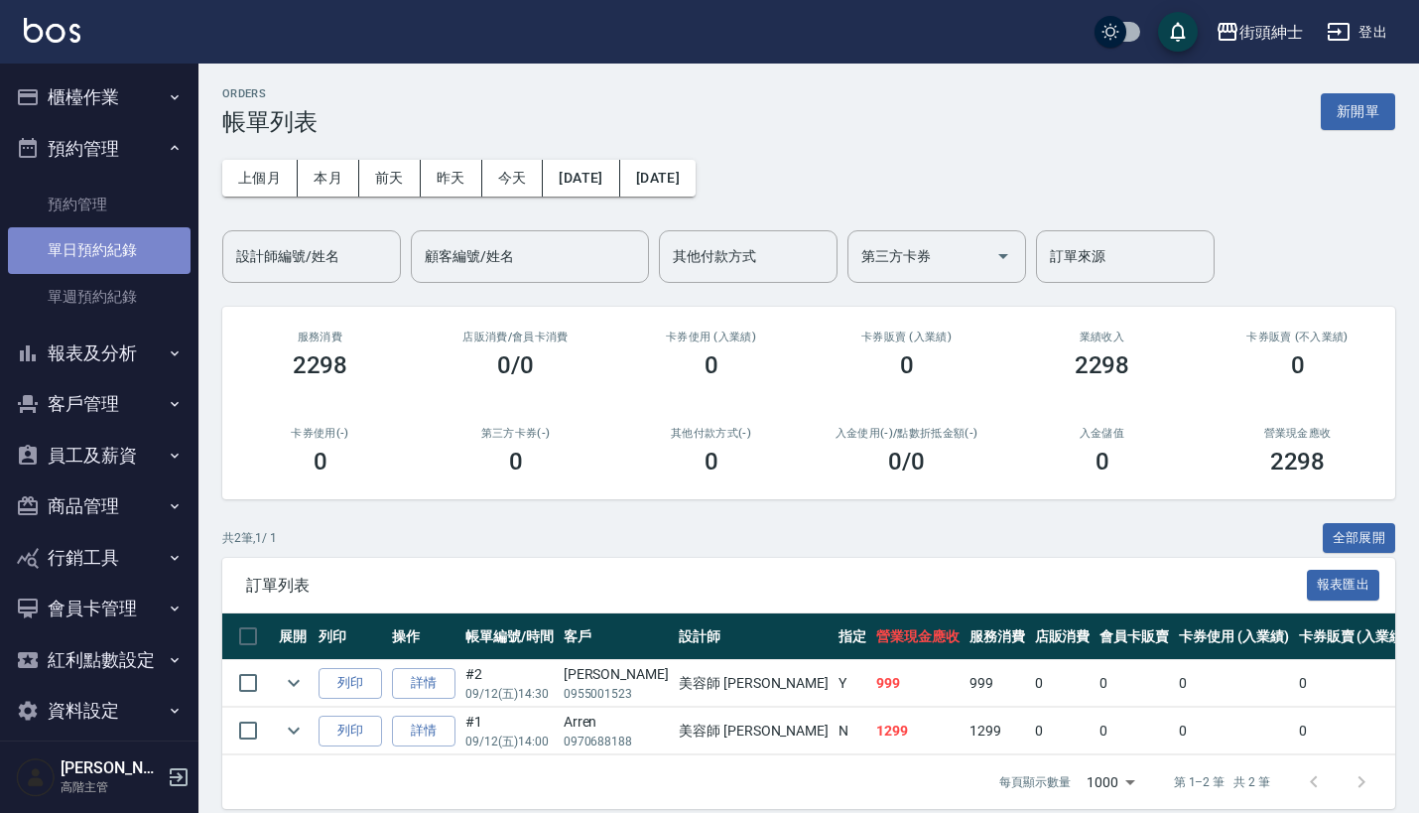
click at [159, 256] on link "單日預約紀錄" at bounding box center [99, 250] width 183 height 46
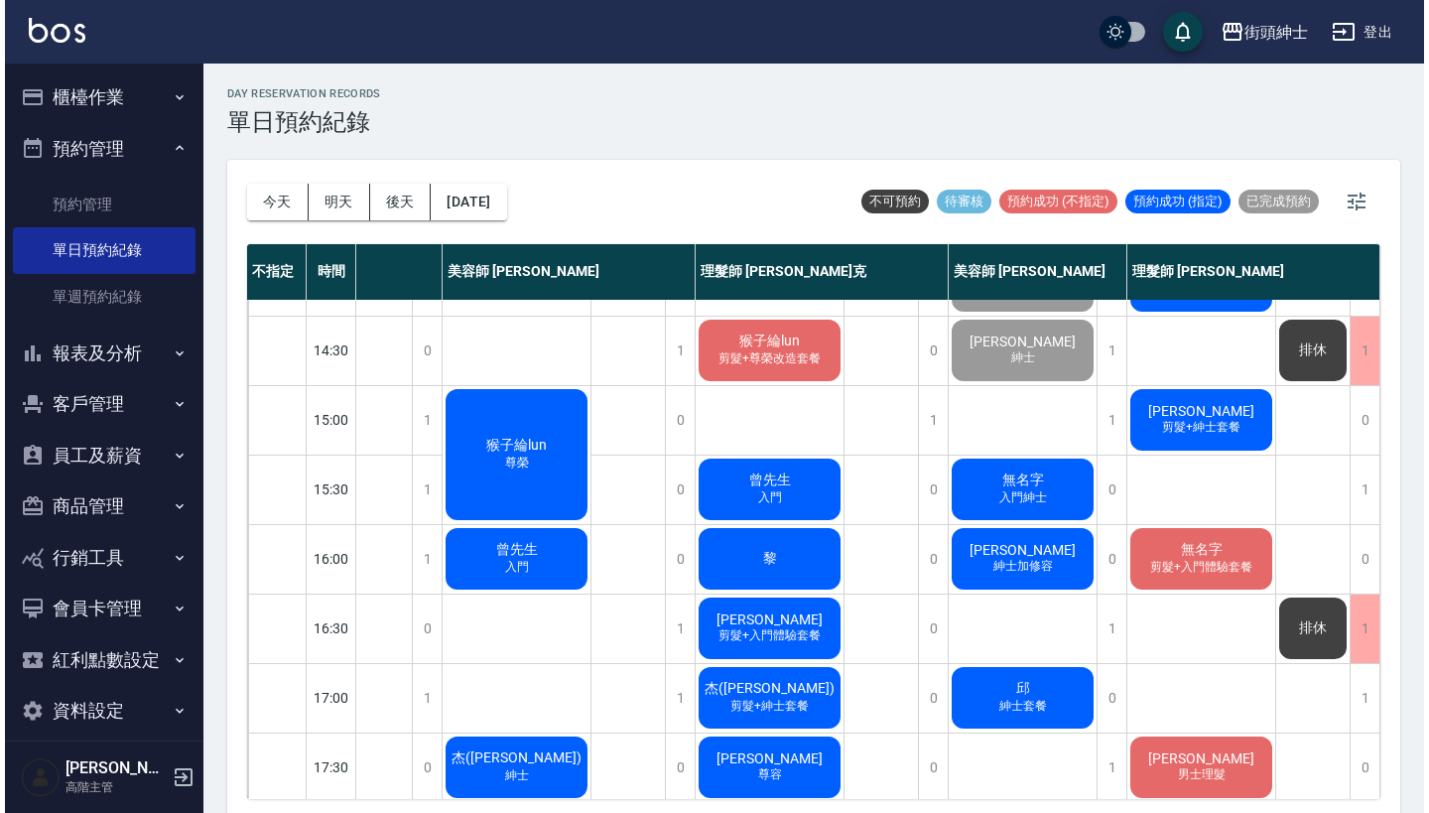
scroll to position [472, 177]
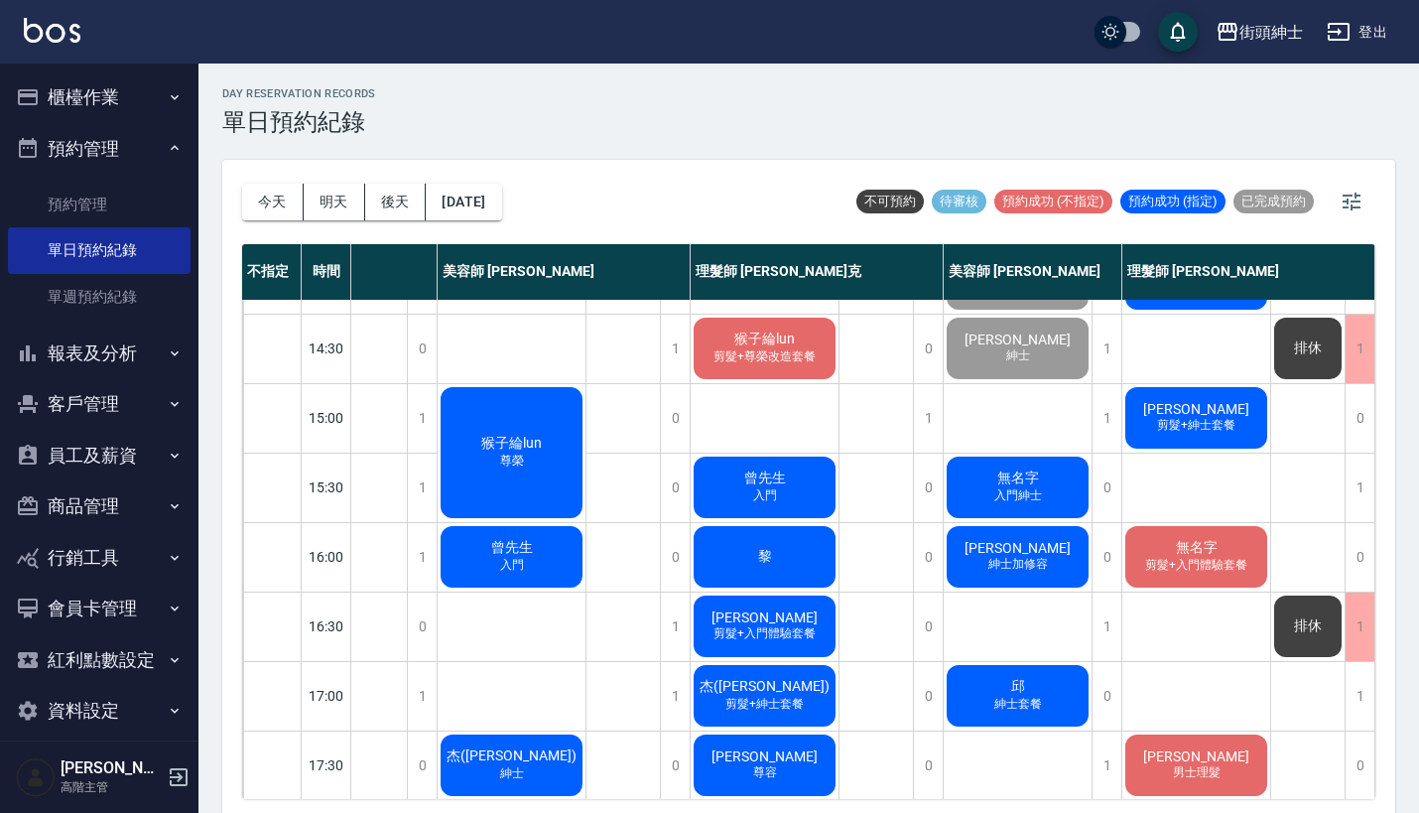
click at [1027, 471] on span "無名字" at bounding box center [1018, 478] width 50 height 18
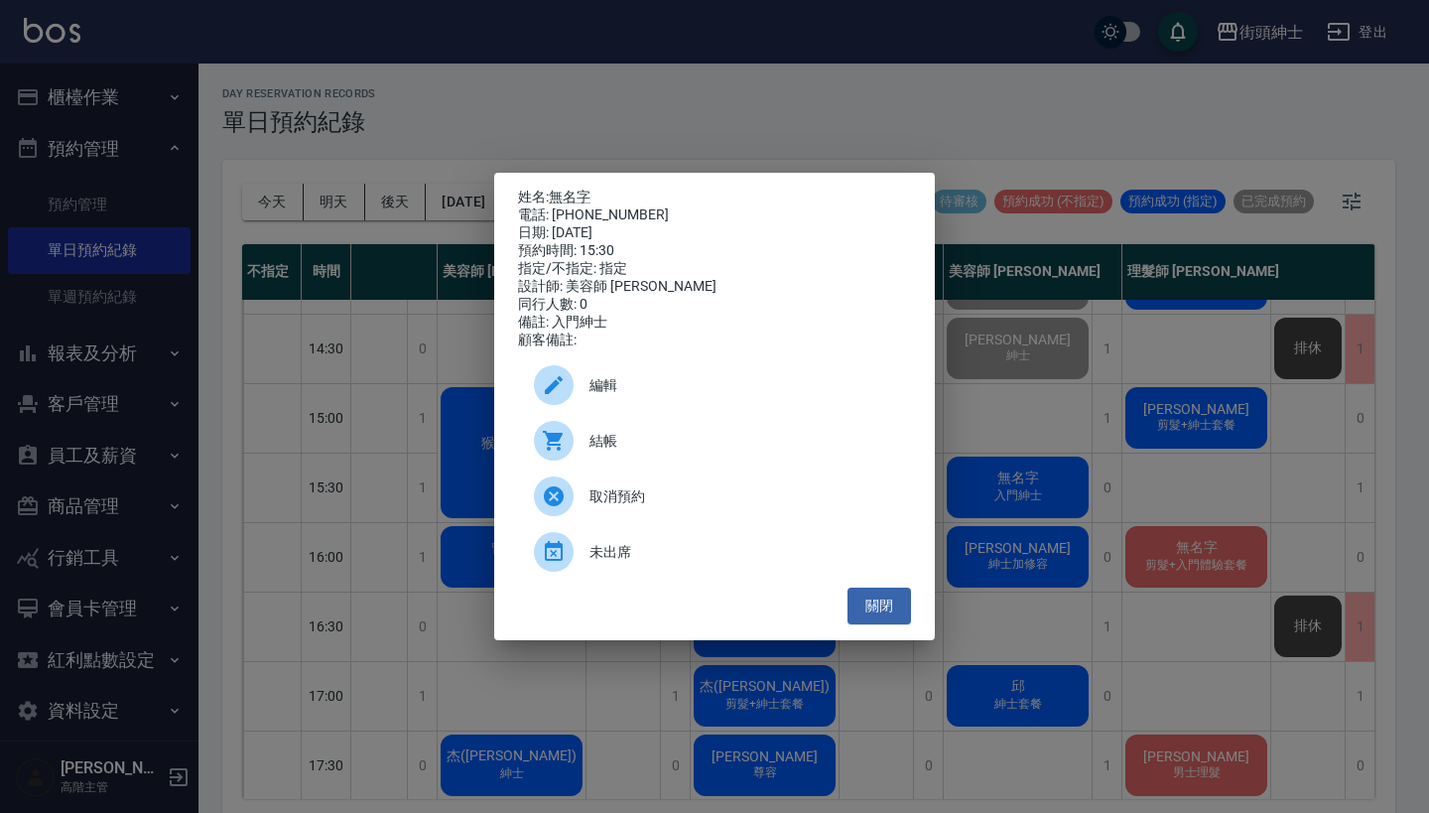
click at [707, 451] on span "結帳" at bounding box center [742, 441] width 306 height 21
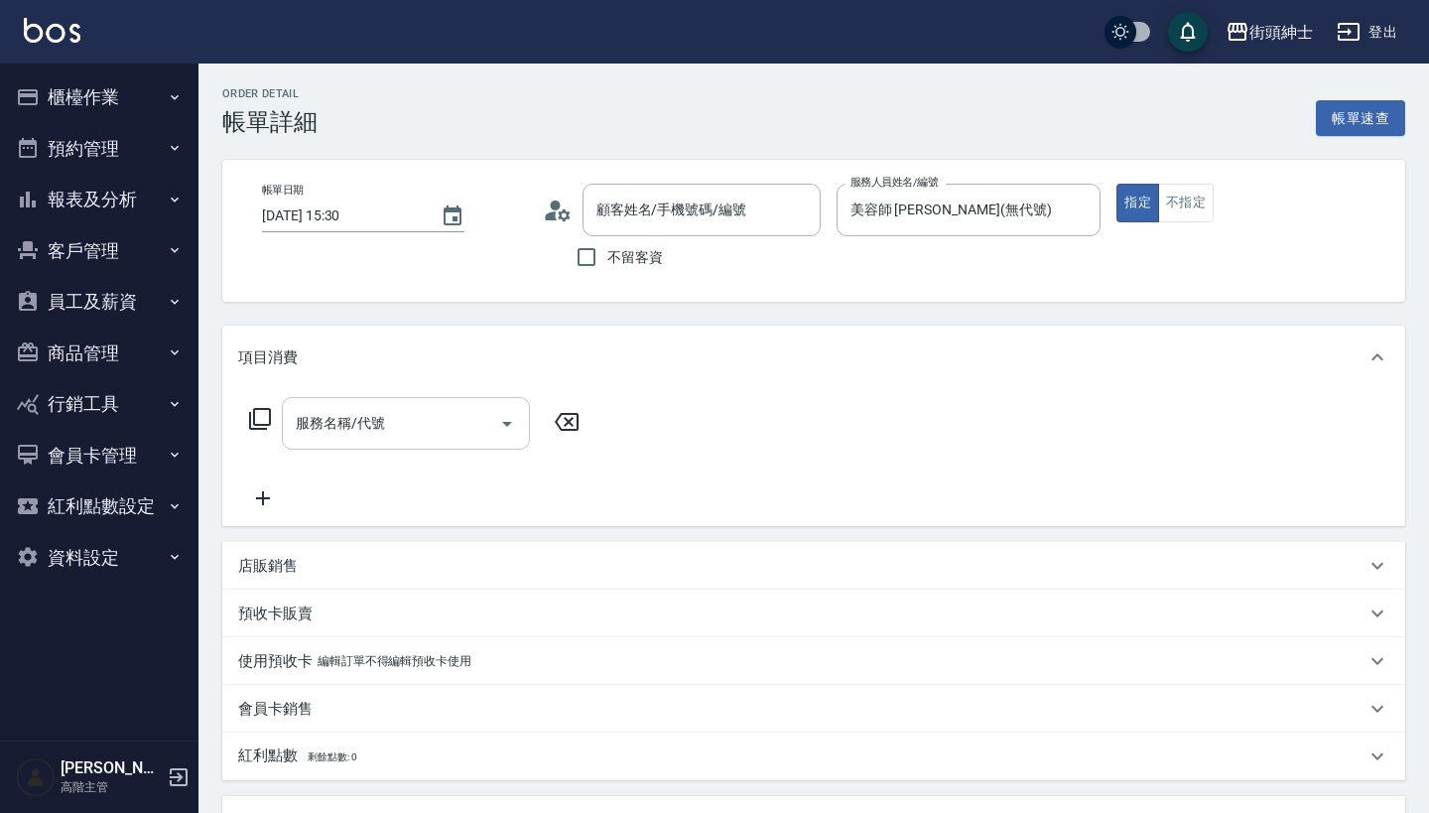
type input "無名字/0936397168/null"
click at [426, 423] on input "服務名稱/代號" at bounding box center [391, 423] width 200 height 35
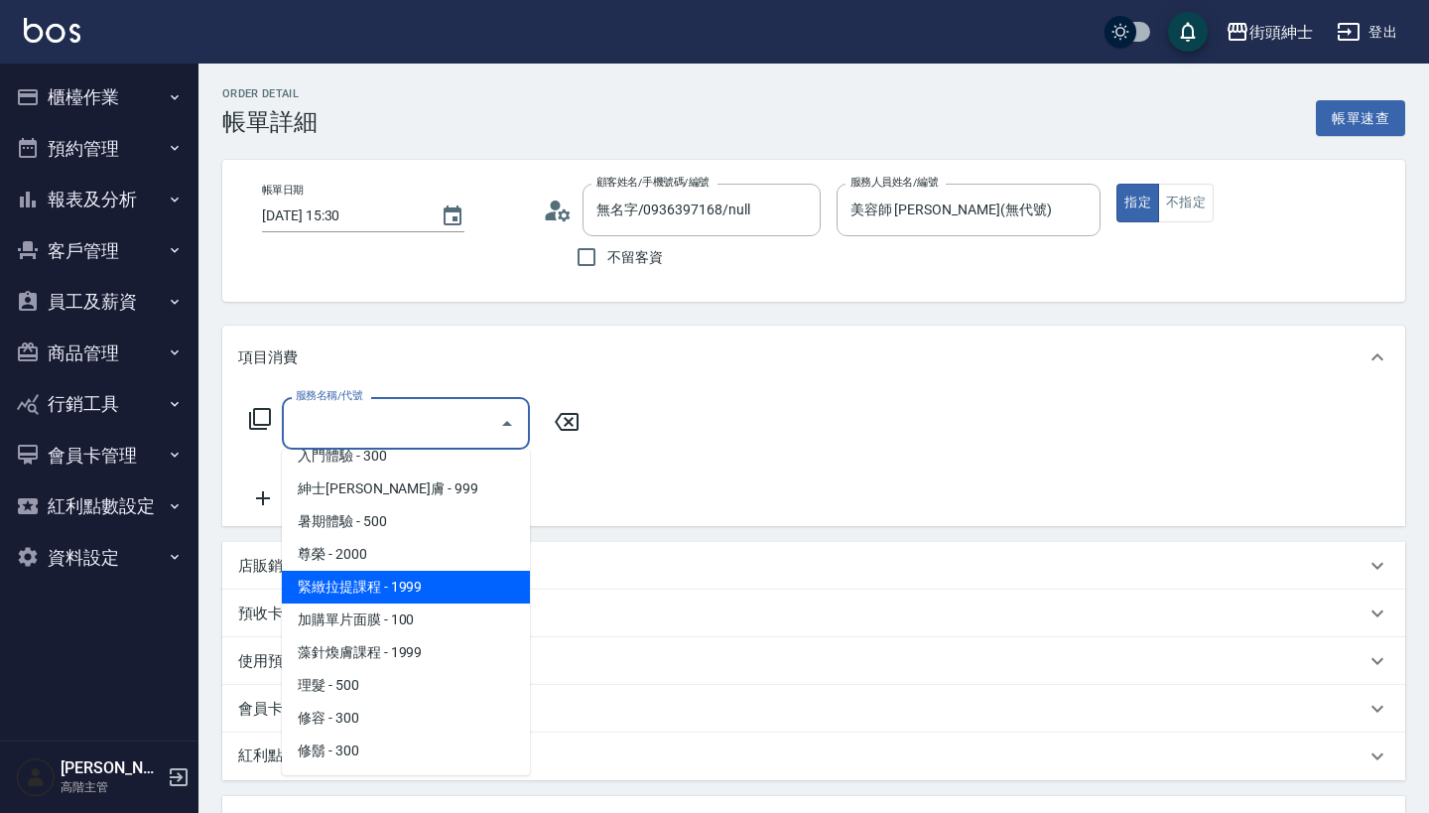
scroll to position [182, 0]
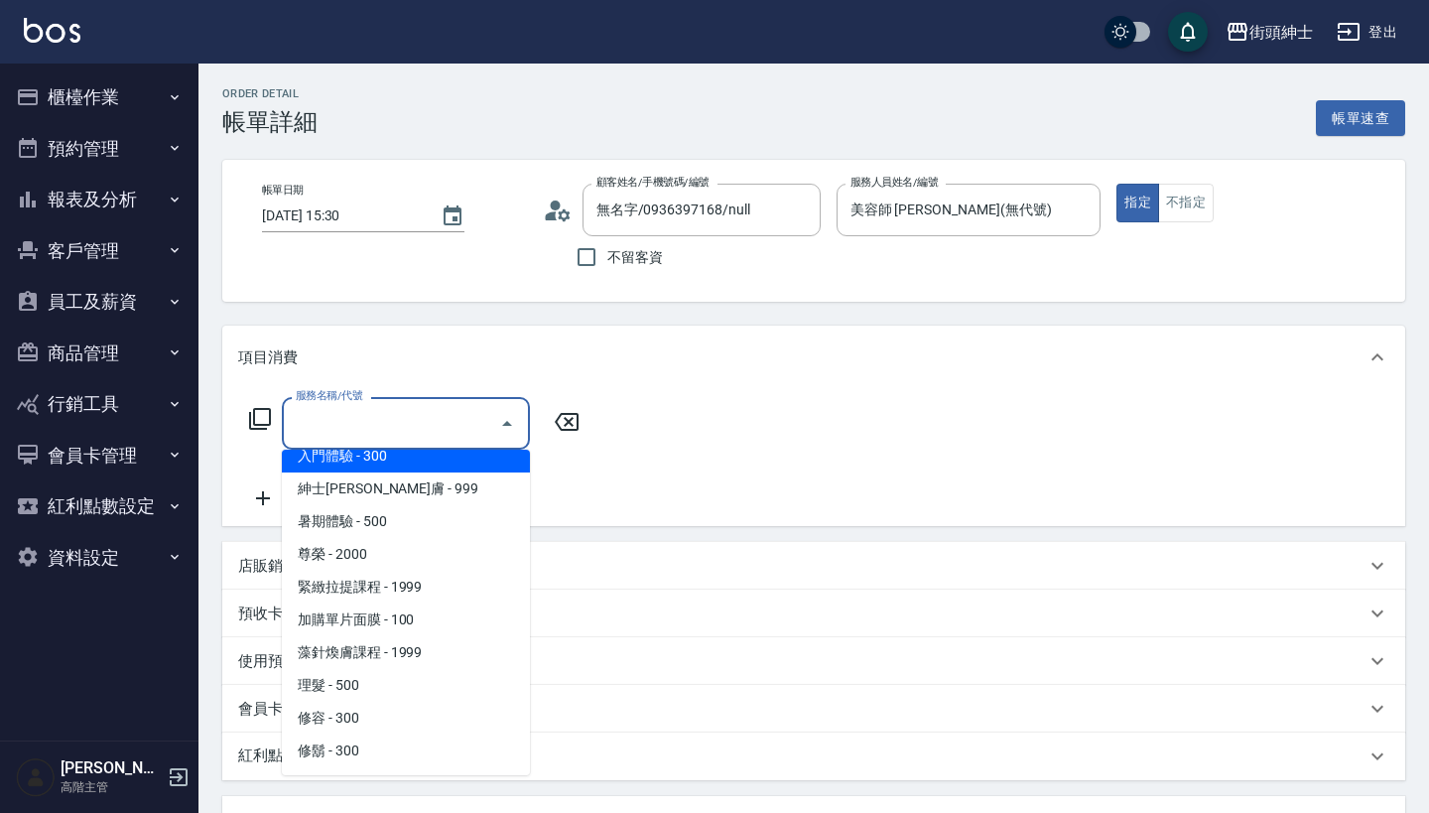
click at [446, 471] on span "入門體驗 - 300" at bounding box center [406, 455] width 248 height 33
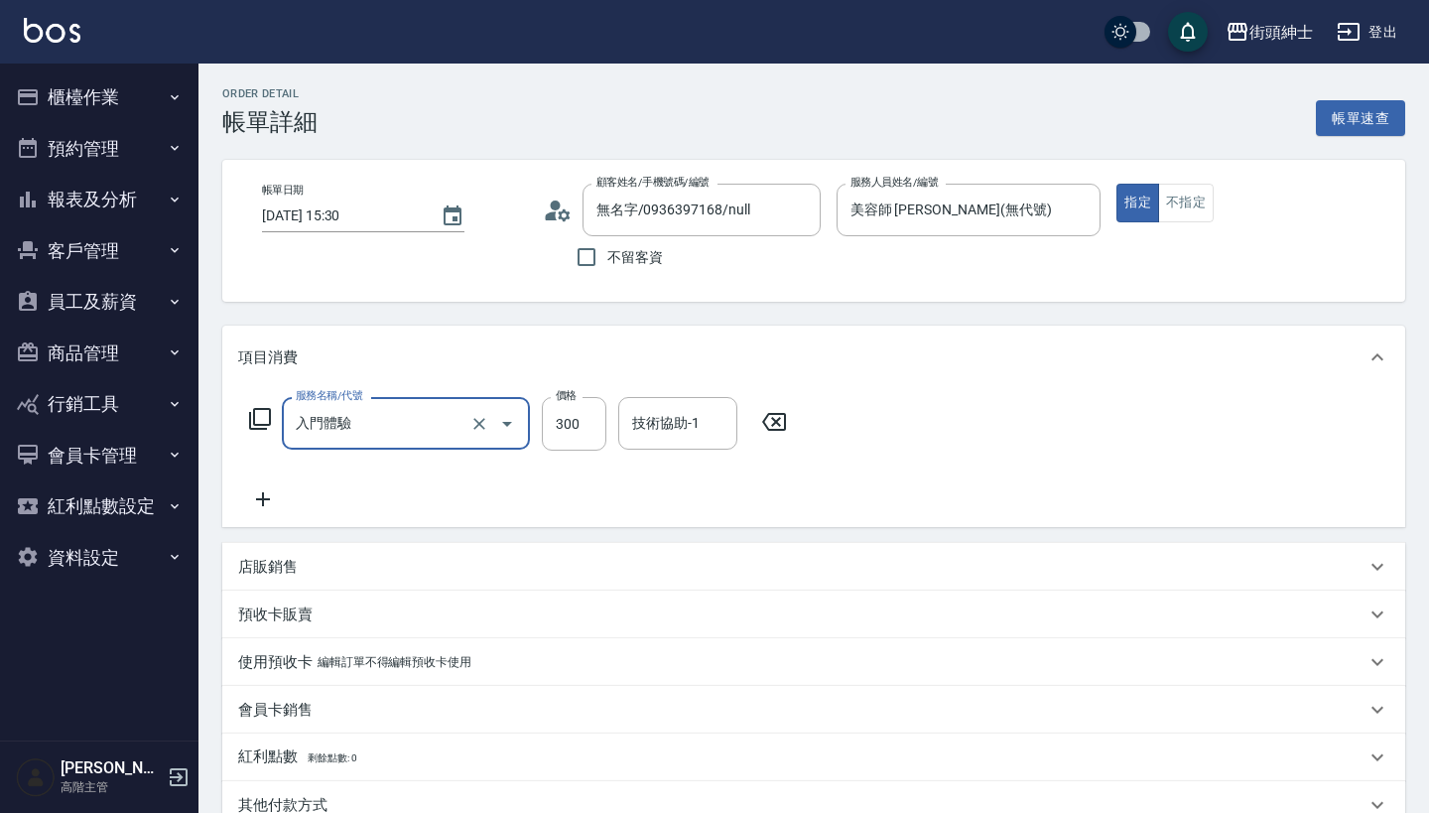
click at [463, 408] on input "入門體驗" at bounding box center [378, 423] width 175 height 35
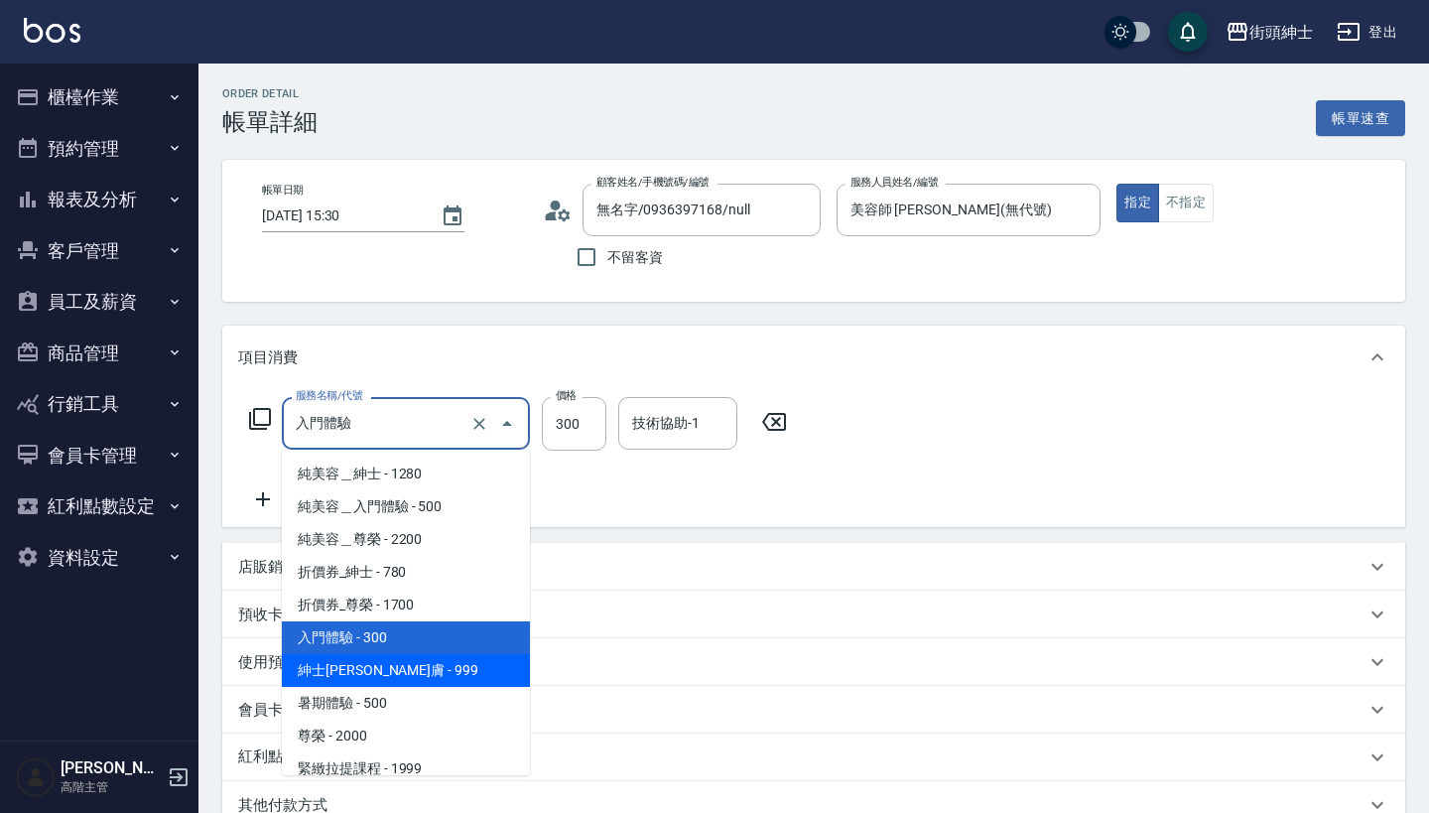
click at [443, 659] on span "紳士[PERSON_NAME]膚 - 999" at bounding box center [406, 670] width 248 height 33
type input "紳士全效煥膚"
type input "999"
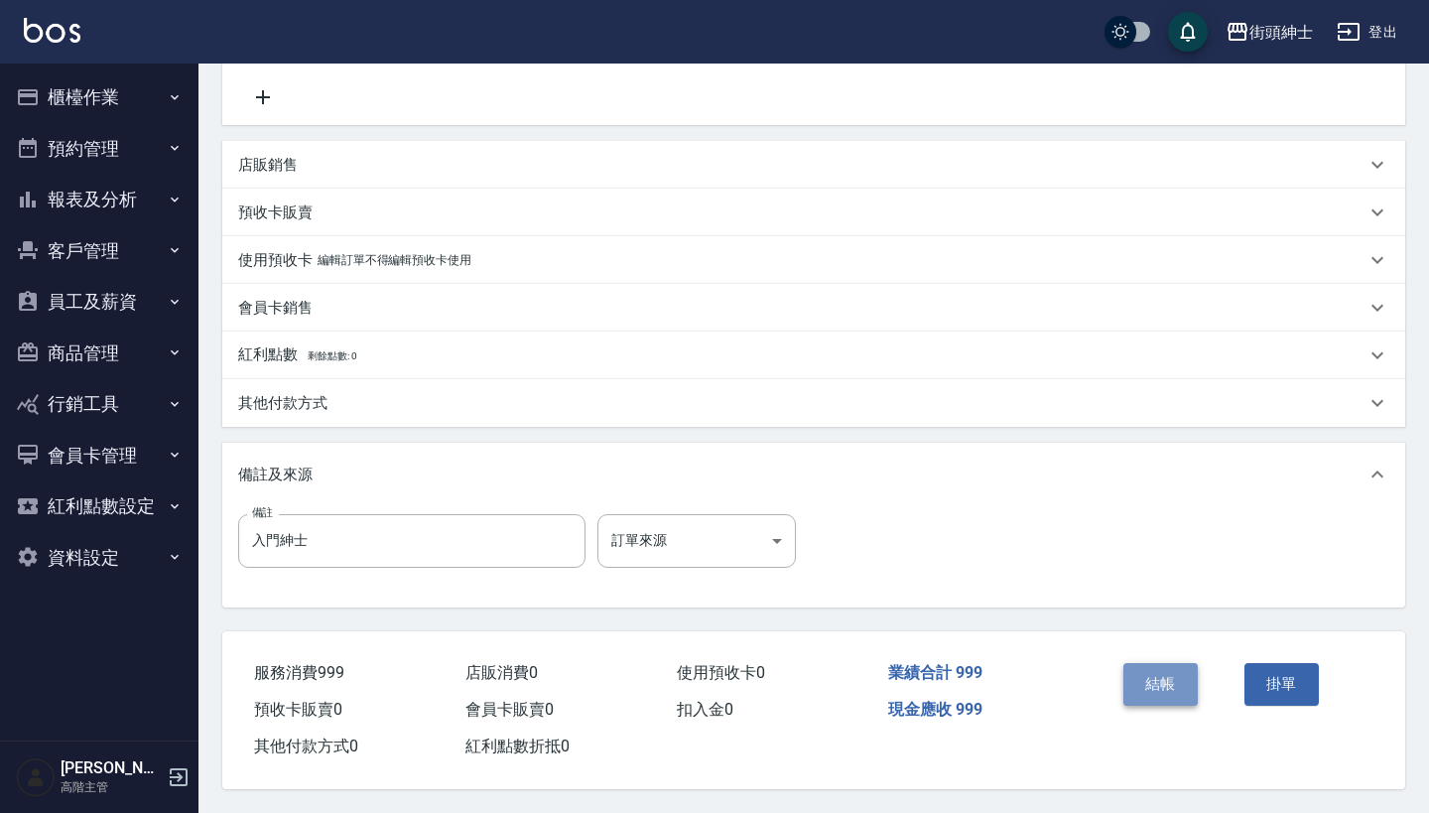
click at [1145, 667] on button "結帳" at bounding box center [1160, 684] width 74 height 42
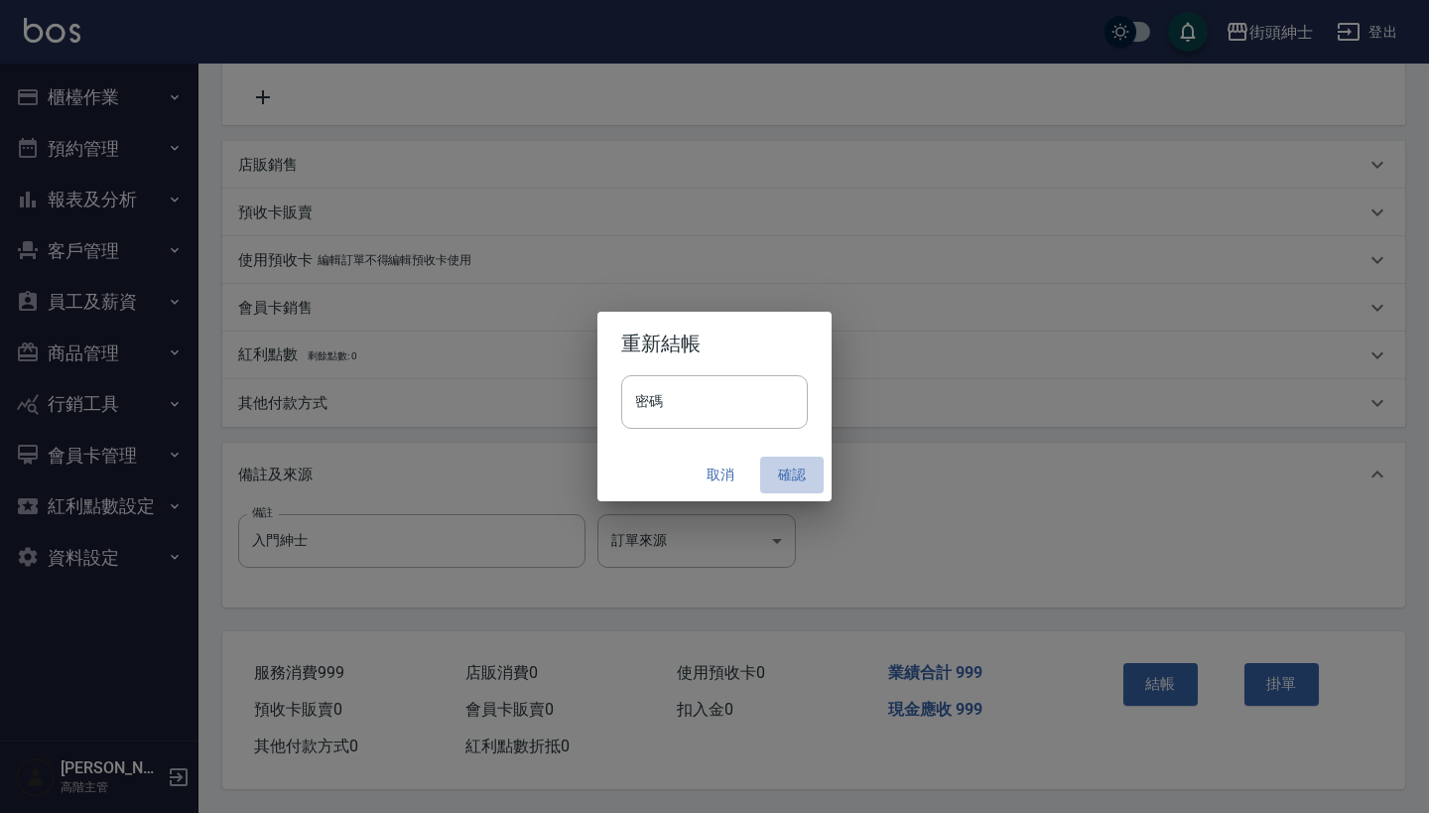
click at [792, 483] on button "確認" at bounding box center [791, 474] width 63 height 37
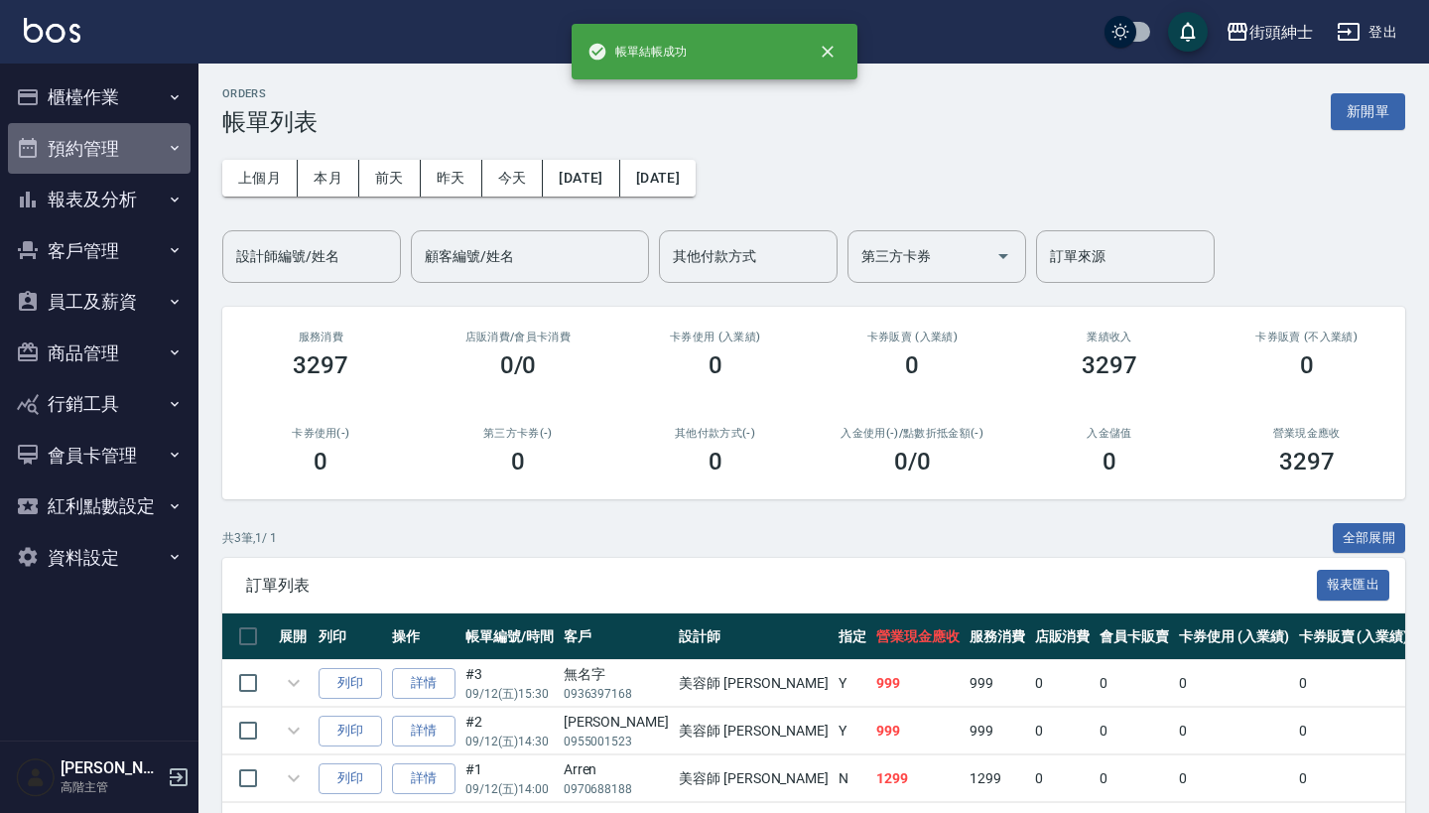
click at [106, 154] on button "預約管理" at bounding box center [99, 149] width 183 height 52
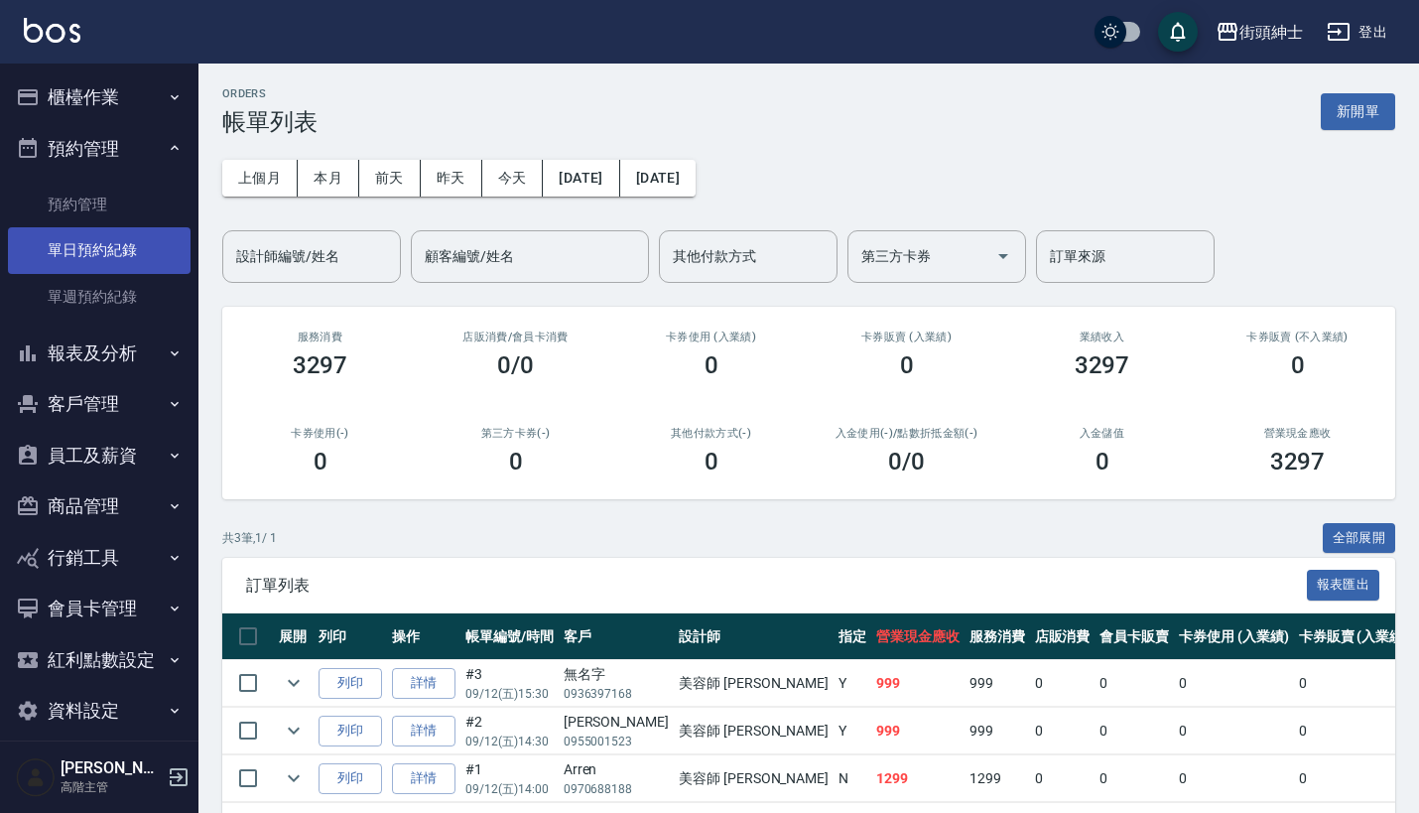
click at [147, 263] on link "單日預約紀錄" at bounding box center [99, 250] width 183 height 46
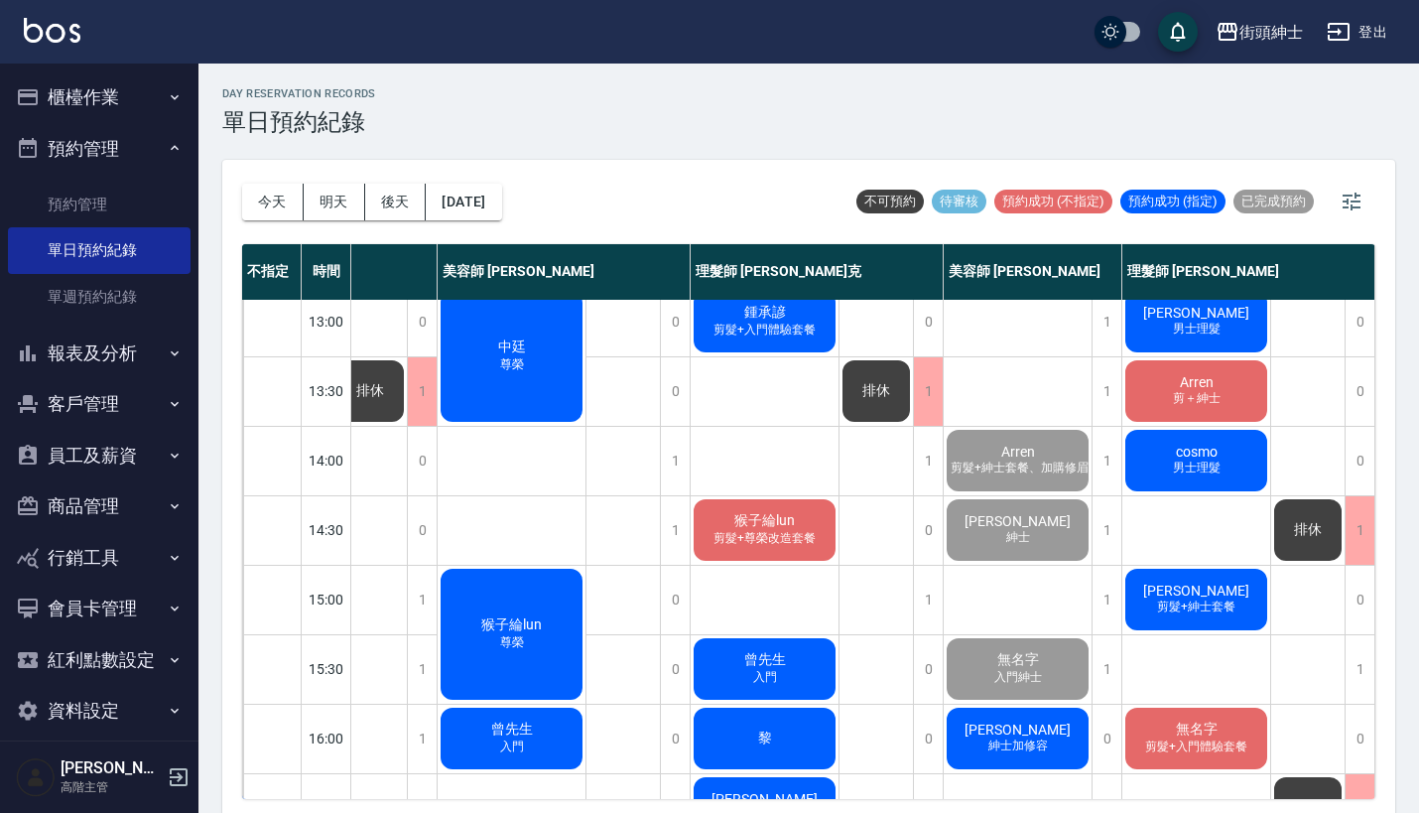
scroll to position [287, 176]
